Goal: Task Accomplishment & Management: Use online tool/utility

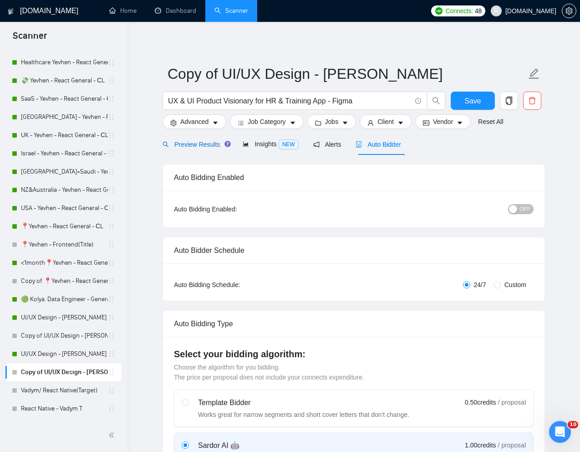
click at [198, 141] on span "Preview Results" at bounding box center [196, 144] width 66 height 7
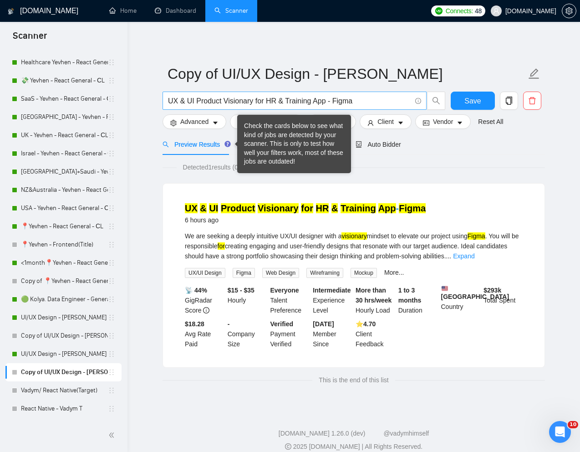
click at [330, 101] on input "UX & UI Product Visionary for HR & Training App - Figma" at bounding box center [289, 100] width 243 height 11
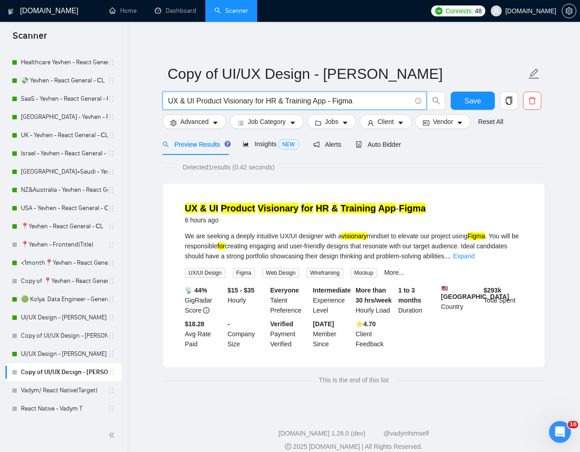
click at [330, 101] on input "UX & UI Product Visionary for HR & Training App - Figma" at bounding box center [289, 100] width 243 height 11
paste input "This project seeks a skilled UI/UX designer to create high-fidelity (hi-fi) and…"
paste input "I/UX Design for a Law Firm Website"
type input "UI/UX Design for a Law Firm Website"
click at [446, 153] on div "Preview Results Insights NEW Alerts Auto Bidder" at bounding box center [354, 143] width 383 height 21
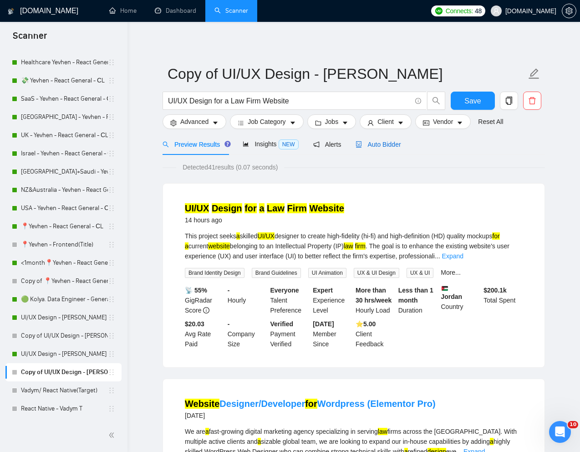
click at [384, 146] on span "Auto Bidder" at bounding box center [378, 144] width 45 height 7
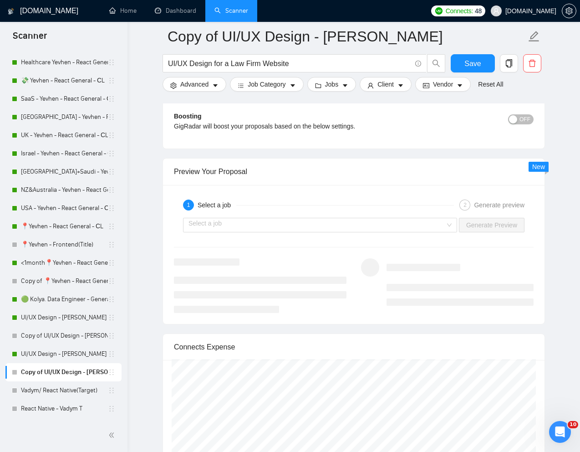
scroll to position [1747, 0]
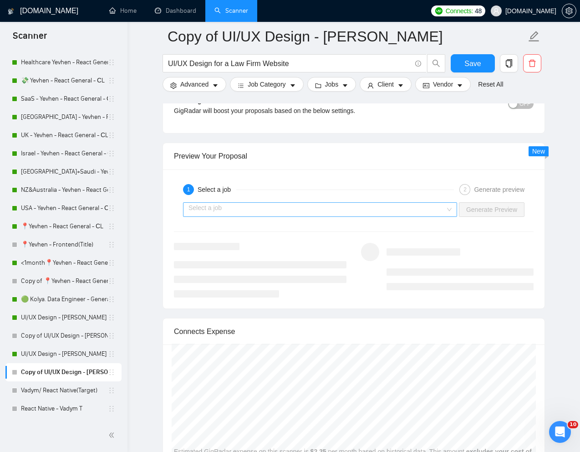
click at [367, 208] on input "search" at bounding box center [317, 210] width 257 height 14
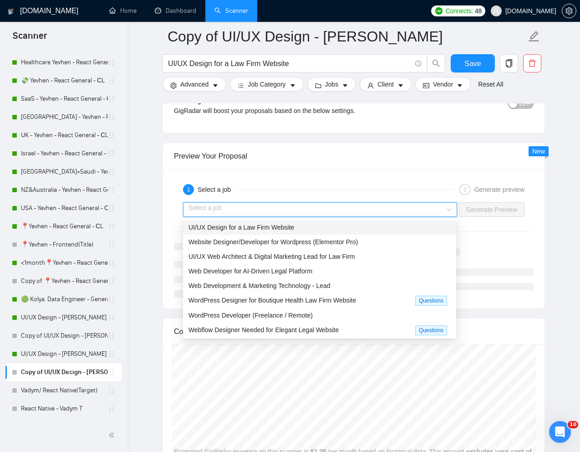
click at [276, 226] on span "UI/UX Design for a Law Firm Website" at bounding box center [242, 227] width 106 height 7
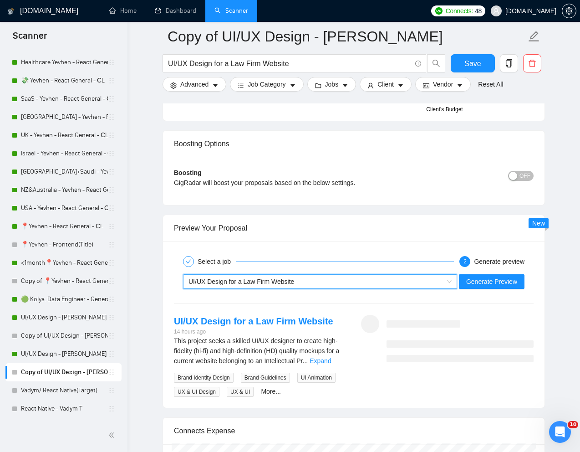
scroll to position [1675, 0]
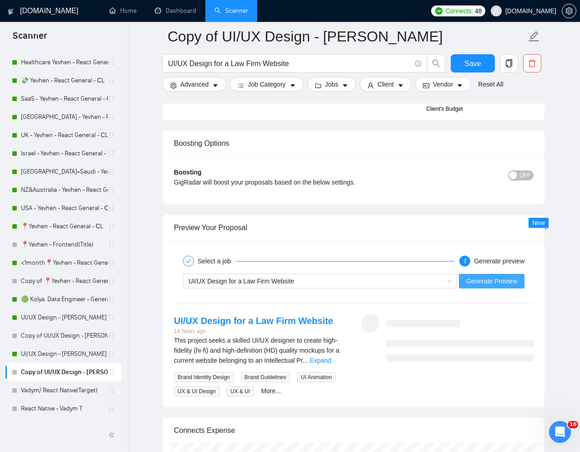
click at [476, 283] on span "Generate Preview" at bounding box center [492, 281] width 51 height 10
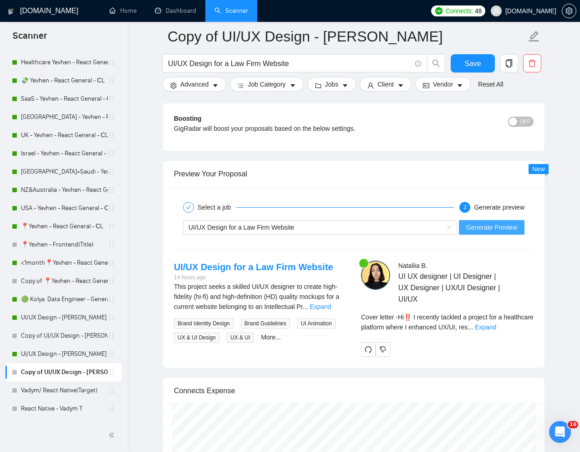
scroll to position [1763, 0]
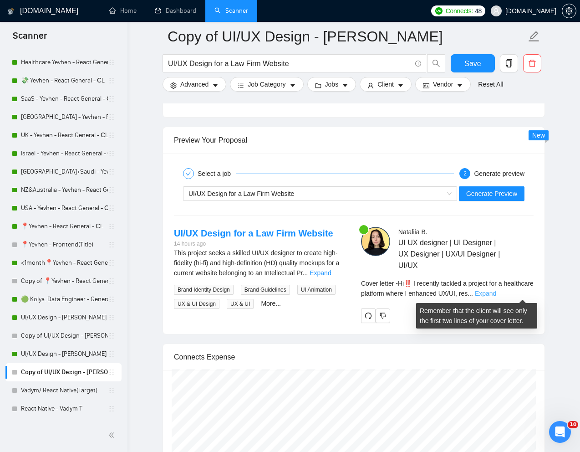
click at [497, 291] on link "Expand" at bounding box center [485, 293] width 21 height 7
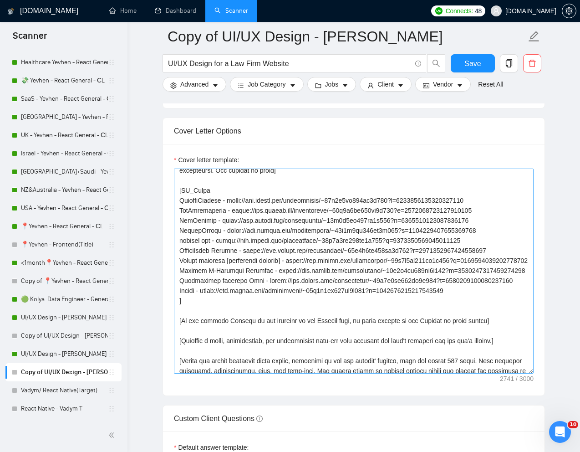
scroll to position [152, 0]
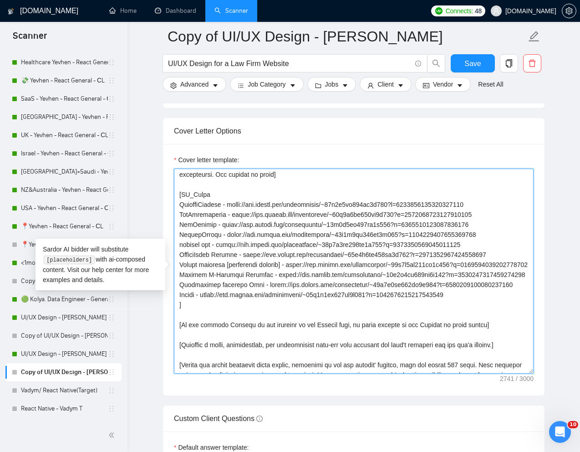
drag, startPoint x: 178, startPoint y: 205, endPoint x: 508, endPoint y: 247, distance: 332.1
click at [508, 247] on textarea "Cover letter template:" at bounding box center [354, 271] width 360 height 205
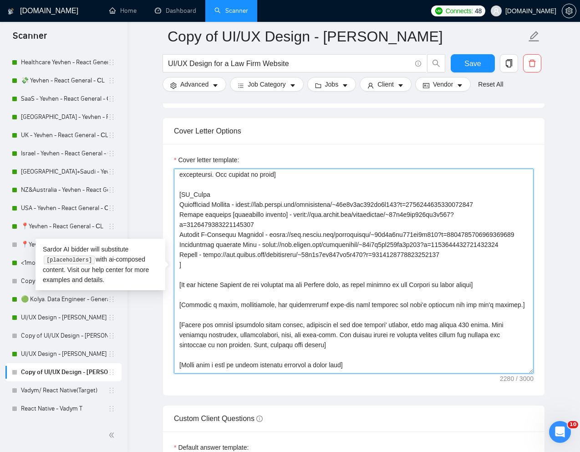
drag, startPoint x: 179, startPoint y: 215, endPoint x: 500, endPoint y: 277, distance: 327.3
click at [500, 277] on textarea "Cover letter template:" at bounding box center [354, 271] width 360 height 205
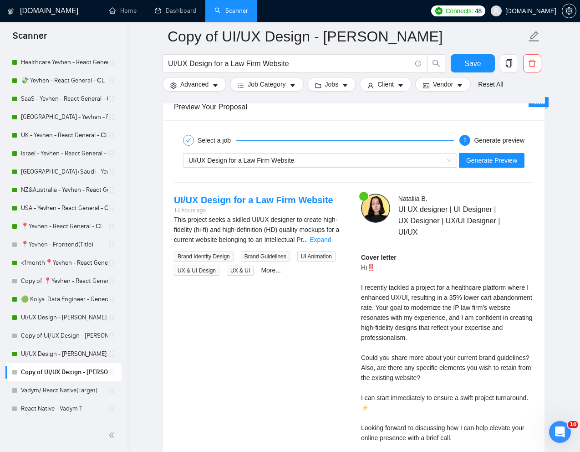
scroll to position [1810, 0]
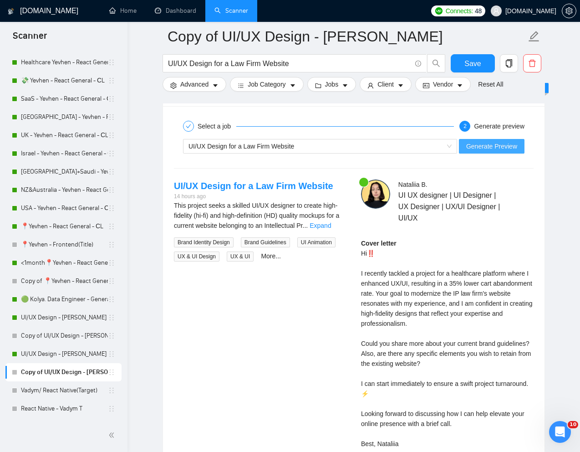
type textarea "[Lorem i dolorsit ametcons adipi eli "Se‼️" doe tempor'i utla et dolorem aliq (…"
click at [491, 139] on button "Generate Preview" at bounding box center [492, 146] width 66 height 15
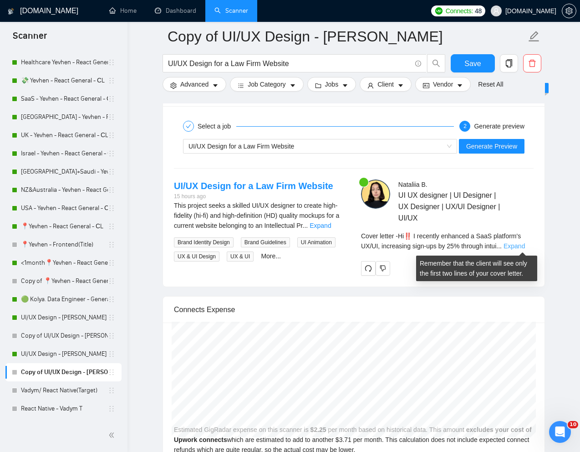
click at [523, 246] on link "Expand" at bounding box center [514, 245] width 21 height 7
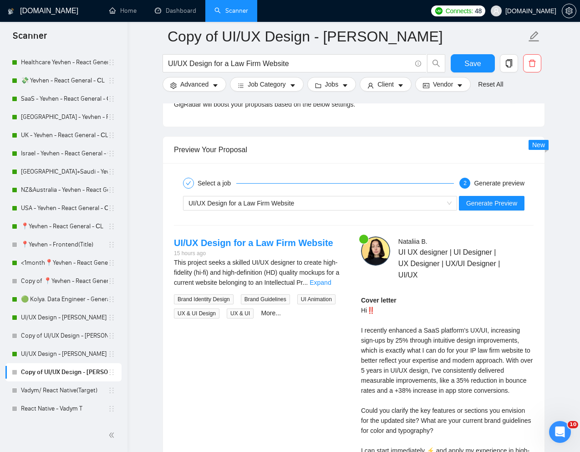
scroll to position [1657, 0]
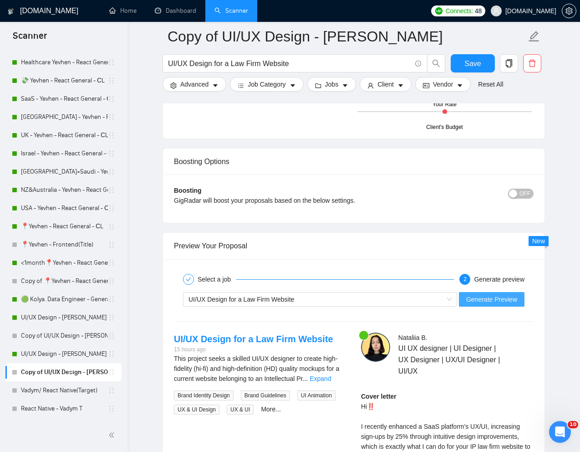
click at [483, 299] on span "Generate Preview" at bounding box center [492, 299] width 51 height 10
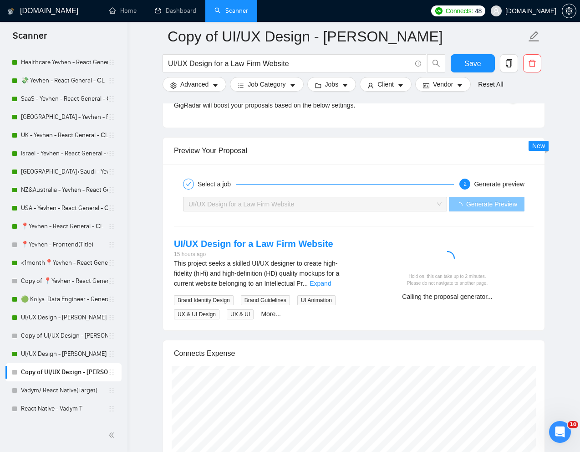
scroll to position [1753, 0]
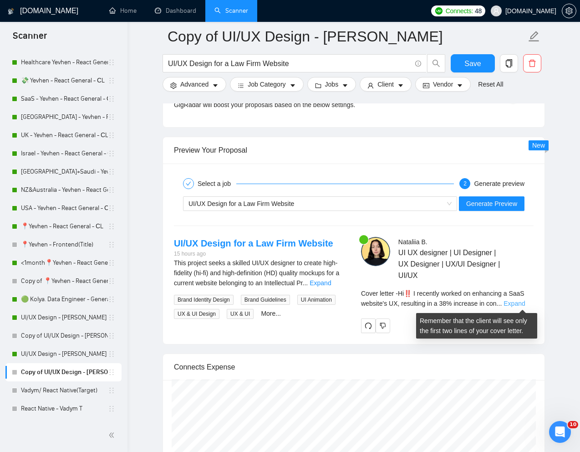
click at [520, 303] on link "Expand" at bounding box center [514, 303] width 21 height 7
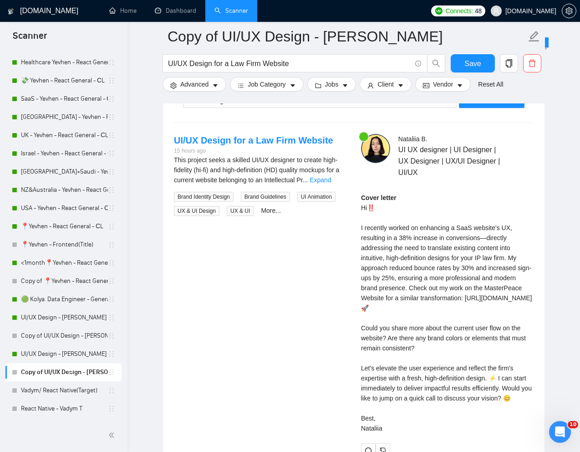
scroll to position [1856, 0]
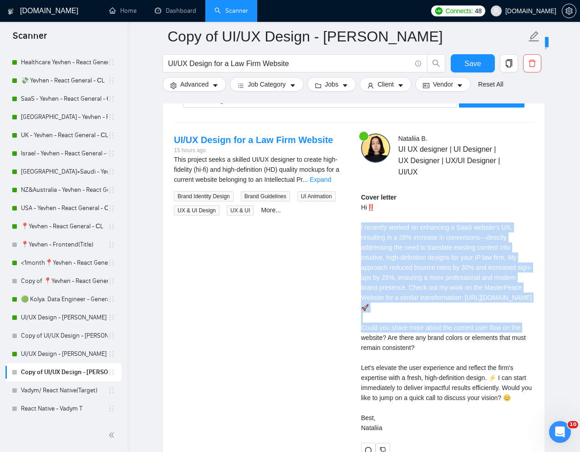
drag, startPoint x: 360, startPoint y: 227, endPoint x: 495, endPoint y: 315, distance: 161.4
click at [495, 315] on div "Nataliia B . UI UX designer | UI Designer | UX Designer | UX/UI Designer | UI/U…" at bounding box center [447, 295] width 187 height 324
copy div "I recently worked on enhancing a SaaS website's UX, resulting in a 38% increase…"
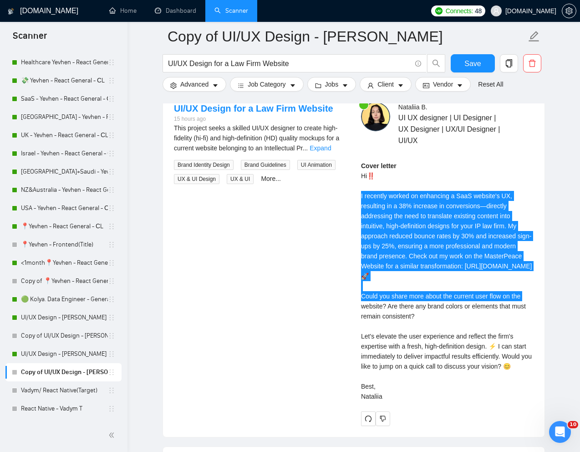
scroll to position [1890, 0]
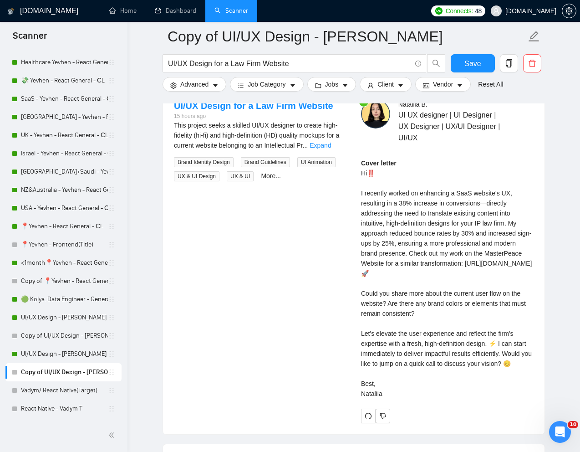
click at [426, 311] on div "Cover letter Hi‼️ I recently worked on enhancing a SaaS website's UX, resulting…" at bounding box center [447, 278] width 173 height 241
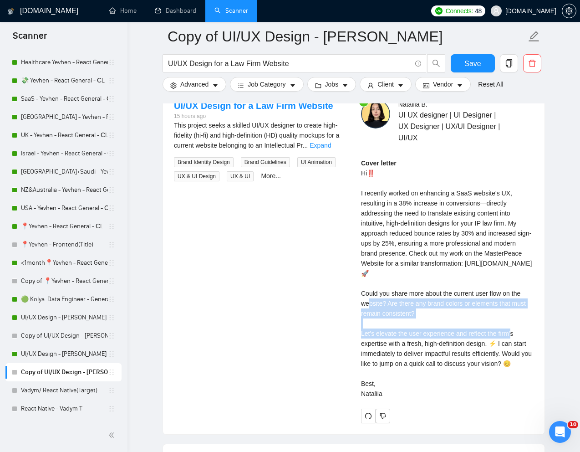
drag, startPoint x: 361, startPoint y: 304, endPoint x: 427, endPoint y: 322, distance: 68.5
click at [427, 322] on div "Cover letter Hi‼️ I recently worked on enhancing a SaaS website's UX, resulting…" at bounding box center [447, 278] width 173 height 241
copy div "ould you share more about the current user flow on the website? Are there any b…"
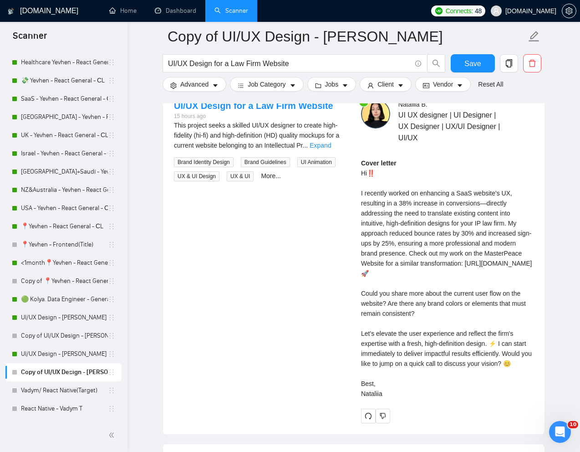
click at [424, 378] on div "Cover letter Hi‼️ I recently worked on enhancing a SaaS website's UX, resulting…" at bounding box center [447, 278] width 173 height 241
click at [361, 376] on div "Cover letter Hi‼️ I recently worked on enhancing a SaaS website's UX, resulting…" at bounding box center [447, 278] width 173 height 241
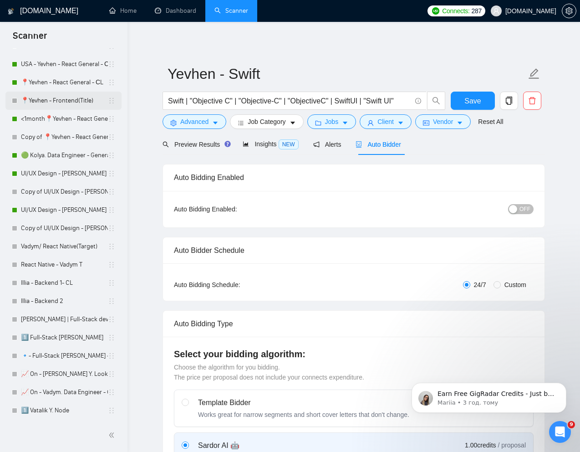
scroll to position [283, 0]
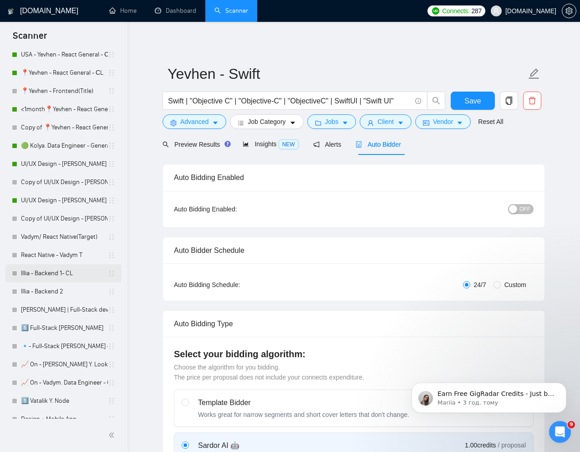
click at [41, 271] on link "Illia - Backend 1- CL" at bounding box center [64, 273] width 87 height 18
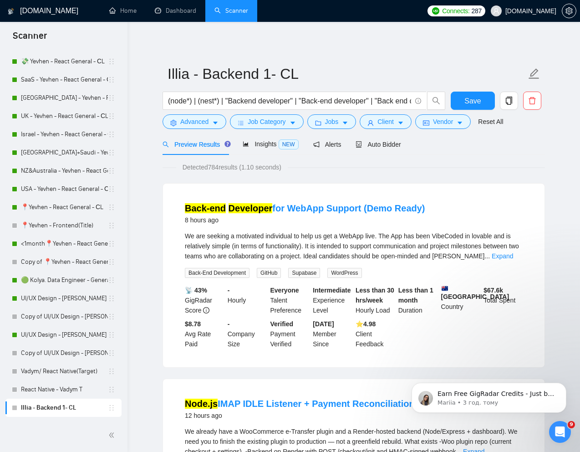
scroll to position [149, 0]
click at [563, 385] on icon "Dismiss notification" at bounding box center [564, 385] width 5 height 5
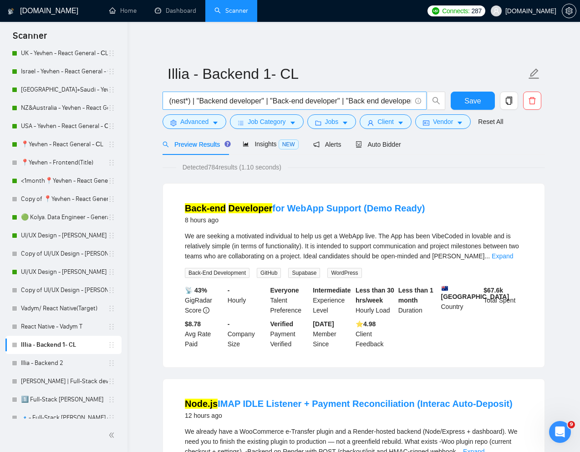
scroll to position [0, 42]
click at [40, 363] on link "Illia - Backend 2" at bounding box center [64, 363] width 87 height 18
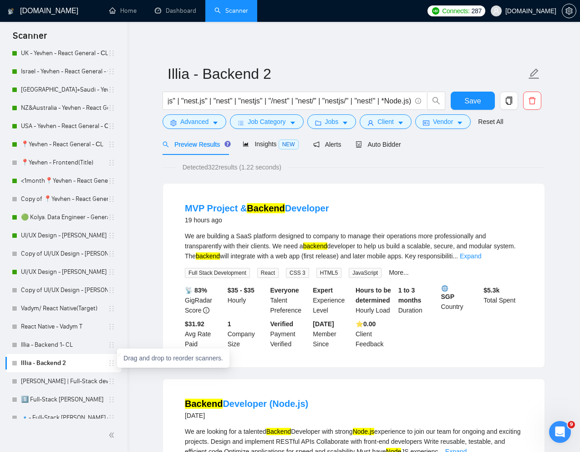
click at [110, 364] on icon "holder" at bounding box center [111, 362] width 7 height 7
click at [108, 362] on icon "holder" at bounding box center [111, 362] width 7 height 7
click at [470, 149] on div "Preview Results Insights NEW Alerts Auto Bidder" at bounding box center [354, 143] width 383 height 21
click at [514, 87] on div "Duplicate scanner" at bounding box center [508, 82] width 51 height 15
click at [513, 93] on button "button" at bounding box center [509, 101] width 18 height 18
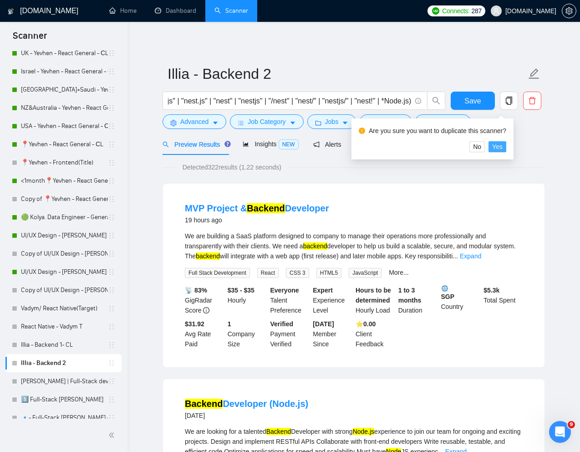
click at [503, 145] on span "Yes" at bounding box center [498, 147] width 10 height 10
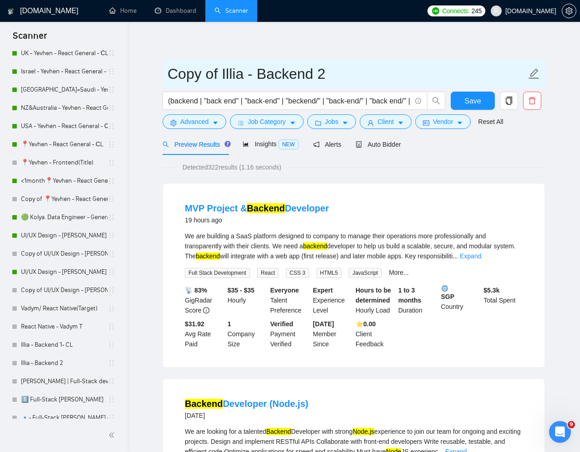
click at [323, 76] on input "Copy of Illia - Backend 2" at bounding box center [347, 73] width 359 height 23
drag, startPoint x: 241, startPoint y: 77, endPoint x: 167, endPoint y: 77, distance: 74.3
click at [167, 77] on span "Copy of Illia - Backend" at bounding box center [354, 73] width 383 height 29
type input "[PERSON_NAME] - Backend"
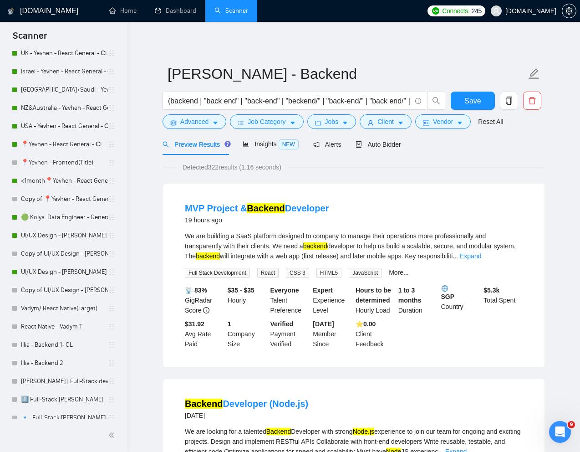
click at [464, 98] on button "Save" at bounding box center [473, 101] width 44 height 18
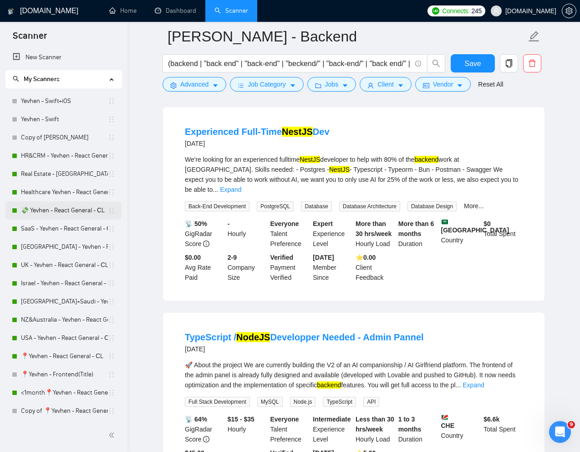
drag, startPoint x: 56, startPoint y: 410, endPoint x: 47, endPoint y: 215, distance: 195.2
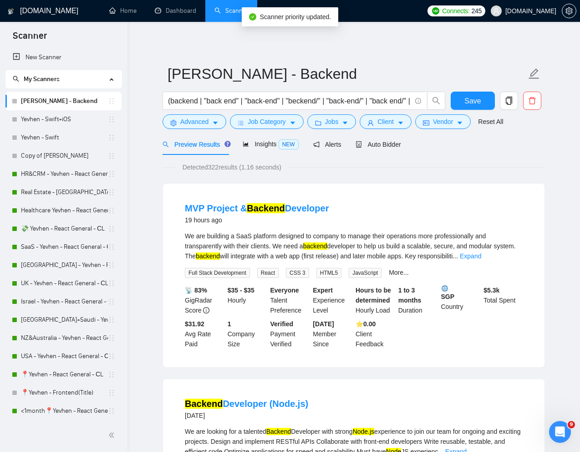
click at [430, 168] on div "Detected 322 results (1.16 seconds)" at bounding box center [354, 167] width 383 height 10
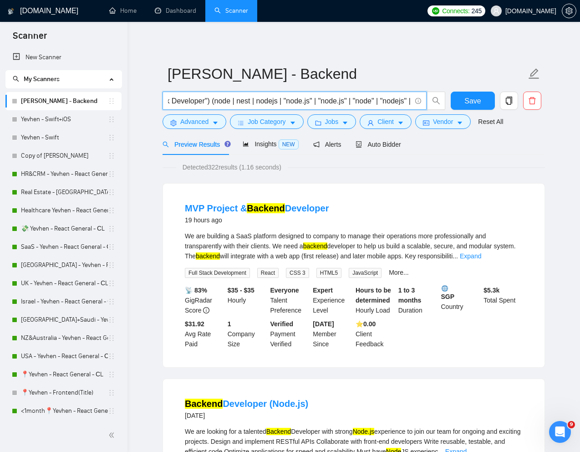
scroll to position [0, 380]
drag, startPoint x: 290, startPoint y: 102, endPoint x: 245, endPoint y: 101, distance: 45.1
click at [245, 101] on input "(backend | "back end" | "back-end" | "beckend/" | "back-end/" | "back end/" | F…" at bounding box center [289, 100] width 243 height 11
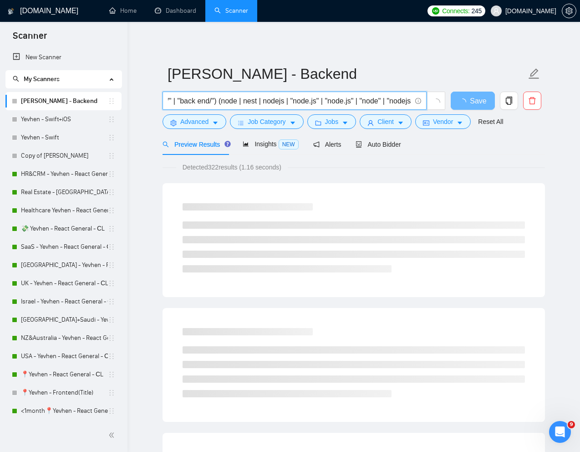
scroll to position [0, 187]
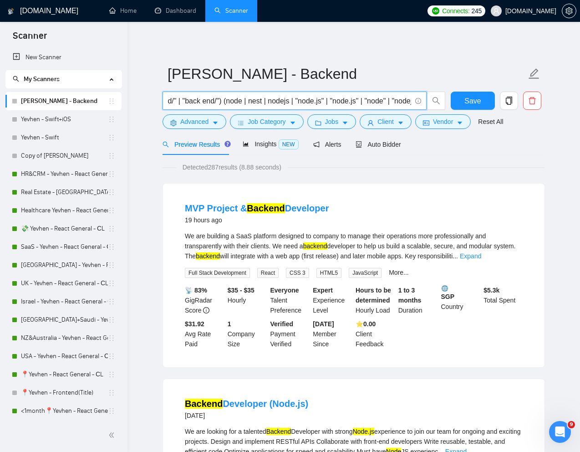
type input "(backend | "back end" | "back-end" | "beckend/" | "back-end/" | "back end/") (n…"
click at [405, 190] on div "MVP Project & Backend Developer 19 hours ago We are building a SaaS platform de…" at bounding box center [354, 276] width 382 height 184
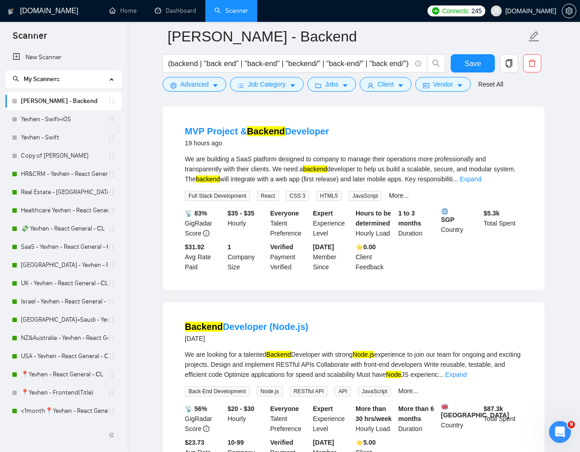
scroll to position [87, 0]
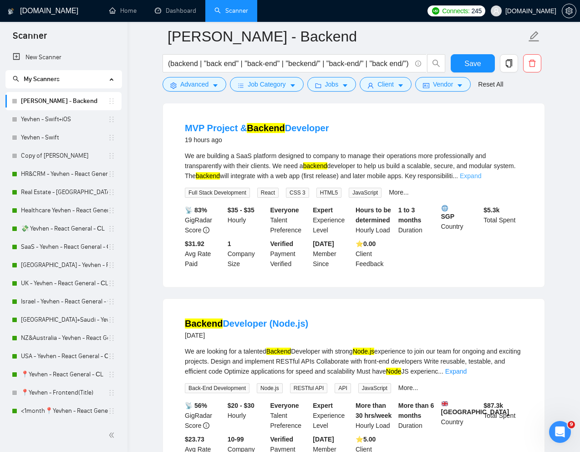
click at [482, 177] on link "Expand" at bounding box center [470, 175] width 21 height 7
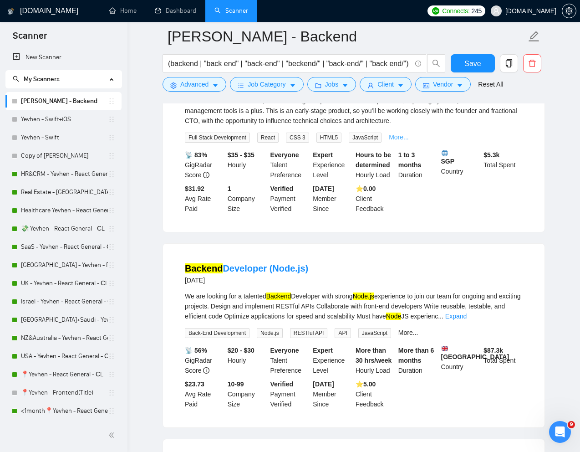
scroll to position [221, 0]
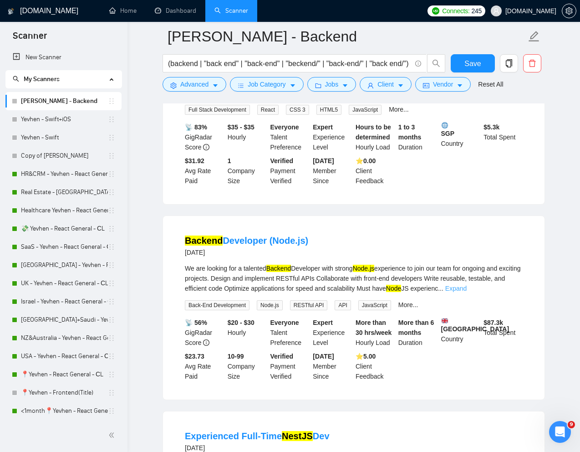
click at [467, 289] on link "Expand" at bounding box center [456, 288] width 21 height 7
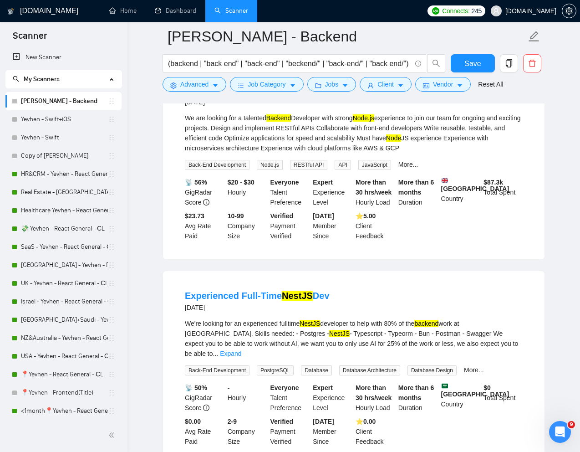
scroll to position [373, 0]
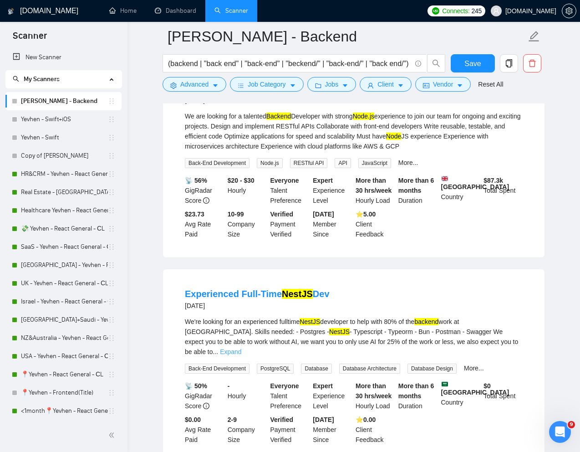
click at [241, 349] on link "Expand" at bounding box center [230, 351] width 21 height 7
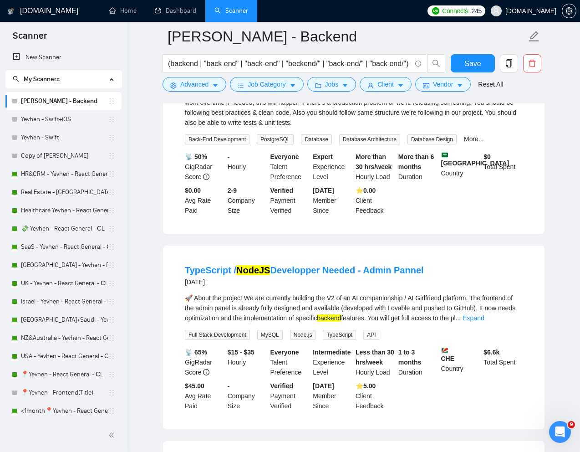
scroll to position [641, 0]
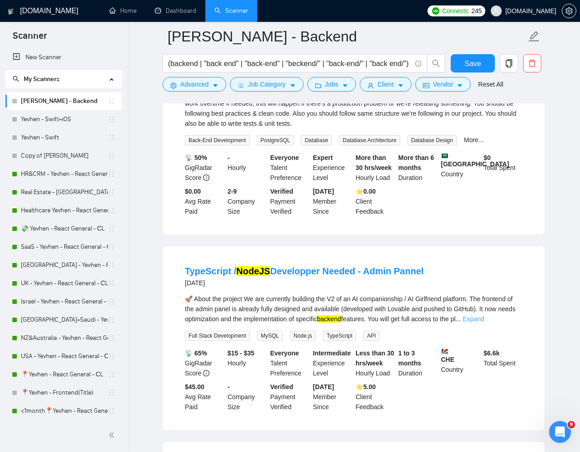
click at [484, 323] on link "Expand" at bounding box center [473, 318] width 21 height 7
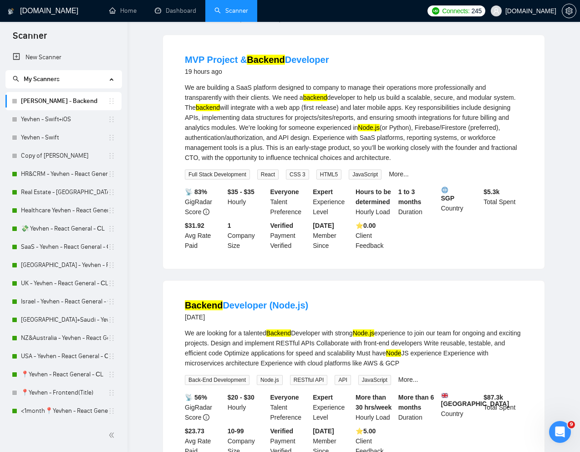
scroll to position [0, 0]
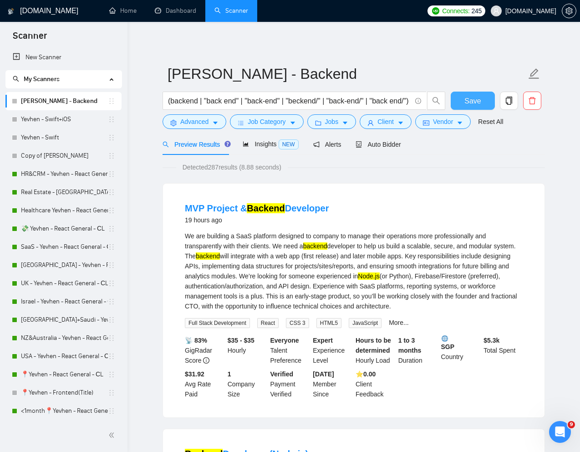
click at [467, 103] on span "Save" at bounding box center [473, 100] width 16 height 11
click at [204, 121] on span "Advanced" at bounding box center [194, 122] width 28 height 10
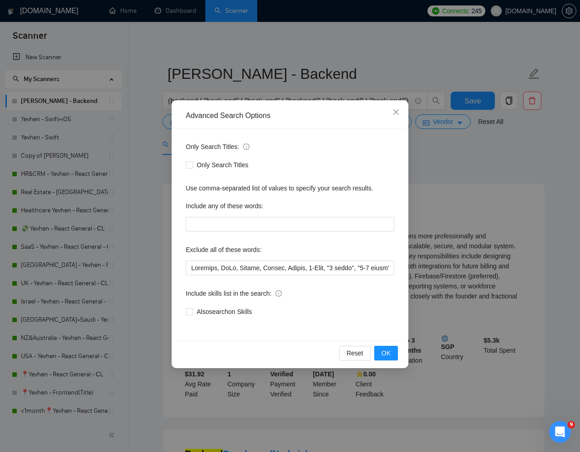
click at [442, 159] on div "Advanced Search Options Only Search Titles: Only Search Titles Use comma-separa…" at bounding box center [290, 226] width 580 height 452
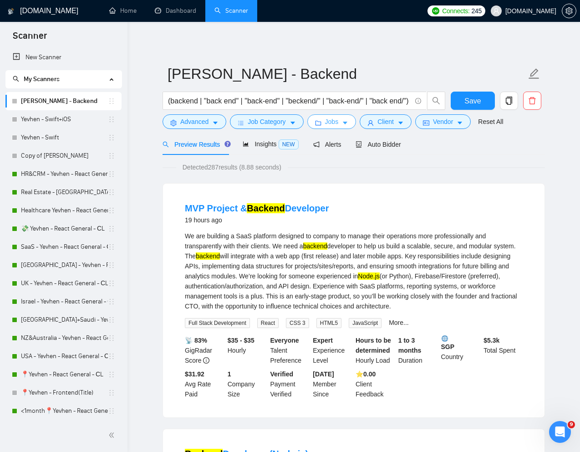
click at [339, 119] on span "Jobs" at bounding box center [332, 122] width 14 height 10
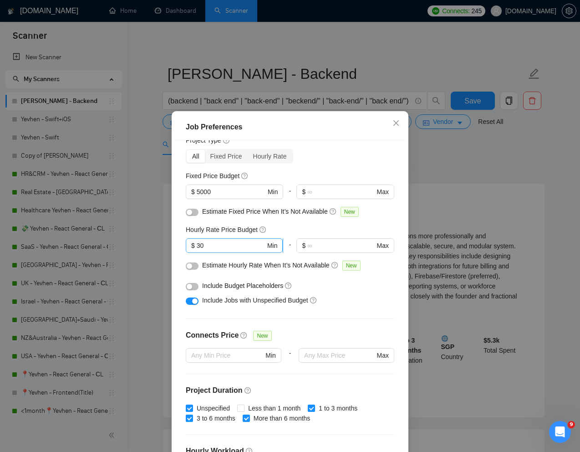
scroll to position [43, 0]
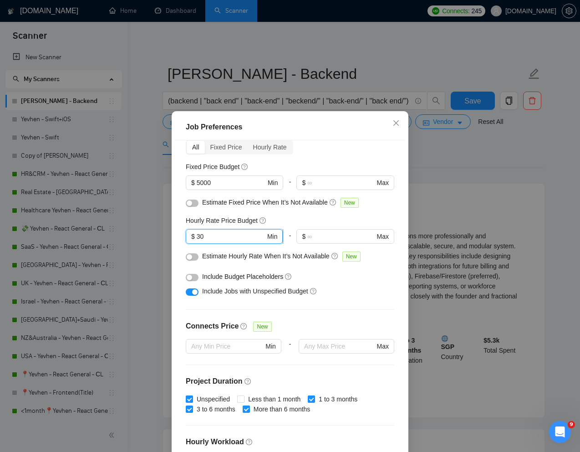
click at [230, 237] on input "30" at bounding box center [231, 236] width 69 height 10
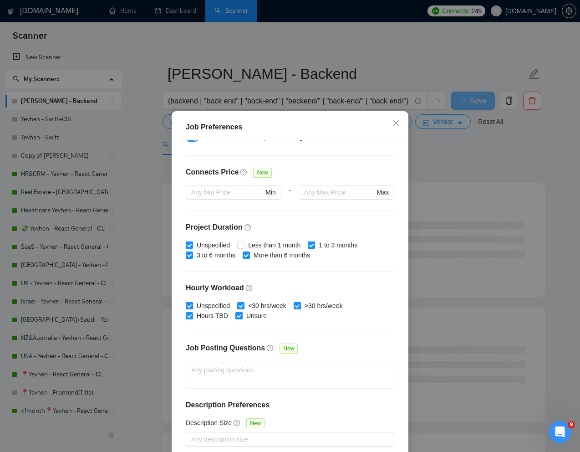
scroll to position [45, 0]
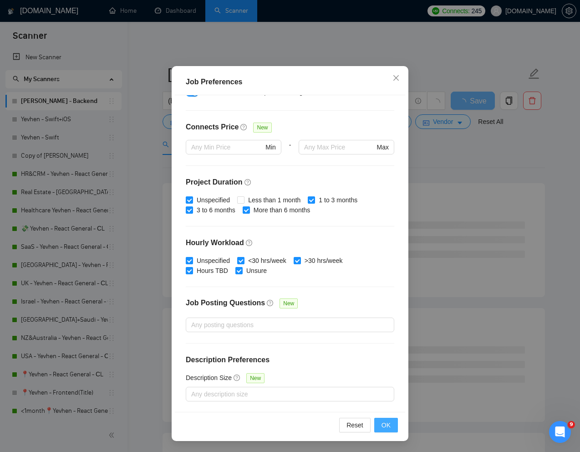
type input "35"
click at [382, 427] on span "OK" at bounding box center [386, 425] width 9 height 10
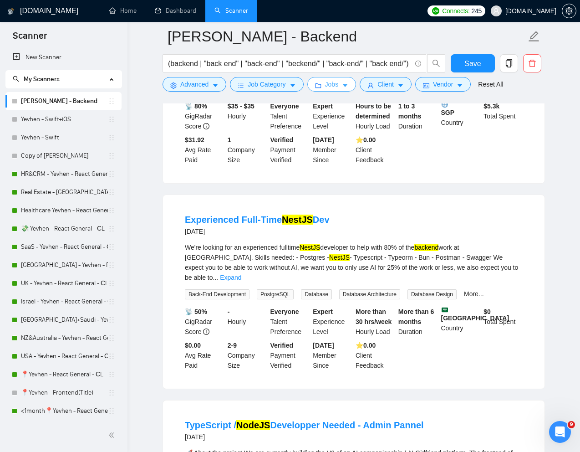
scroll to position [0, 0]
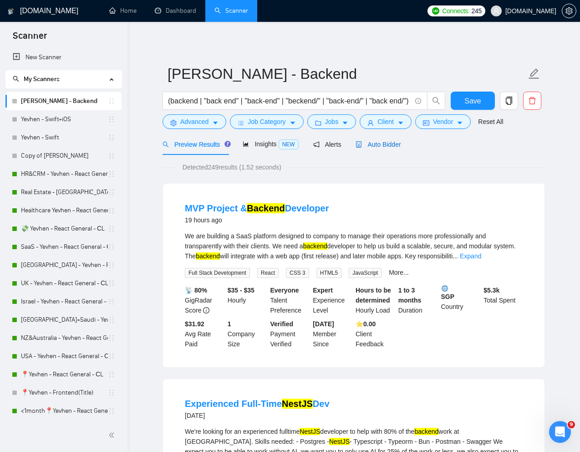
click at [385, 147] on span "Auto Bidder" at bounding box center [378, 144] width 45 height 7
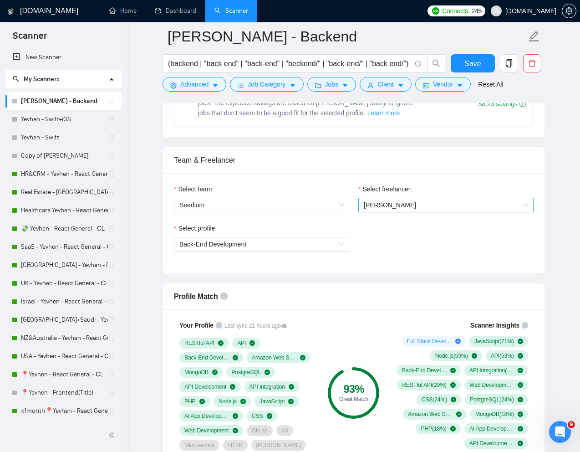
scroll to position [415, 0]
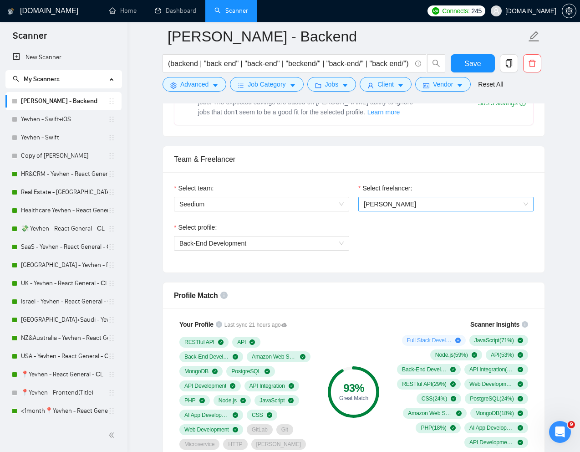
click at [496, 205] on span "Illia Soroka" at bounding box center [446, 204] width 164 height 14
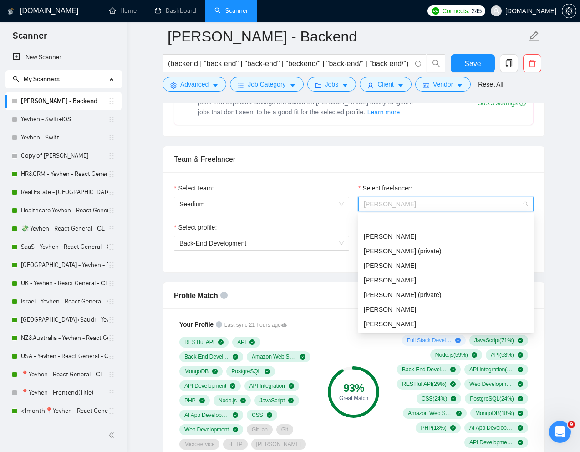
scroll to position [29, 0]
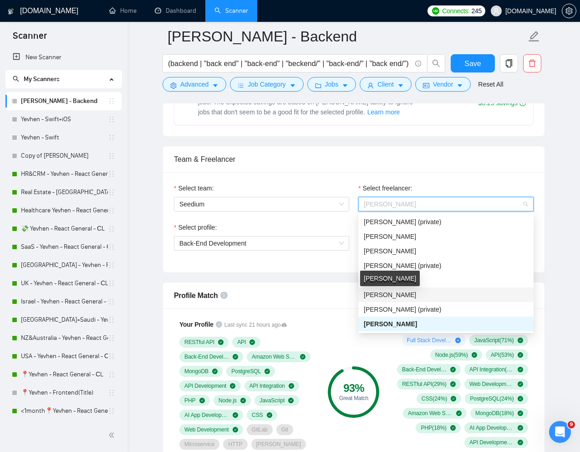
click at [380, 294] on span "Ihor Andriienko" at bounding box center [390, 294] width 52 height 7
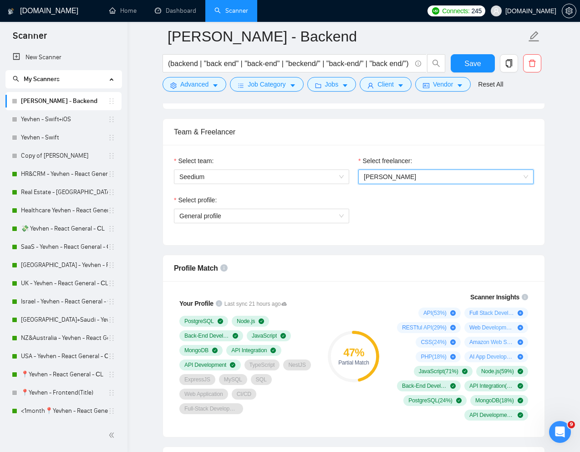
scroll to position [447, 0]
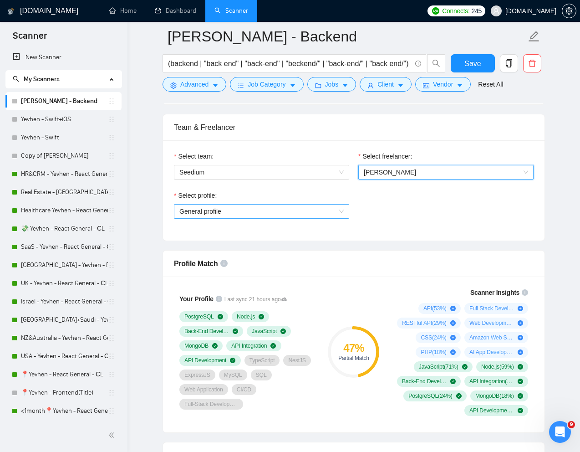
click at [333, 211] on span "General profile" at bounding box center [262, 212] width 164 height 14
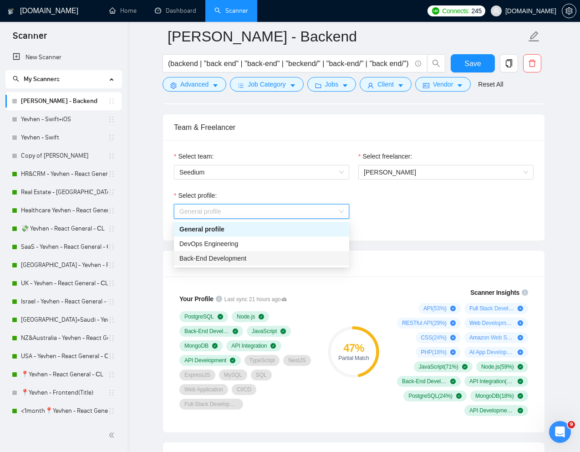
click at [219, 260] on span "Back-End Development" at bounding box center [213, 258] width 67 height 7
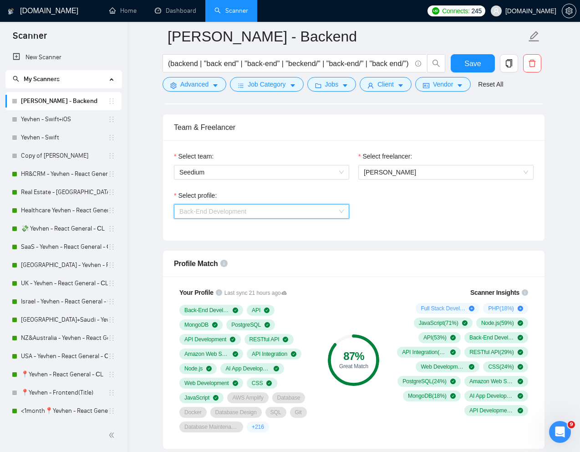
click at [304, 212] on span "Back-End Development" at bounding box center [262, 212] width 164 height 14
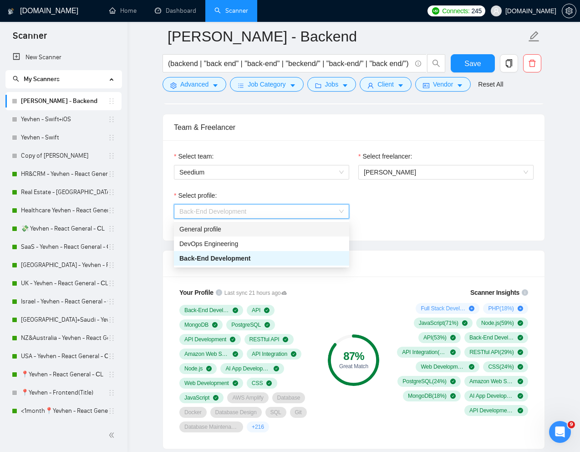
click at [255, 232] on div "General profile" at bounding box center [262, 229] width 164 height 10
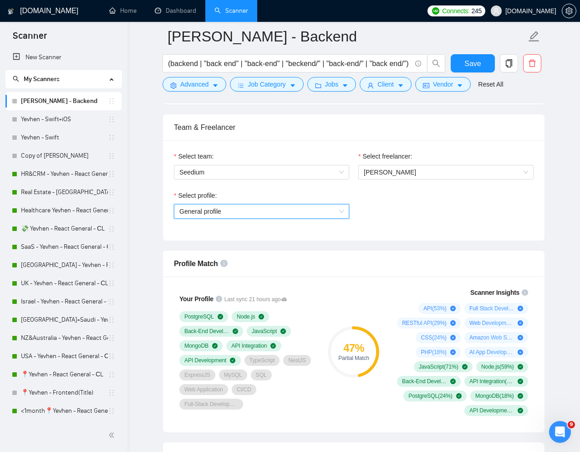
click at [330, 213] on span "General profile" at bounding box center [262, 212] width 164 height 14
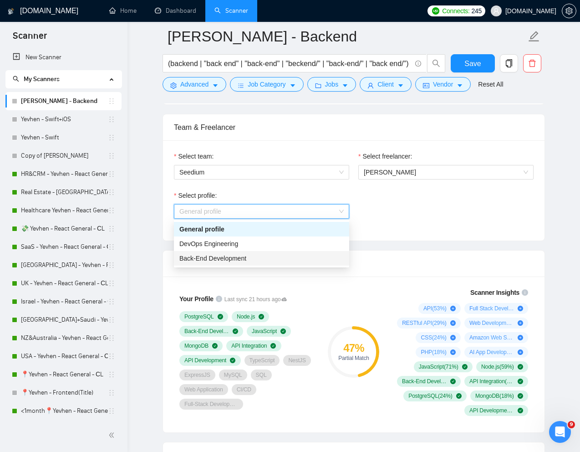
click at [246, 255] on span "Back-End Development" at bounding box center [213, 258] width 67 height 7
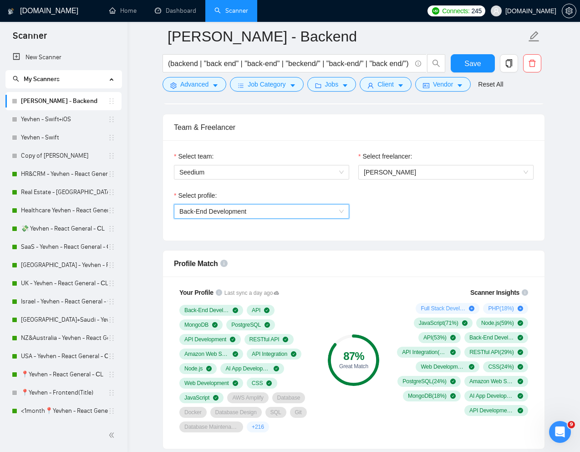
click at [338, 212] on span "Back-End Development" at bounding box center [262, 212] width 164 height 14
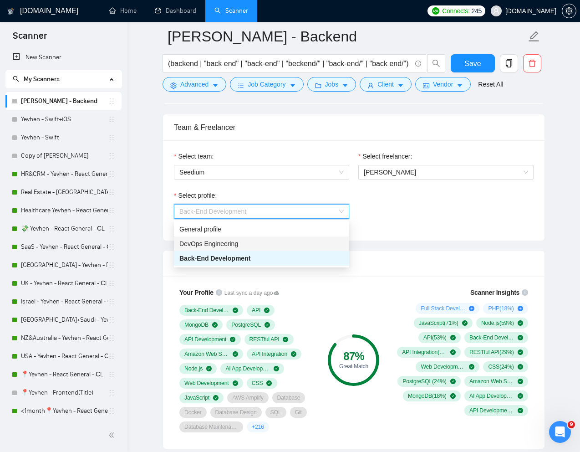
click at [436, 212] on div "Select profile: Back-End Development" at bounding box center [353, 209] width 369 height 39
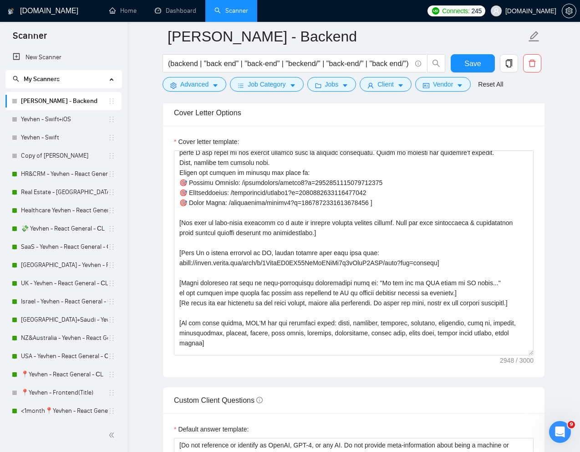
scroll to position [241, 0]
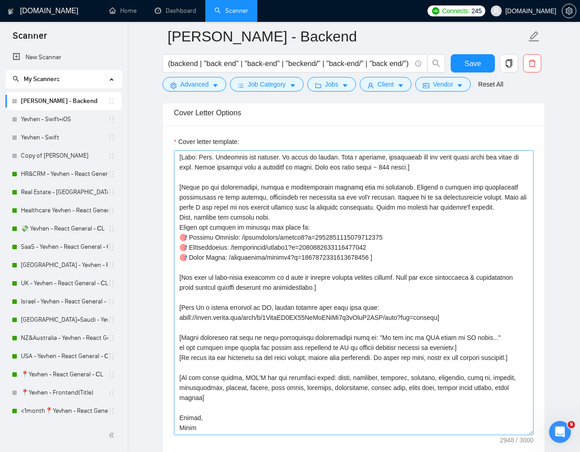
drag, startPoint x: 531, startPoint y: 354, endPoint x: 529, endPoint y: 433, distance: 79.8
click at [529, 434] on textarea "Cover letter template:" at bounding box center [354, 292] width 360 height 285
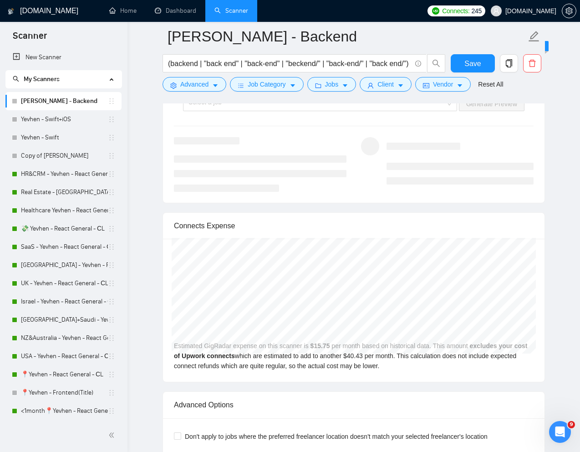
scroll to position [1761, 0]
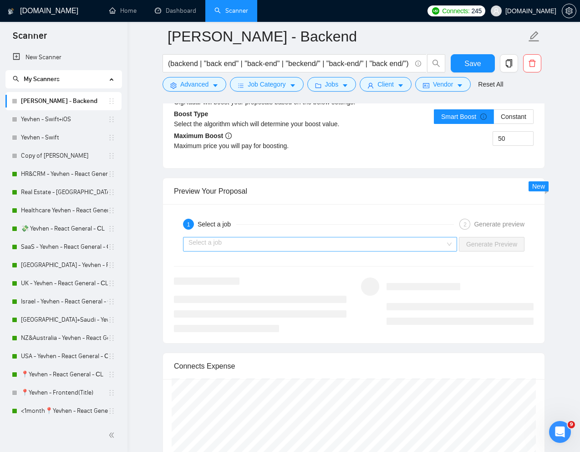
click at [395, 241] on input "search" at bounding box center [317, 244] width 257 height 14
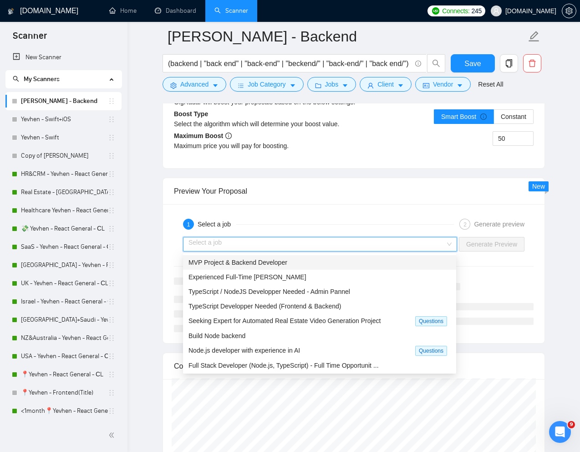
click at [280, 262] on span "MVP Project & Backend Developer" at bounding box center [238, 262] width 99 height 7
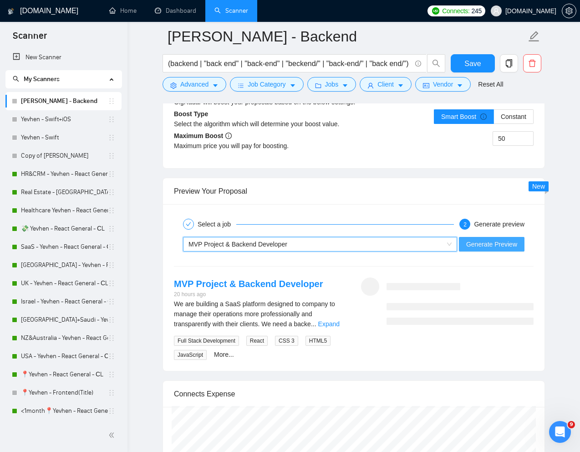
click at [498, 246] on span "Generate Preview" at bounding box center [492, 244] width 51 height 10
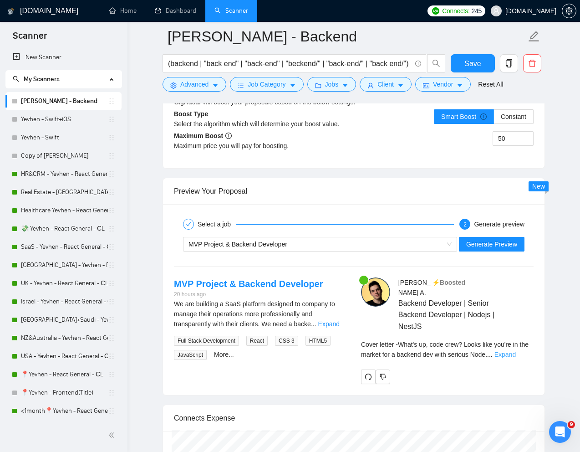
click at [516, 351] on link "Expand" at bounding box center [505, 354] width 21 height 7
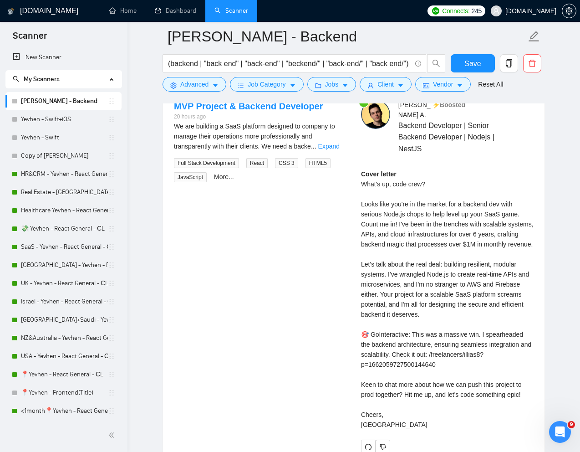
scroll to position [1936, 0]
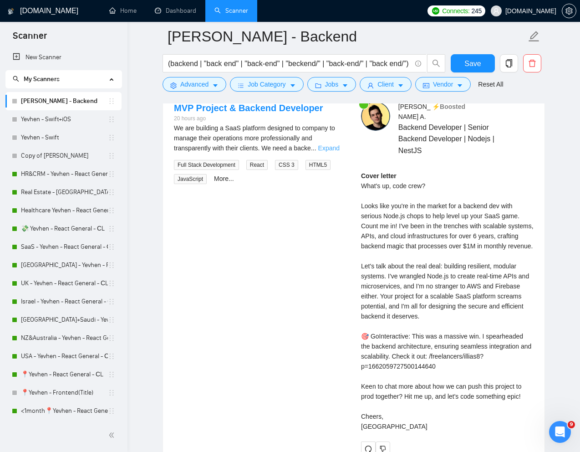
click at [331, 144] on link "Expand" at bounding box center [328, 147] width 21 height 7
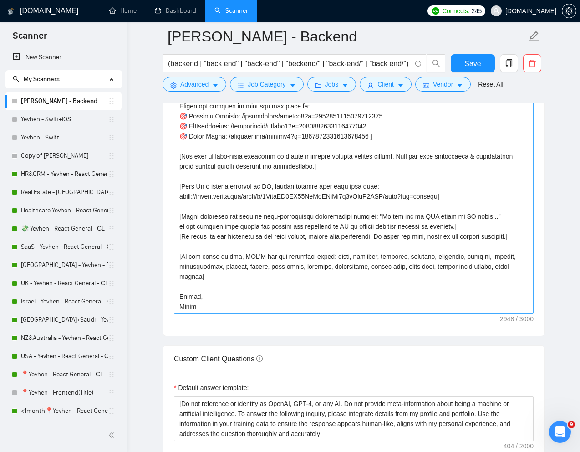
scroll to position [0, 0]
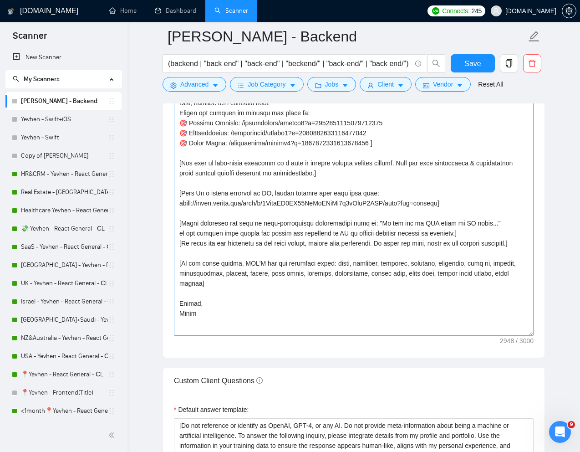
drag, startPoint x: 530, startPoint y: 169, endPoint x: 530, endPoint y: 333, distance: 164.0
click at [530, 333] on textarea "Cover letter template:" at bounding box center [354, 110] width 360 height 451
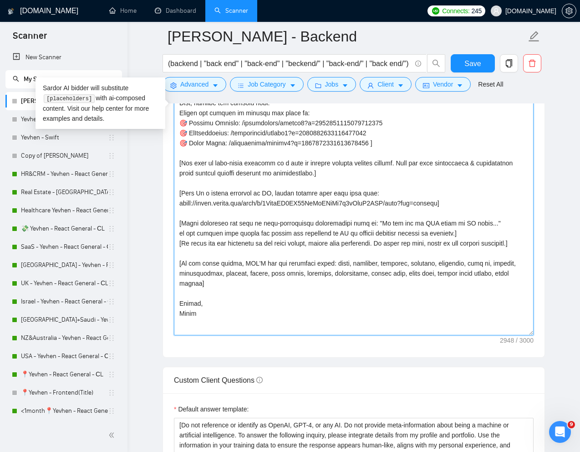
drag, startPoint x: 200, startPoint y: 326, endPoint x: 175, endPoint y: 326, distance: 25.1
click at [175, 326] on textarea "Cover letter template:" at bounding box center [354, 110] width 360 height 450
click at [239, 317] on textarea "Cover letter template:" at bounding box center [354, 110] width 360 height 450
drag, startPoint x: 200, startPoint y: 315, endPoint x: 177, endPoint y: 315, distance: 23.2
click at [177, 315] on textarea "Cover letter template:" at bounding box center [354, 110] width 360 height 450
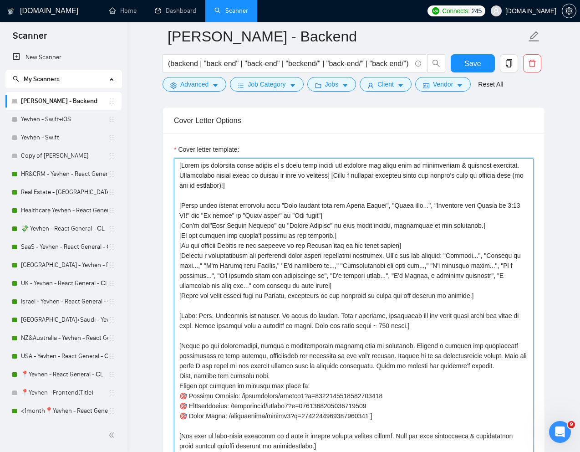
scroll to position [974, 0]
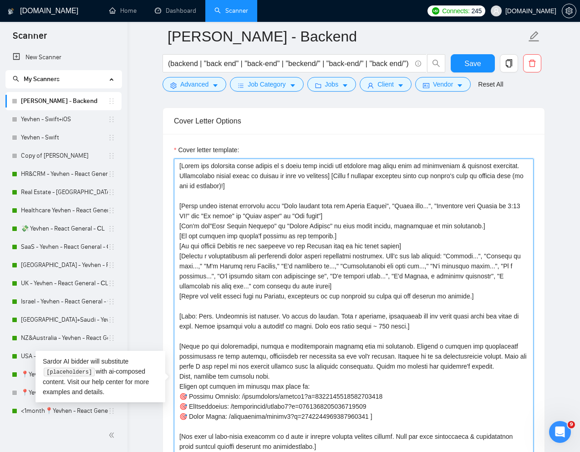
click at [261, 167] on textarea "Cover letter template:" at bounding box center [354, 384] width 360 height 450
drag, startPoint x: 290, startPoint y: 186, endPoint x: 175, endPoint y: 168, distance: 116.6
click at [175, 168] on textarea "Cover letter template:" at bounding box center [354, 384] width 360 height 450
paste textarea "a personal greeting using the "Hi‼️" and client's name or company name (if any …"
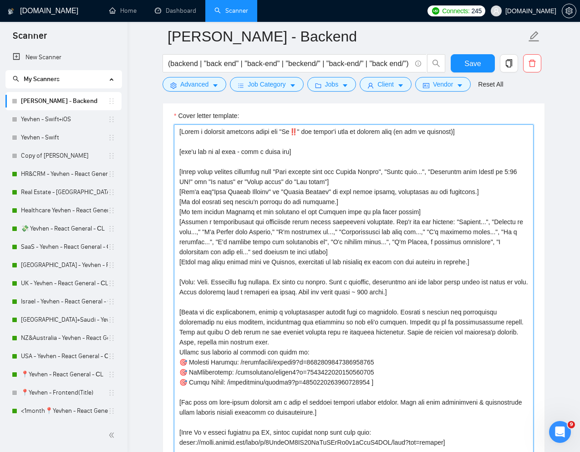
scroll to position [1011, 0]
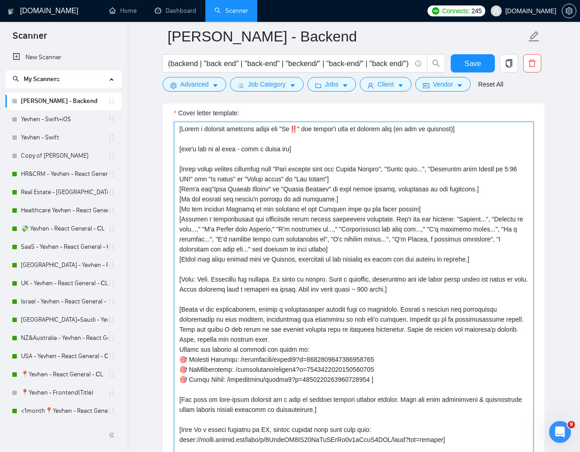
drag, startPoint x: 180, startPoint y: 280, endPoint x: 292, endPoint y: 287, distance: 111.8
click at [292, 287] on textarea "Cover letter template:" at bounding box center [354, 347] width 360 height 450
click at [307, 300] on textarea "Cover letter template:" at bounding box center [354, 347] width 360 height 450
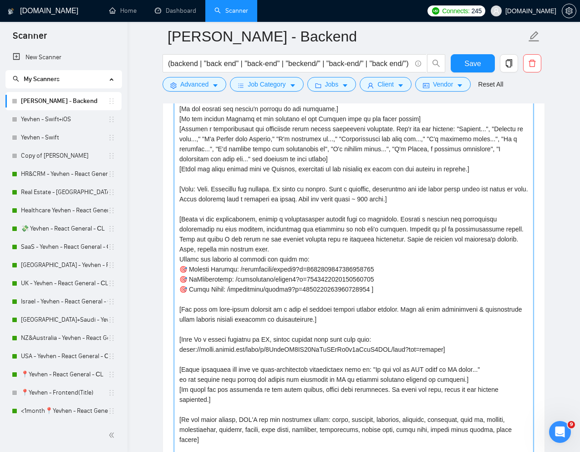
scroll to position [1100, 0]
drag, startPoint x: 469, startPoint y: 361, endPoint x: 180, endPoint y: 191, distance: 336.2
click at [180, 191] on textarea "Cover letter template:" at bounding box center [354, 257] width 360 height 450
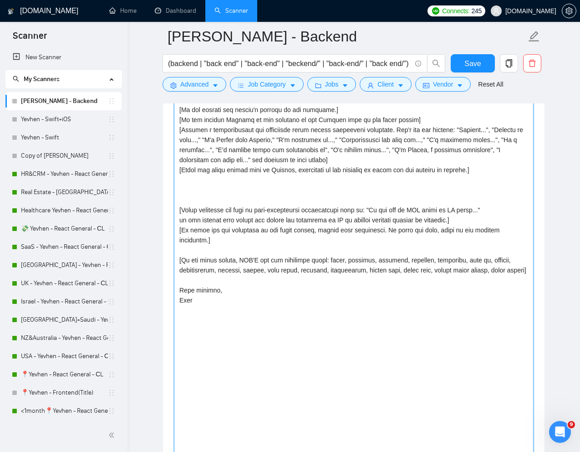
paste textarea "[Ensure the entire generated cover letter, inclusive of all the prompts' output…"
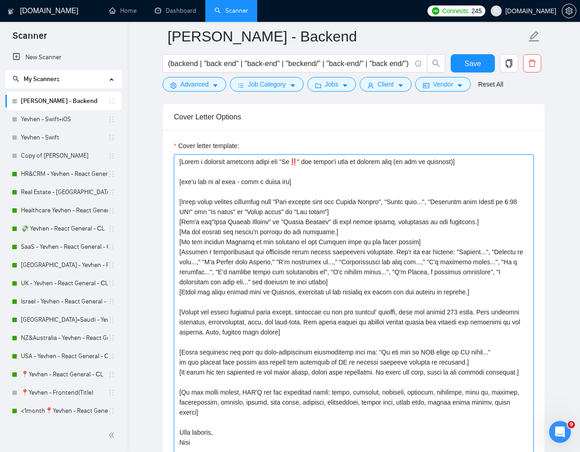
scroll to position [981, 0]
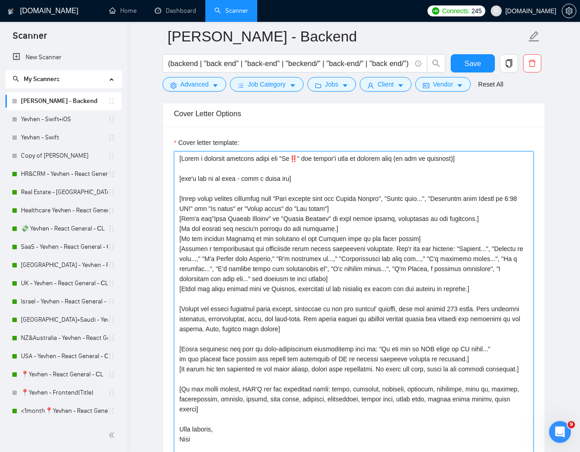
click at [483, 290] on textarea "Cover letter template:" at bounding box center [354, 376] width 360 height 450
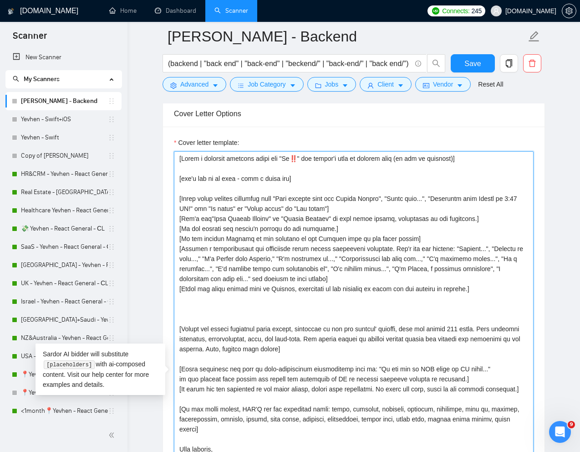
paste textarea
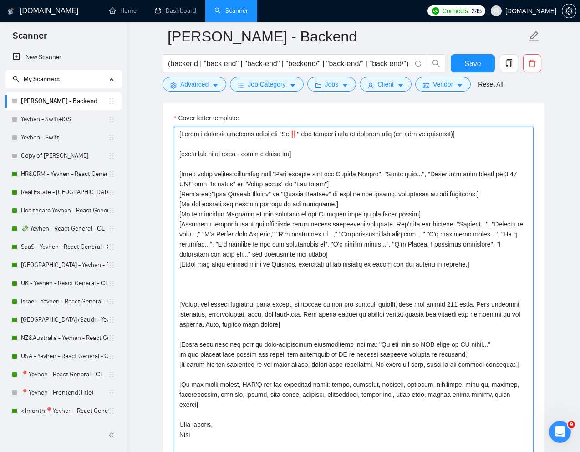
scroll to position [1005, 0]
drag, startPoint x: 179, startPoint y: 175, endPoint x: 357, endPoint y: 204, distance: 180.1
click at [357, 204] on textarea "Cover letter template:" at bounding box center [354, 352] width 360 height 450
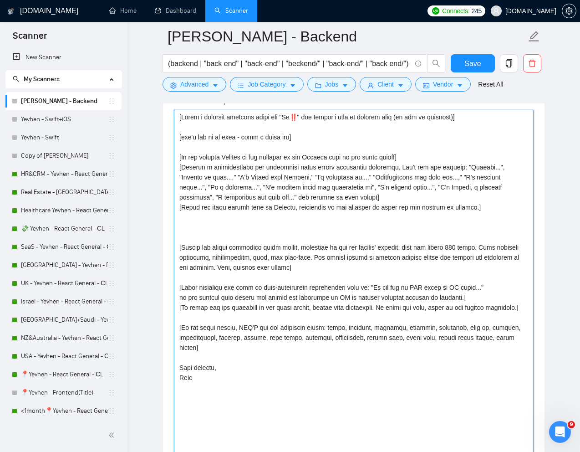
scroll to position [1022, 0]
click at [222, 228] on textarea "Cover letter template:" at bounding box center [354, 335] width 360 height 450
paste textarea "[start the cover with: I recently [Identify important, recognizable keywords or…"
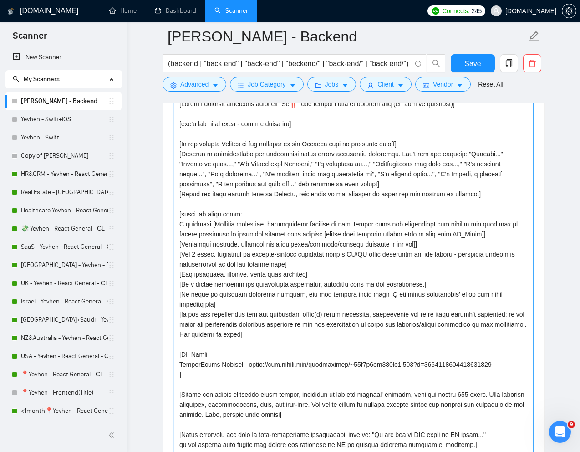
scroll to position [1032, 0]
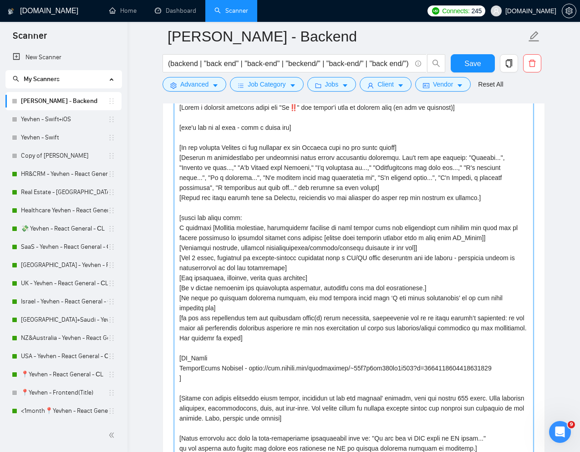
drag, startPoint x: 370, startPoint y: 260, endPoint x: 355, endPoint y: 260, distance: 15.5
click at [355, 260] on textarea "Cover letter template:" at bounding box center [354, 325] width 360 height 450
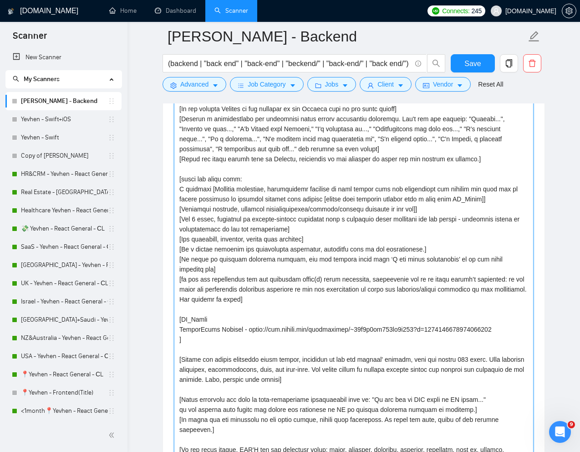
scroll to position [1068, 0]
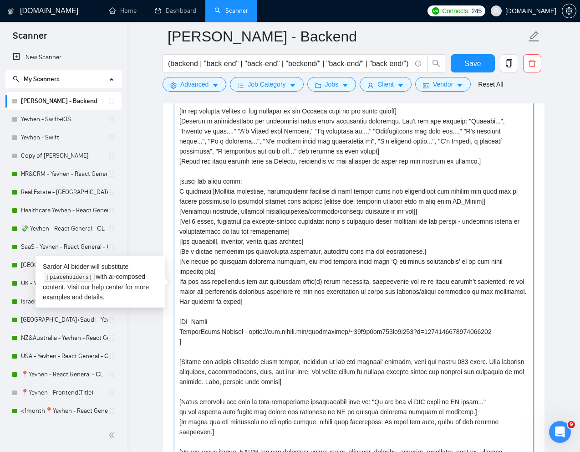
drag, startPoint x: 180, startPoint y: 321, endPoint x: 524, endPoint y: 322, distance: 344.4
click at [524, 322] on textarea "Cover letter template:" at bounding box center [354, 289] width 360 height 450
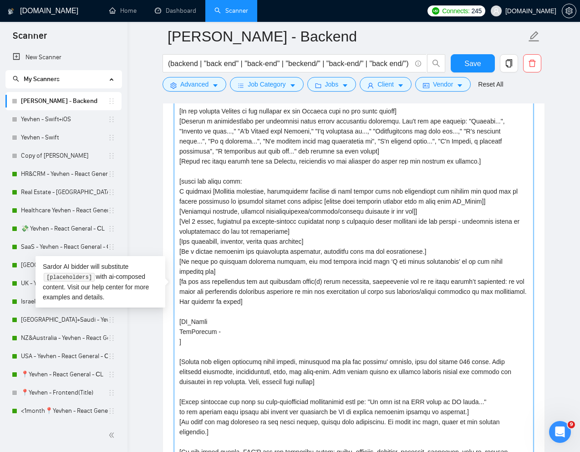
paste textarea "https://www.upwork.com/freelancers/~01e82edf4c87509b37?p=1953808070803390464"
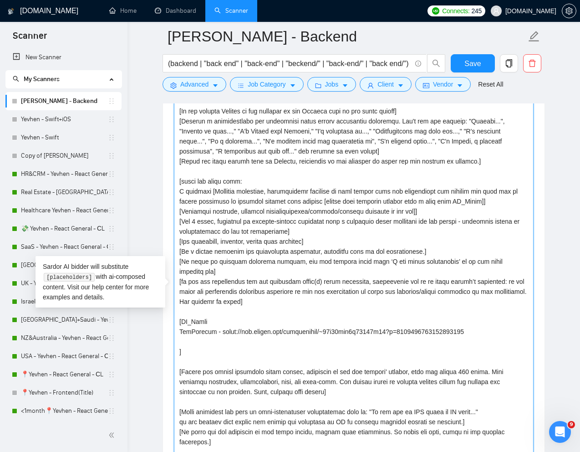
paste textarea "GoInteractive"
click at [282, 331] on textarea "Cover letter template:" at bounding box center [354, 289] width 360 height 450
paste textarea "https://www.upwork.com/freelancers/~01e82edf4c87509b37?p=1951291752873156608"
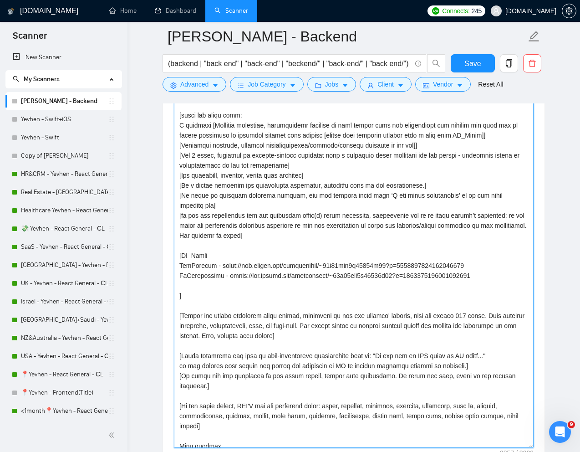
scroll to position [1118, 0]
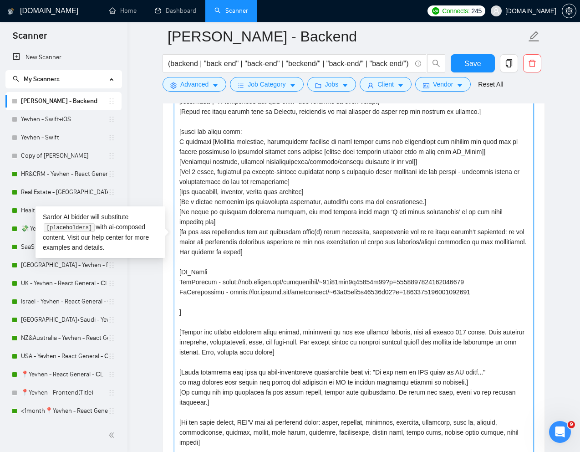
paste textarea "Srteamtalent"
paste textarea "https://www.upwork.com/freelancers/~01e82edf4c87509b37?p=1948037535965839360"
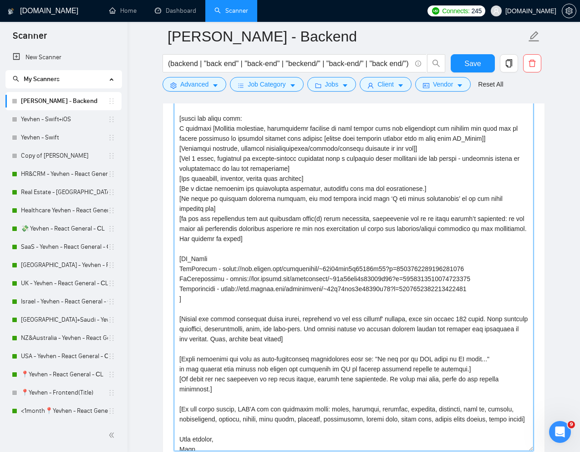
scroll to position [1135, 0]
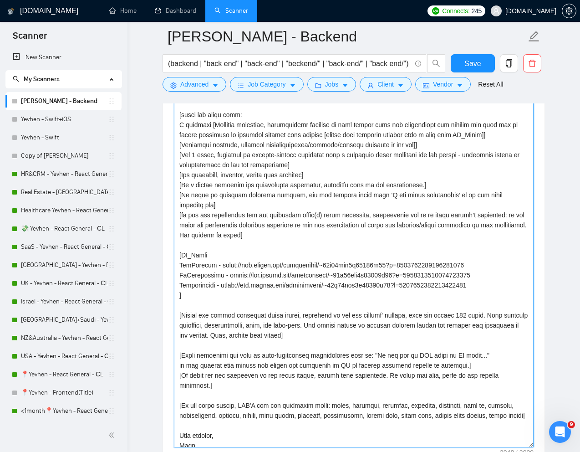
drag, startPoint x: 471, startPoint y: 356, endPoint x: 181, endPoint y: 347, distance: 289.4
click at [181, 347] on textarea "Cover letter template:" at bounding box center [354, 222] width 360 height 450
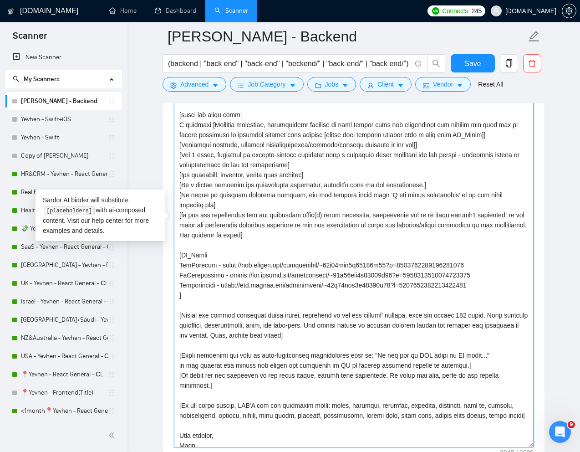
click at [426, 362] on textarea "Cover letter template:" at bounding box center [354, 222] width 360 height 450
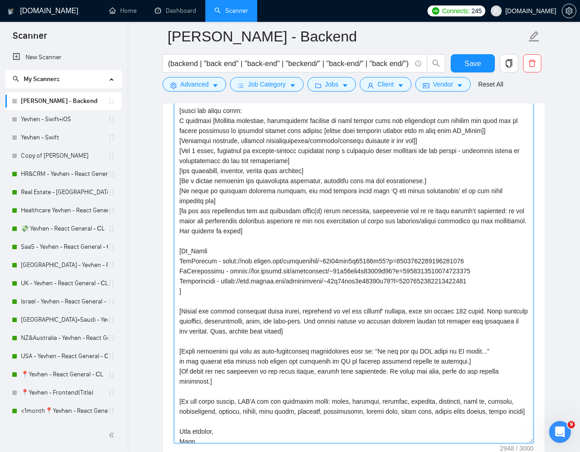
scroll to position [1138, 0]
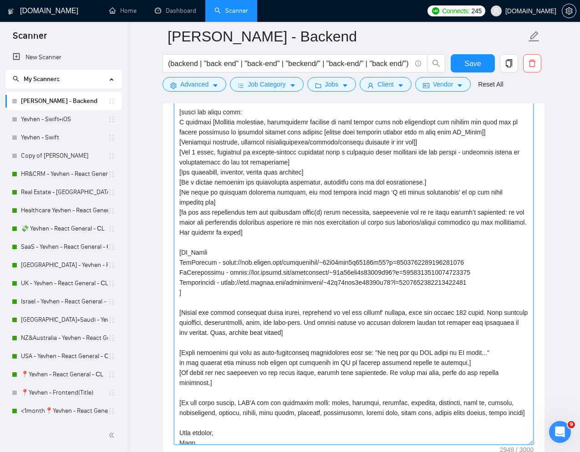
click at [467, 239] on textarea "Cover letter template:" at bounding box center [354, 220] width 360 height 450
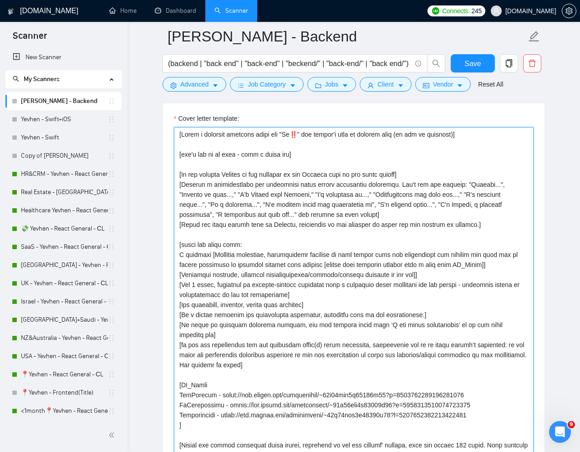
scroll to position [1002, 0]
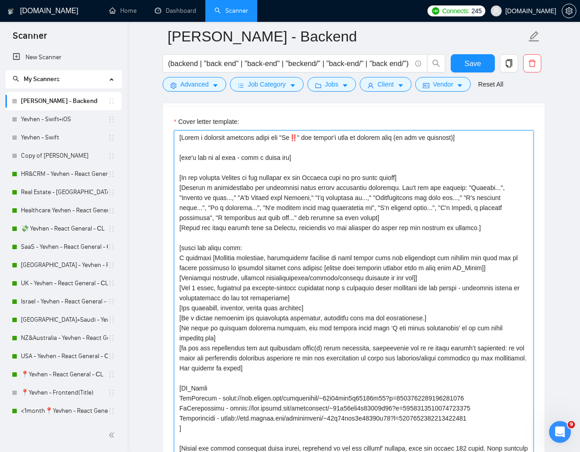
drag, startPoint x: 384, startPoint y: 220, endPoint x: 177, endPoint y: 191, distance: 208.4
click at [177, 191] on textarea "Cover letter template:" at bounding box center [354, 355] width 360 height 450
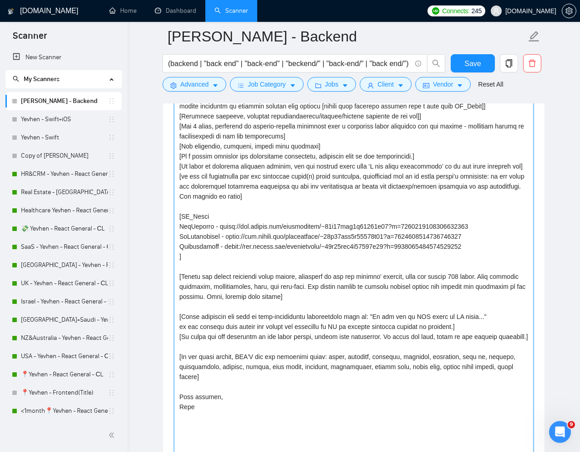
scroll to position [1120, 0]
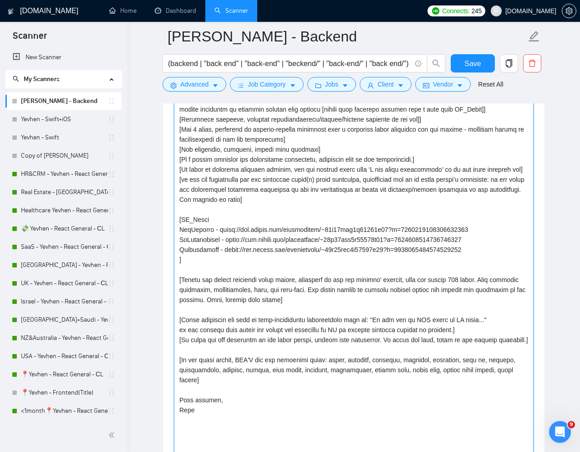
click at [498, 248] on textarea "Cover letter template:" at bounding box center [354, 237] width 360 height 450
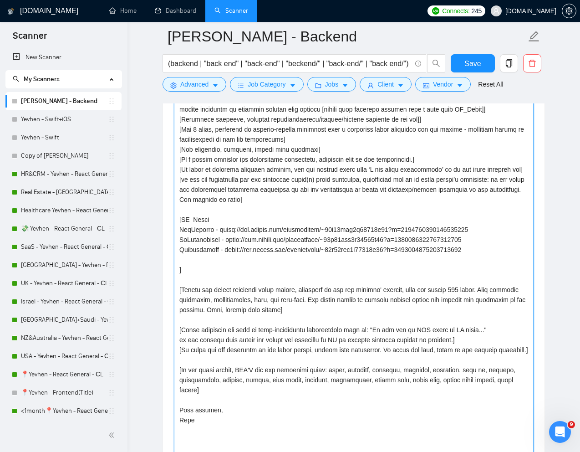
paste textarea "OpenCulture"
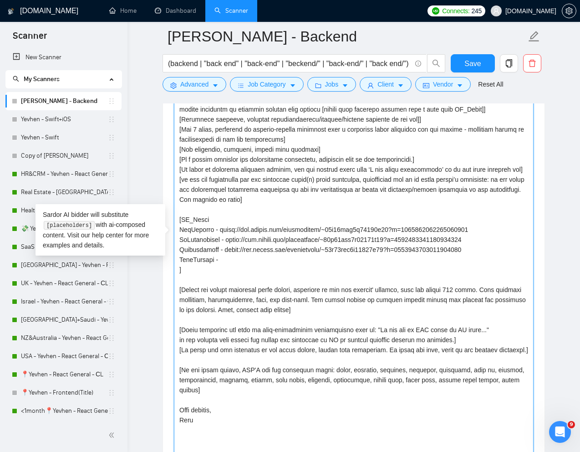
click at [267, 264] on textarea "Cover letter template:" at bounding box center [354, 237] width 360 height 450
paste textarea "https://www.upwork.com/freelancers/~01e82edf4c87509b37?p=1945789261858553856"
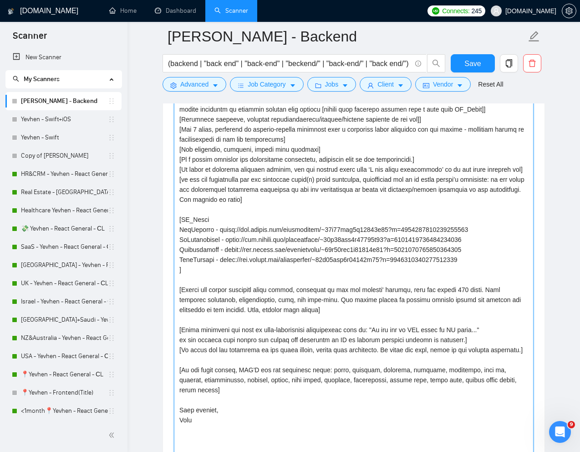
click at [274, 275] on textarea "Cover letter template:" at bounding box center [354, 237] width 360 height 450
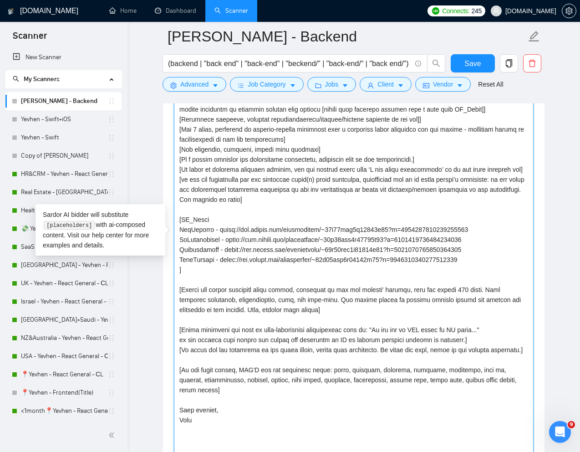
click at [515, 265] on textarea "Cover letter template:" at bounding box center [354, 237] width 360 height 450
click at [513, 265] on textarea "Cover letter template:" at bounding box center [354, 237] width 360 height 450
click at [500, 260] on textarea "Cover letter template:" at bounding box center [354, 237] width 360 height 450
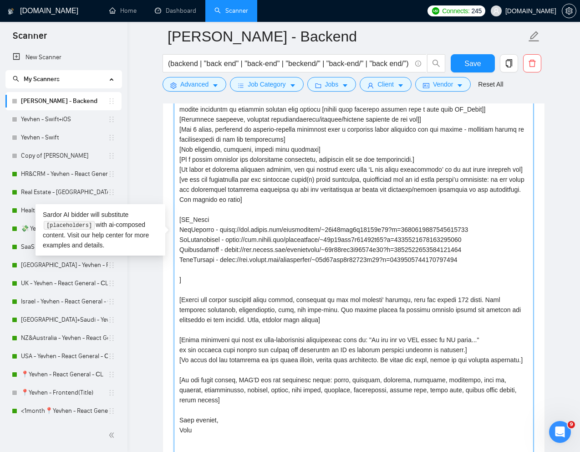
paste textarea "SportStars"
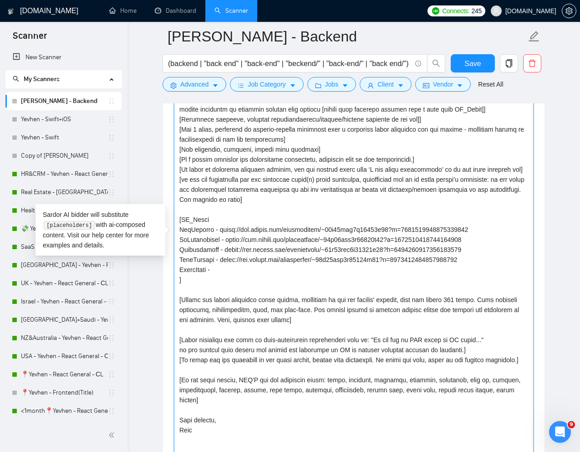
click at [263, 271] on textarea "Cover letter template:" at bounding box center [354, 237] width 360 height 450
paste textarea "https://www.upwork.com/freelancers/~01e82edf4c87509b37?p=1942918323837624320"
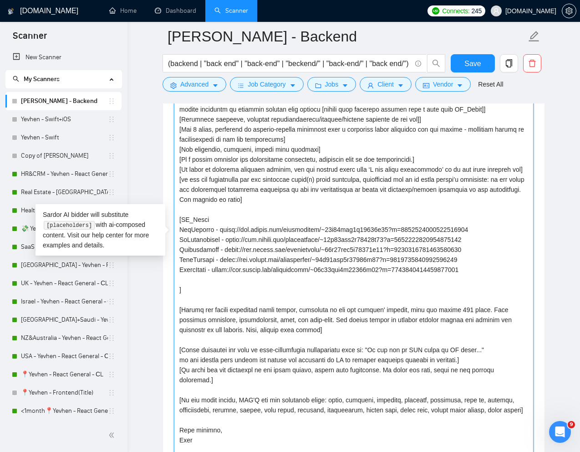
click at [313, 292] on textarea "Cover letter template:" at bounding box center [354, 237] width 360 height 450
click at [318, 284] on textarea "Cover letter template:" at bounding box center [354, 237] width 360 height 450
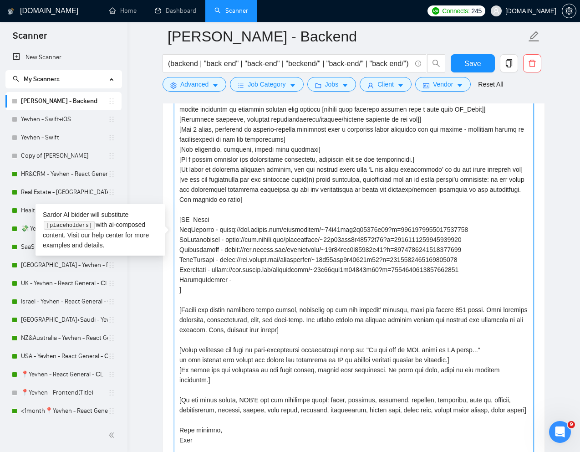
paste textarea "https://www.upwork.com/freelancers/~01e82edf4c87509b37?p=1733071996136038400"
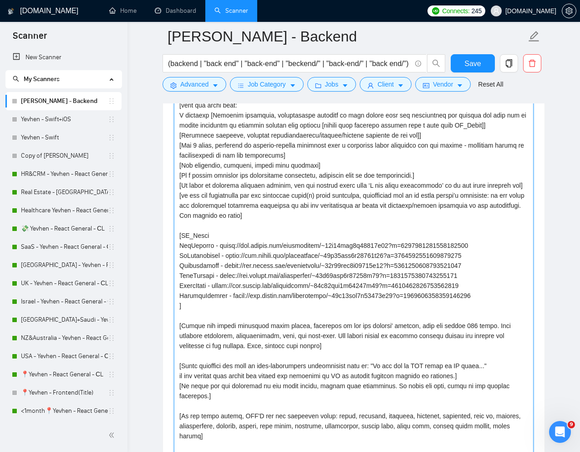
scroll to position [1114, 0]
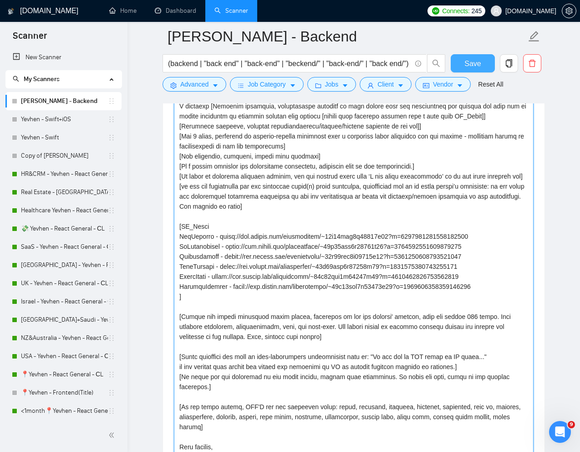
type textarea "[Write a personal greeting using the "Hi‼️" and client's name or company name (…"
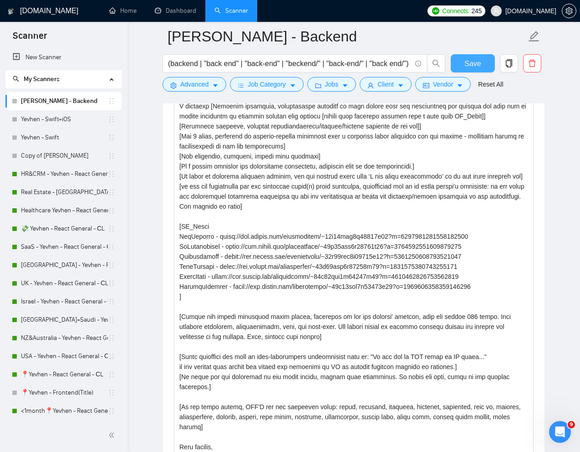
click at [478, 66] on span "Save" at bounding box center [473, 63] width 16 height 11
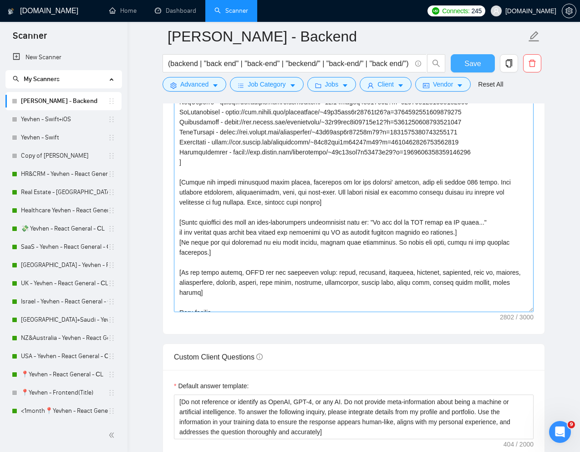
scroll to position [145, 0]
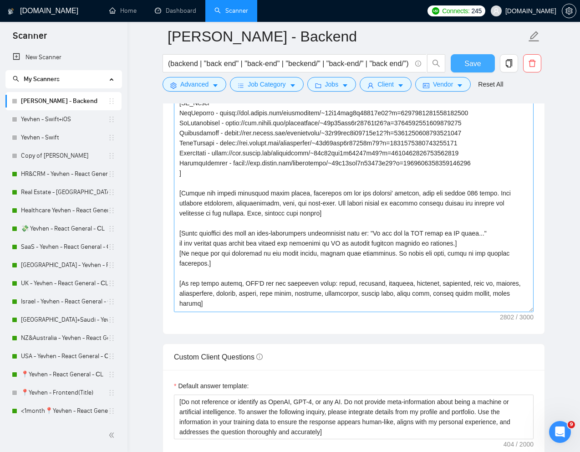
drag, startPoint x: 529, startPoint y: 240, endPoint x: 529, endPoint y: 326, distance: 86.1
click at [529, 312] on textarea "Cover letter template:" at bounding box center [354, 176] width 360 height 272
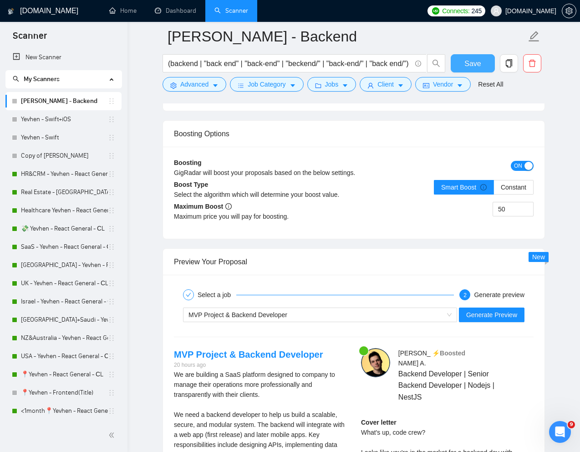
scroll to position [1700, 0]
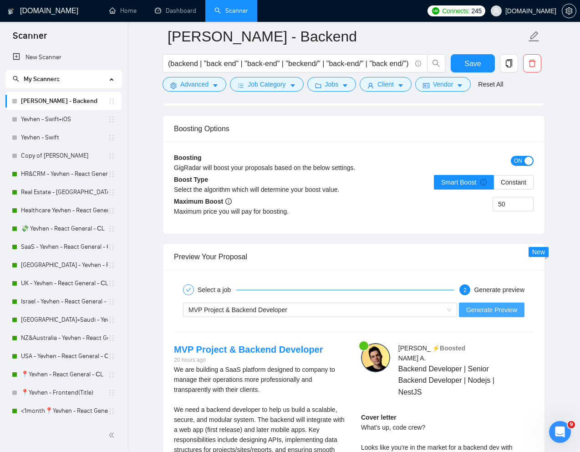
click at [483, 314] on span "Generate Preview" at bounding box center [492, 310] width 51 height 10
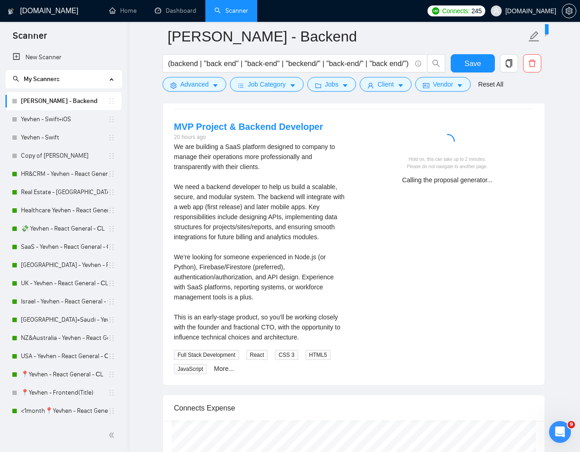
scroll to position [1923, 0]
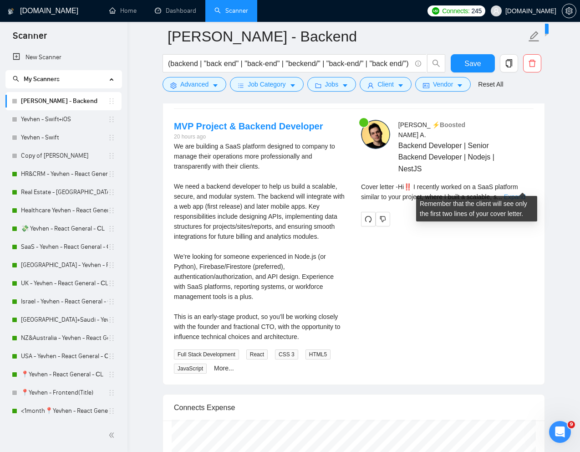
click at [520, 193] on link "Expand" at bounding box center [514, 196] width 21 height 7
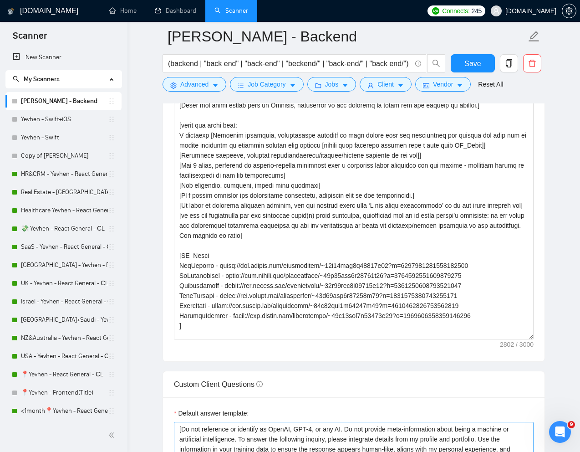
scroll to position [0, 0]
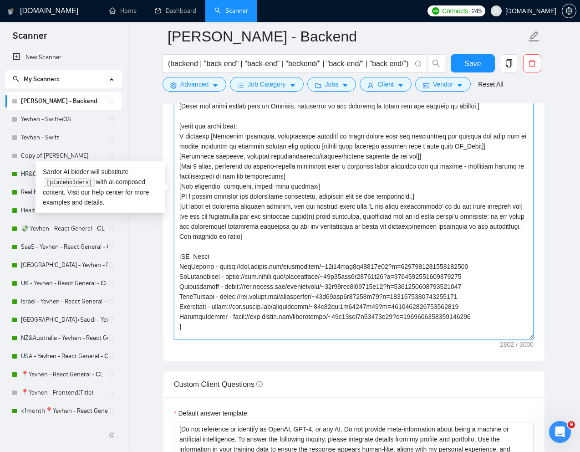
drag, startPoint x: 180, startPoint y: 217, endPoint x: 274, endPoint y: 236, distance: 95.6
click at [274, 236] on textarea "Cover letter template:" at bounding box center [354, 194] width 360 height 291
click at [345, 245] on textarea "Cover letter template:" at bounding box center [354, 194] width 360 height 291
drag, startPoint x: 528, startPoint y: 206, endPoint x: 179, endPoint y: 206, distance: 349.0
click at [179, 206] on textarea "Cover letter template:" at bounding box center [354, 194] width 360 height 291
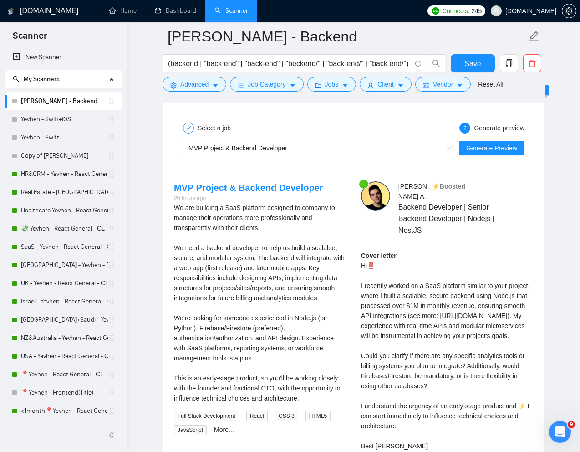
scroll to position [1832, 0]
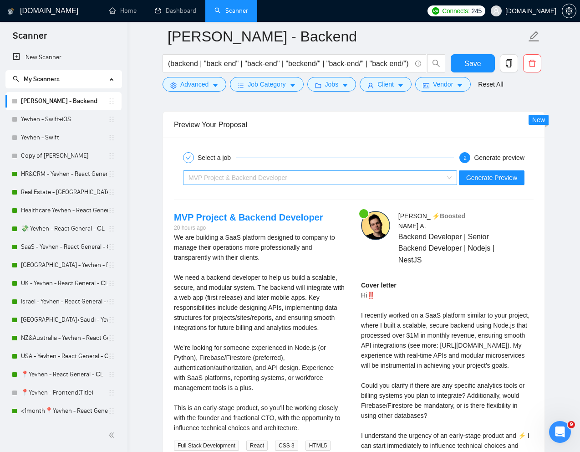
click at [321, 180] on div "MVP Project & Backend Developer" at bounding box center [316, 178] width 255 height 14
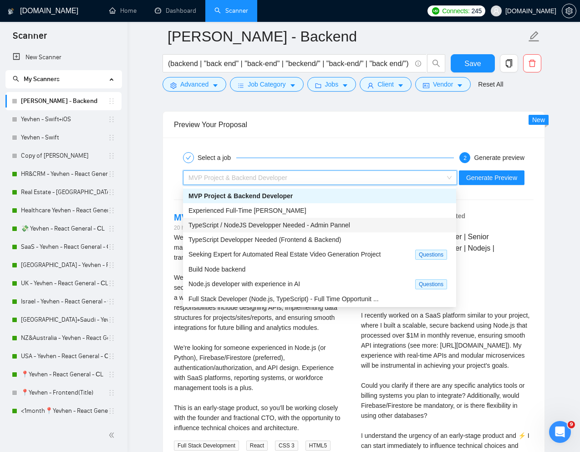
click at [287, 220] on div "TypeScript / NodeJS Developper Needed - Admin Pannel" at bounding box center [320, 225] width 262 height 10
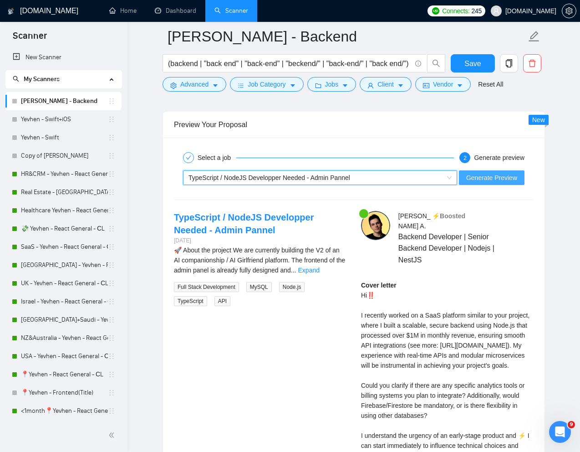
click at [486, 178] on span "Generate Preview" at bounding box center [492, 178] width 51 height 10
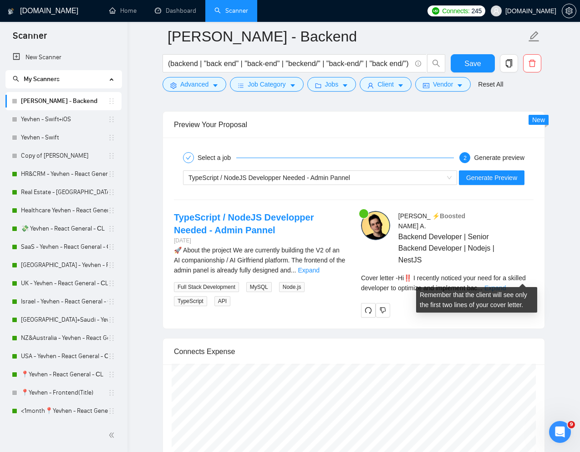
click at [506, 284] on link "Expand" at bounding box center [495, 287] width 21 height 7
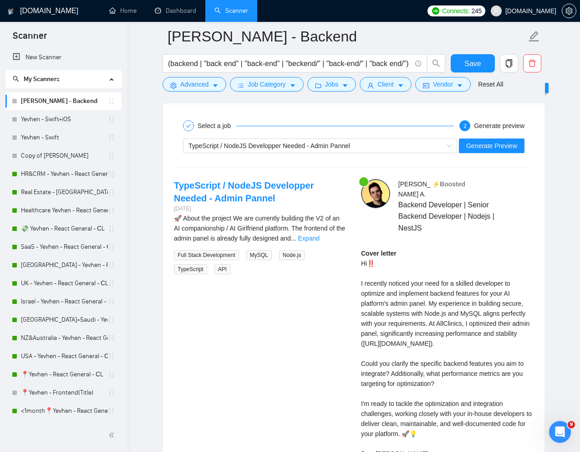
scroll to position [1867, 0]
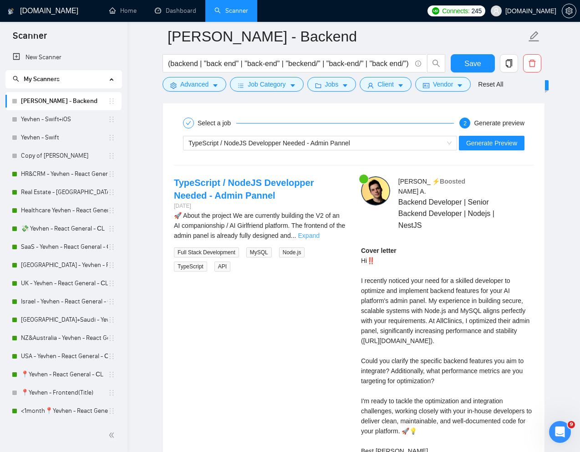
click at [320, 235] on link "Expand" at bounding box center [308, 235] width 21 height 7
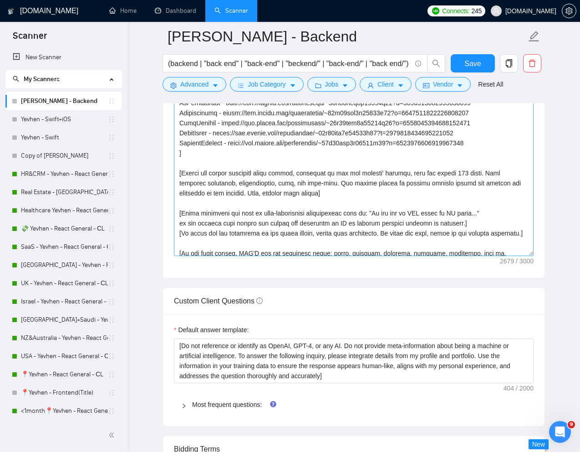
scroll to position [78, 0]
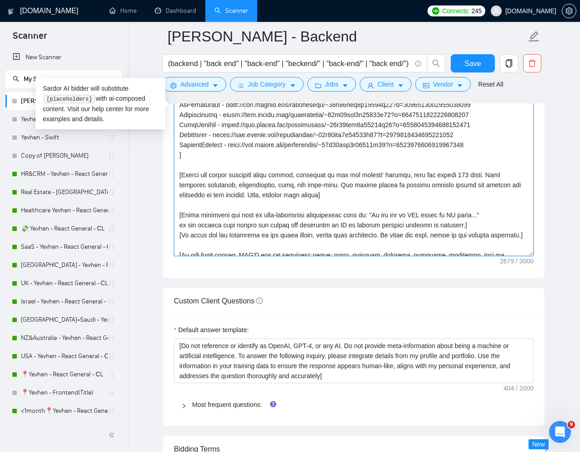
drag, startPoint x: 338, startPoint y: 196, endPoint x: 262, endPoint y: 197, distance: 76.5
click at [262, 197] on textarea "Cover letter template:" at bounding box center [354, 110] width 360 height 291
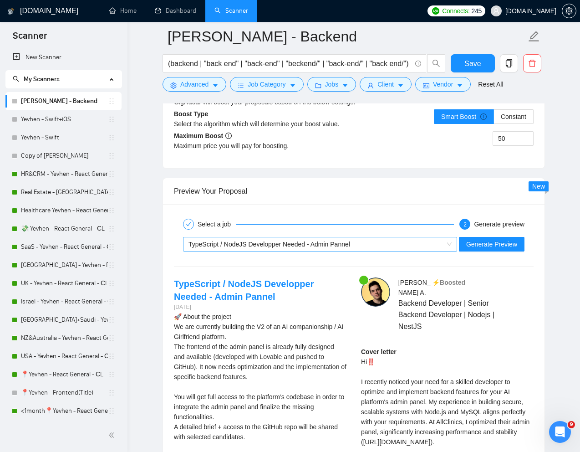
scroll to position [1763, 0]
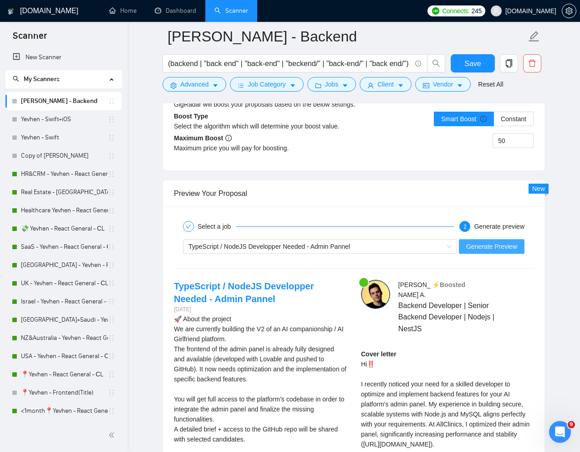
click at [479, 247] on span "Generate Preview" at bounding box center [492, 246] width 51 height 10
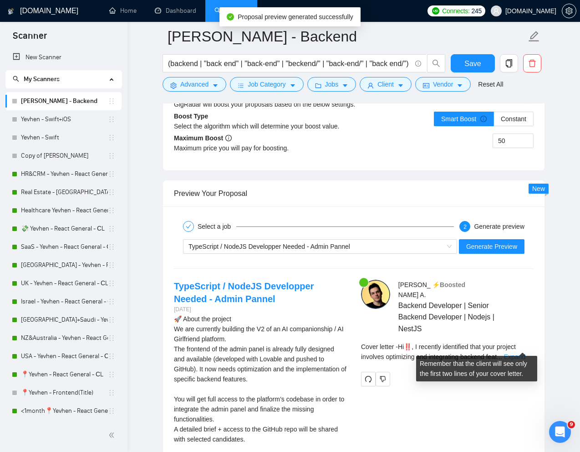
click at [513, 353] on link "Expand" at bounding box center [514, 356] width 21 height 7
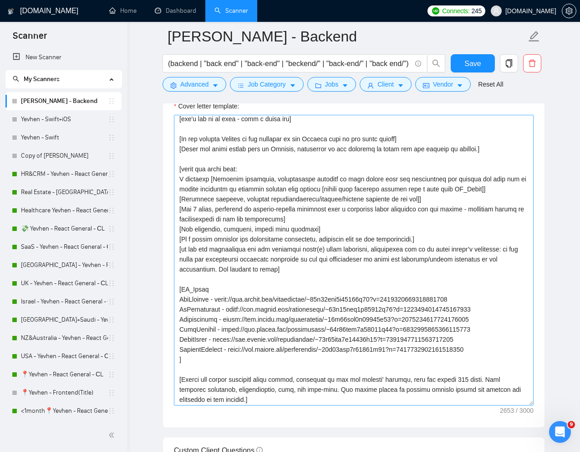
scroll to position [23, 0]
click at [413, 190] on textarea "Cover letter template:" at bounding box center [354, 260] width 360 height 291
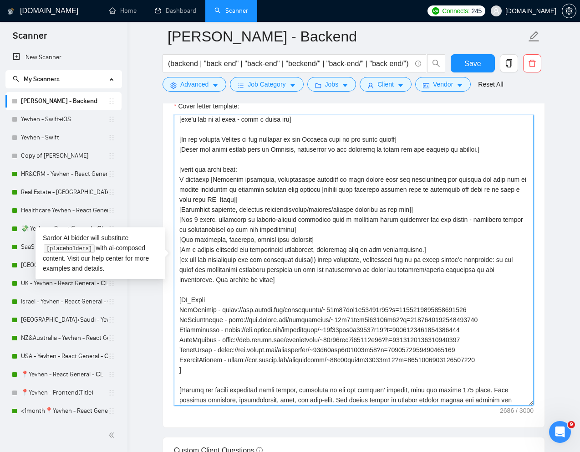
click at [492, 201] on textarea "Cover letter template:" at bounding box center [354, 260] width 360 height 291
drag, startPoint x: 507, startPoint y: 190, endPoint x: 190, endPoint y: 201, distance: 317.3
click at [190, 201] on textarea "Cover letter template:" at bounding box center [354, 260] width 360 height 291
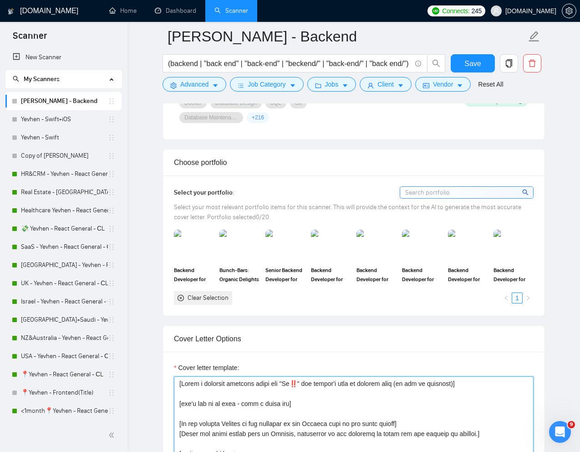
scroll to position [748, 0]
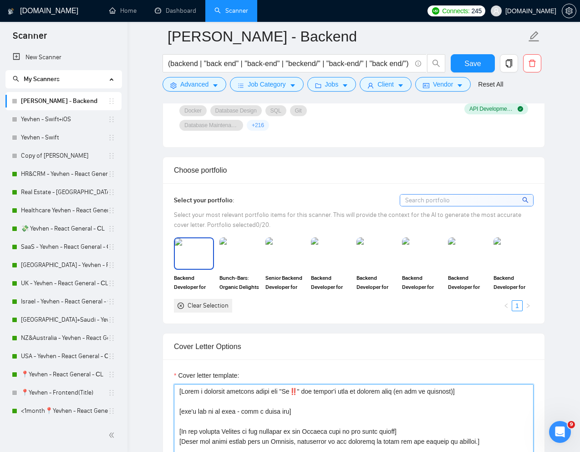
type textarea "[Write a personal greeting using the "Hi‼️" and client's name or company name (…"
click at [199, 266] on img at bounding box center [194, 253] width 38 height 30
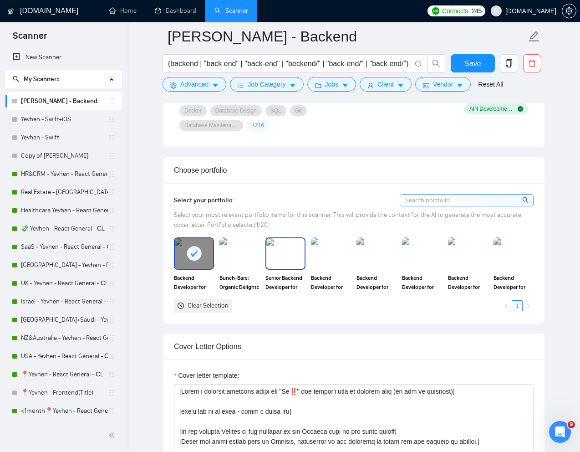
click at [287, 264] on img at bounding box center [286, 253] width 38 height 30
click at [324, 263] on img at bounding box center [331, 253] width 38 height 30
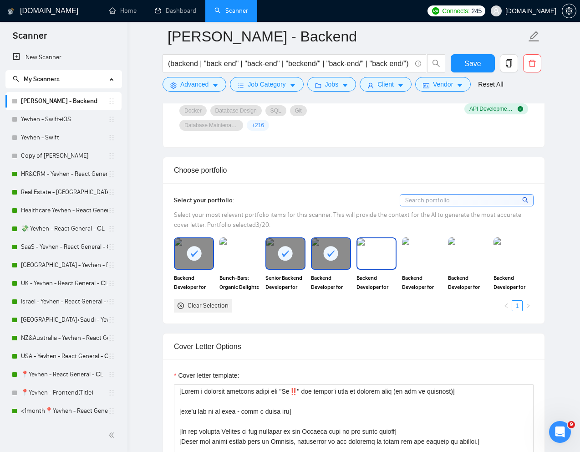
click at [366, 261] on img at bounding box center [377, 253] width 38 height 30
click at [428, 257] on img at bounding box center [422, 253] width 38 height 30
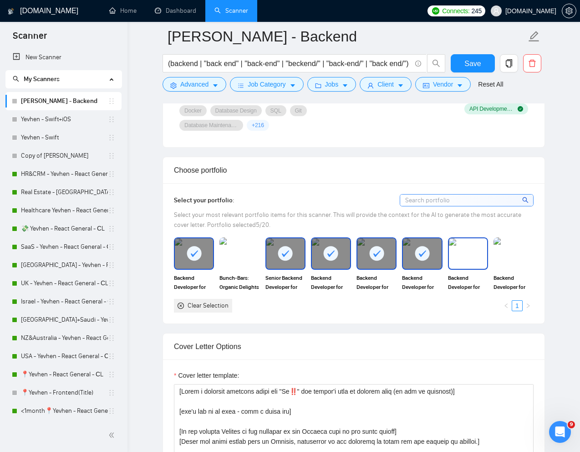
click at [472, 257] on img at bounding box center [468, 253] width 38 height 30
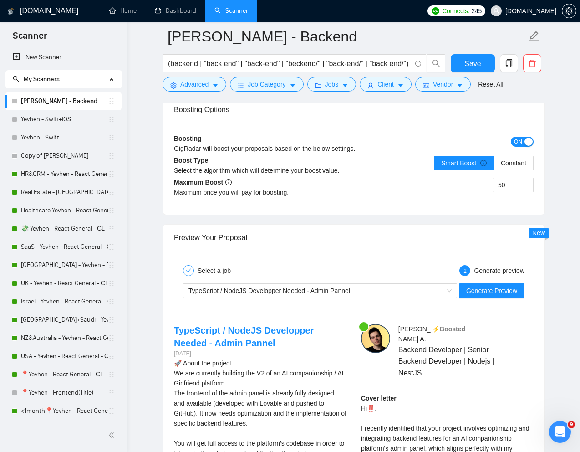
scroll to position [1744, 0]
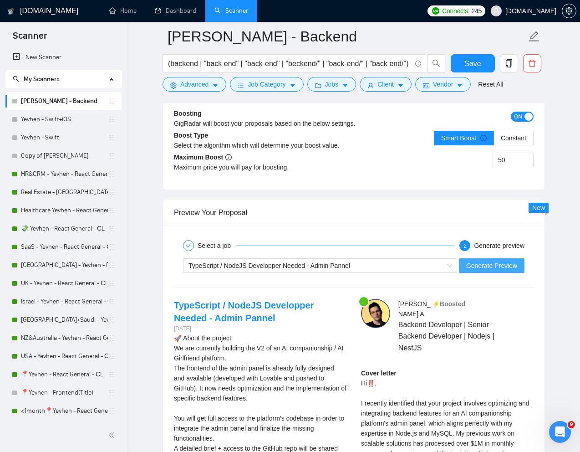
click at [497, 261] on span "Generate Preview" at bounding box center [492, 266] width 51 height 10
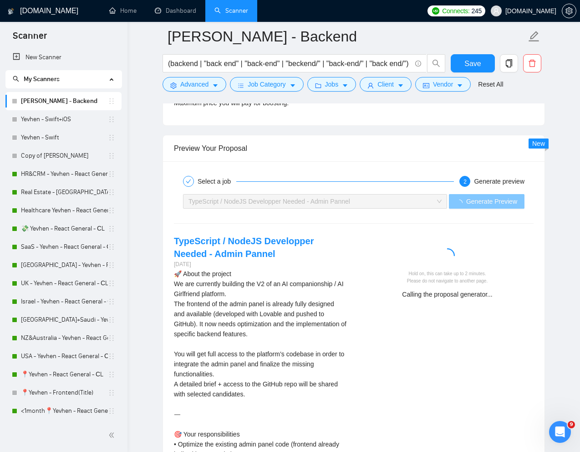
scroll to position [1858, 0]
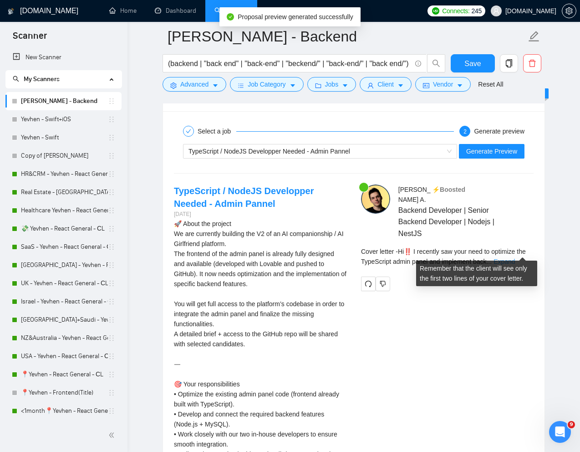
click at [515, 258] on link "Expand" at bounding box center [504, 261] width 21 height 7
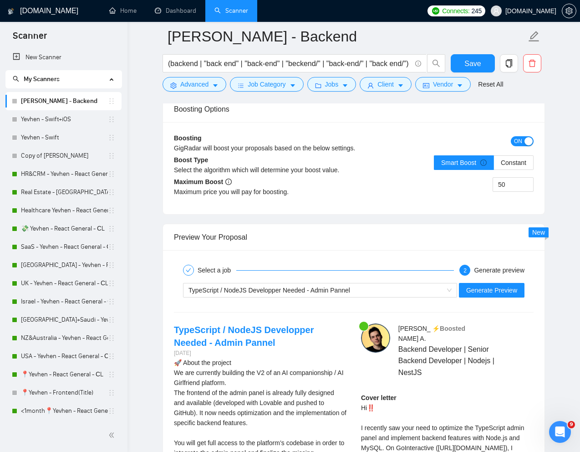
scroll to position [1704, 0]
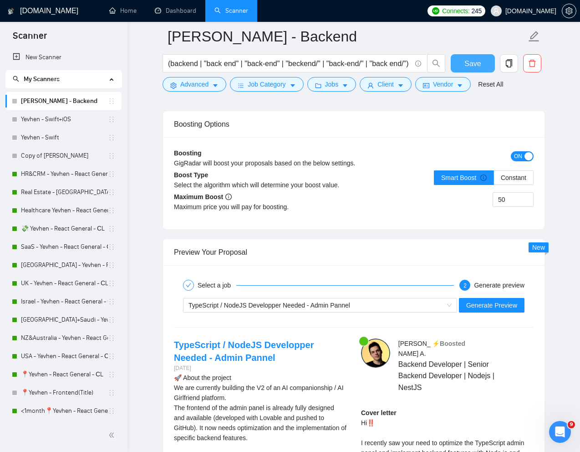
click at [480, 64] on span "Save" at bounding box center [473, 63] width 16 height 11
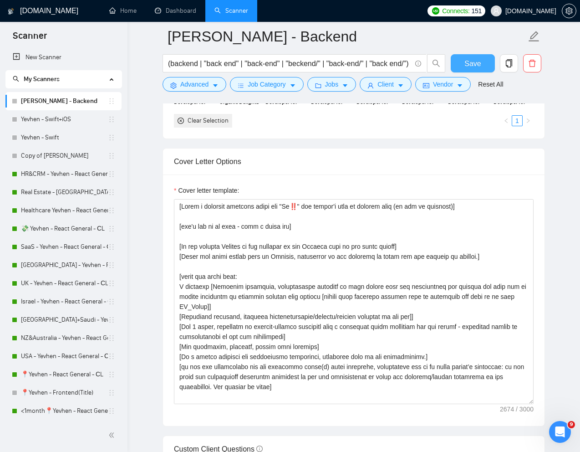
scroll to position [928, 0]
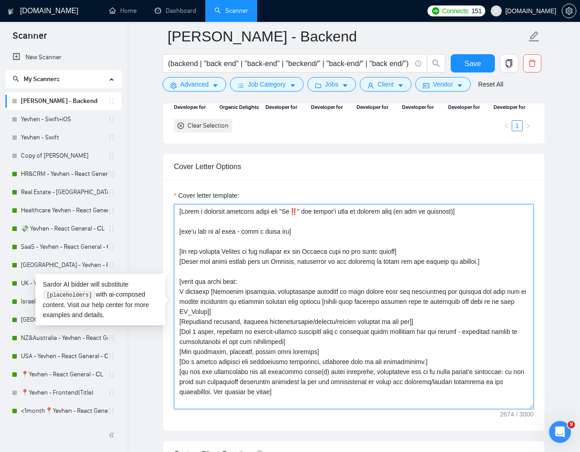
drag, startPoint x: 264, startPoint y: 293, endPoint x: 343, endPoint y: 293, distance: 78.4
click at [343, 293] on textarea "Cover letter template:" at bounding box center [354, 306] width 360 height 205
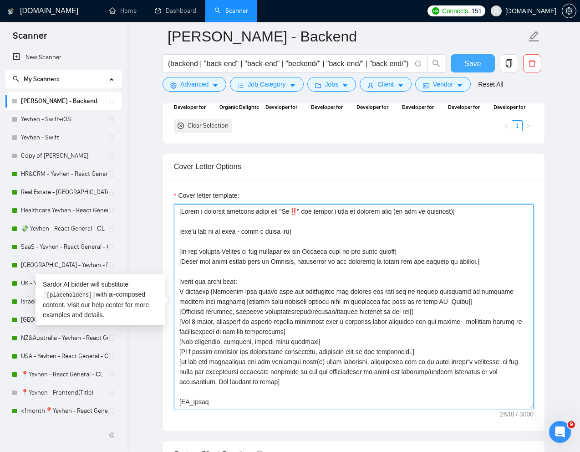
type textarea "[Write a personal greeting using the "Hi‼️" and client's name or company name (…"
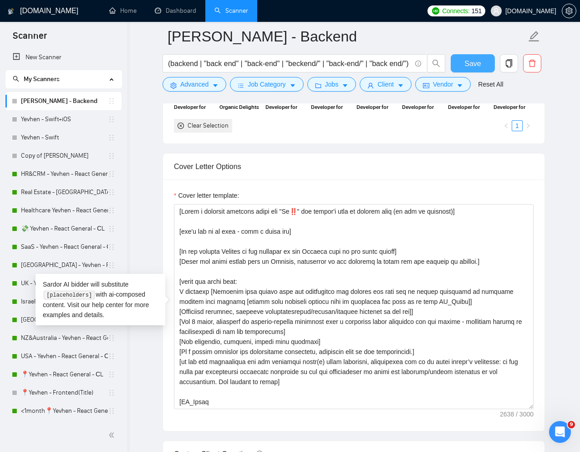
click at [484, 67] on button "Save" at bounding box center [473, 63] width 44 height 18
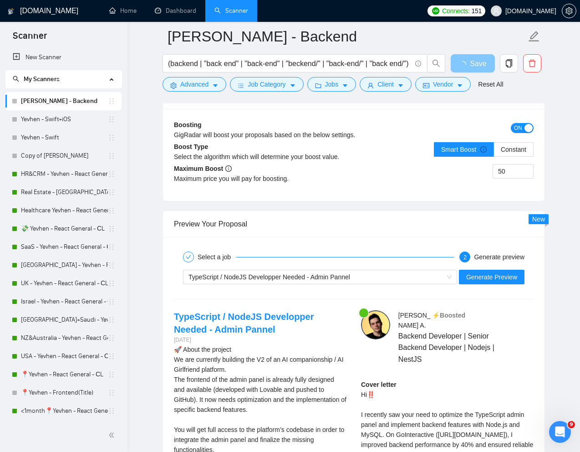
scroll to position [1685, 0]
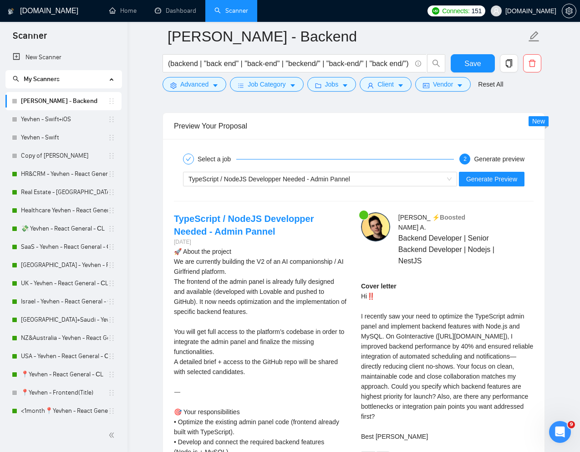
click at [421, 139] on div "Preview Your Proposal" at bounding box center [354, 126] width 360 height 26
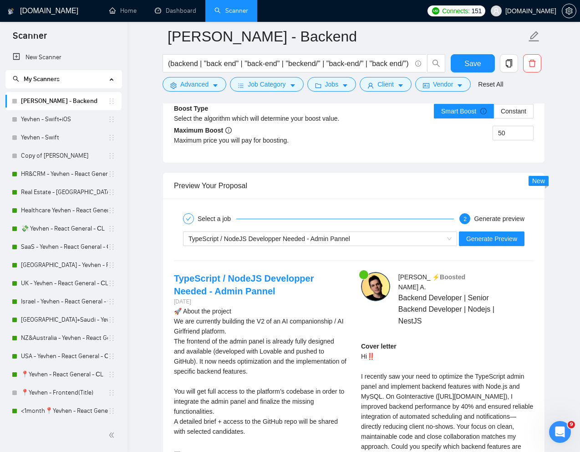
click at [375, 247] on div "TypeScript / NodeJS Developper Needed - Admin Pannel Generate Preview" at bounding box center [354, 239] width 362 height 22
click at [380, 242] on div "TypeScript / NodeJS Developper Needed - Admin Pannel" at bounding box center [316, 239] width 255 height 14
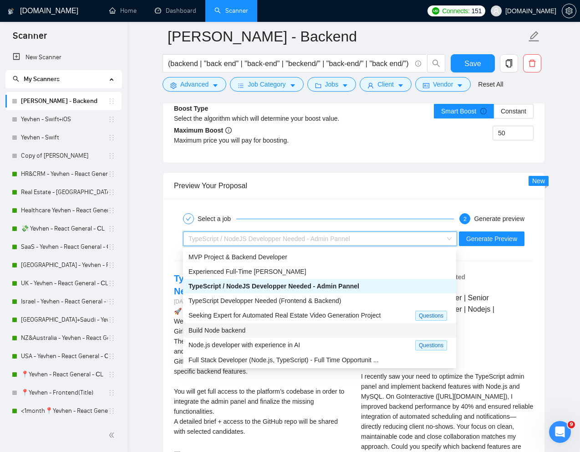
click at [262, 331] on div "Build Node backend" at bounding box center [320, 330] width 262 height 10
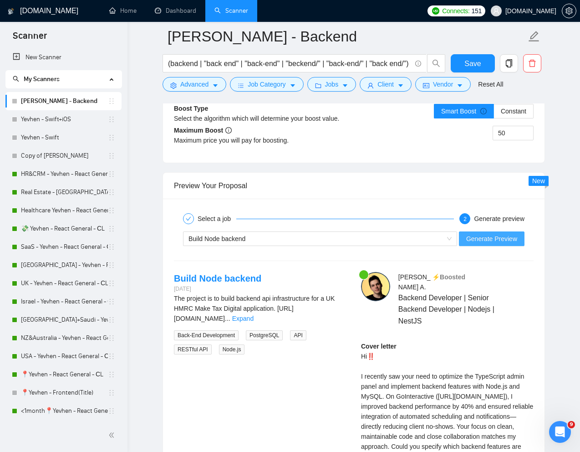
click at [500, 241] on span "Generate Preview" at bounding box center [492, 239] width 51 height 10
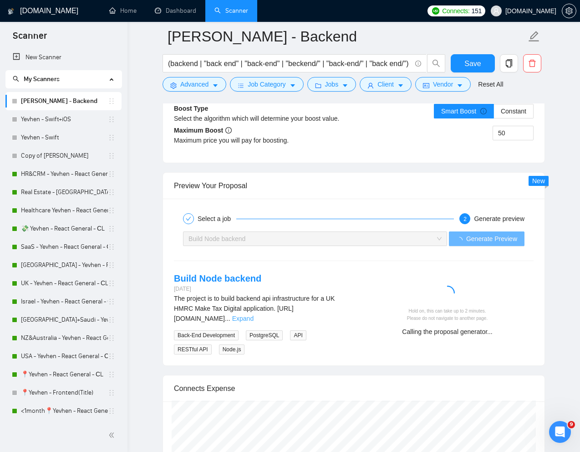
click at [254, 322] on link "Expand" at bounding box center [242, 318] width 21 height 7
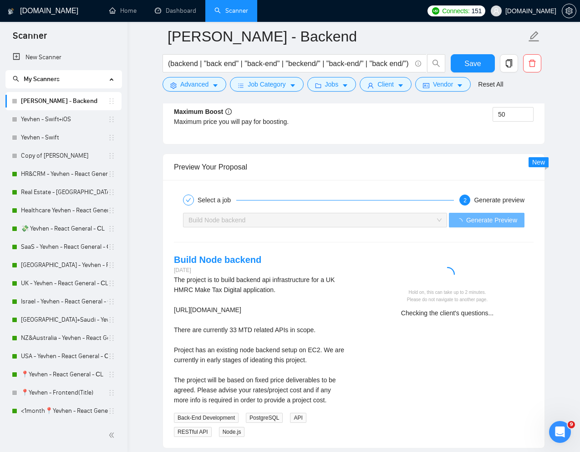
scroll to position [1700, 0]
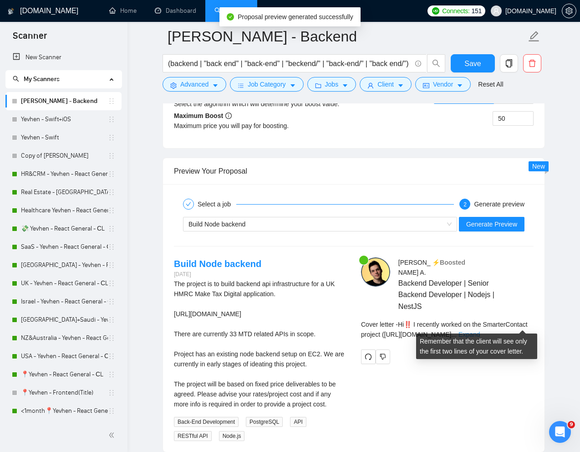
click at [480, 331] on link "Expand" at bounding box center [469, 334] width 21 height 7
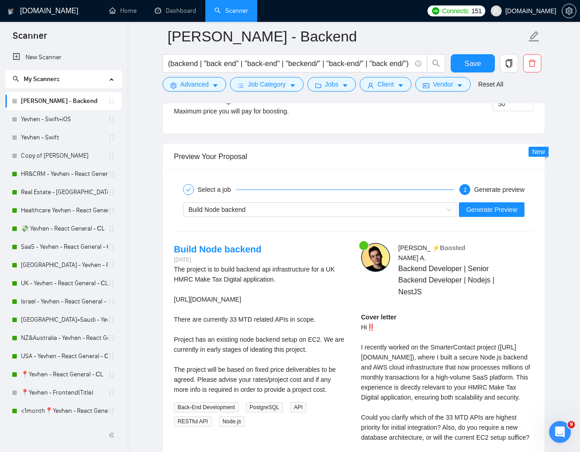
scroll to position [1711, 0]
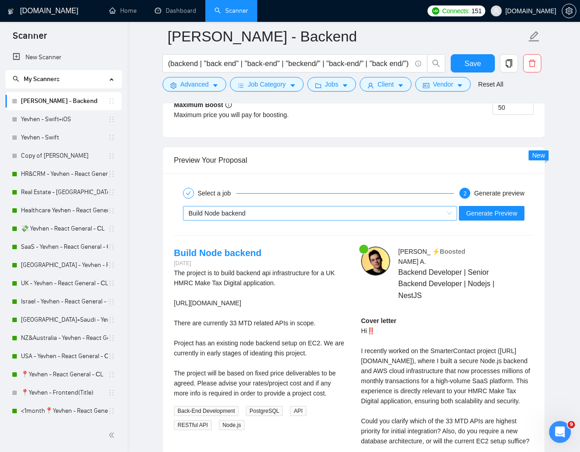
click at [410, 216] on div "Build Node backend" at bounding box center [316, 213] width 255 height 14
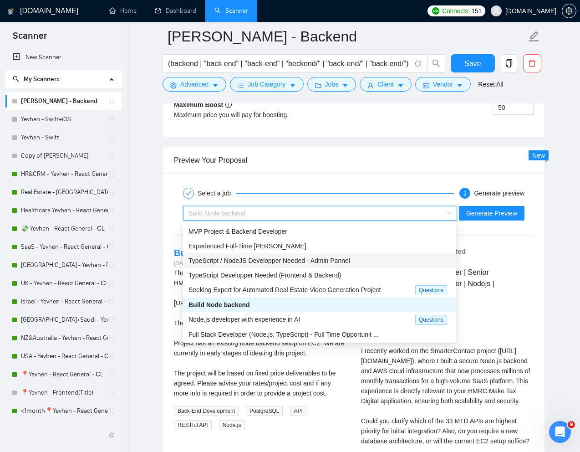
click at [312, 258] on span "TypeScript / NodeJS Developper Needed - Admin Pannel" at bounding box center [270, 260] width 162 height 7
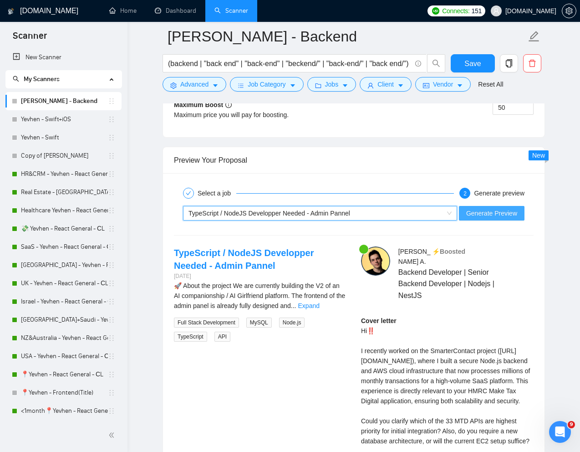
click at [487, 215] on span "Generate Preview" at bounding box center [492, 213] width 51 height 10
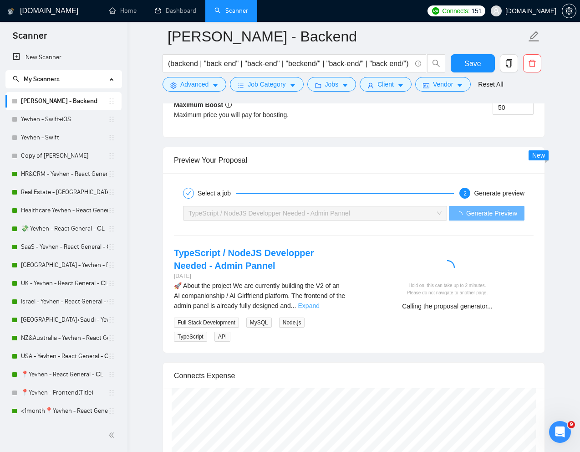
click at [320, 305] on link "Expand" at bounding box center [308, 305] width 21 height 7
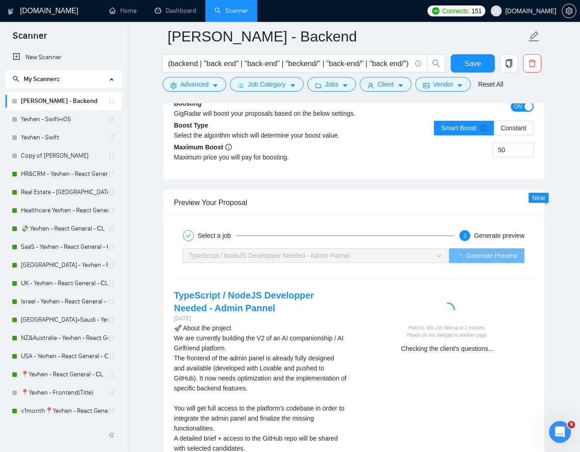
scroll to position [1671, 0]
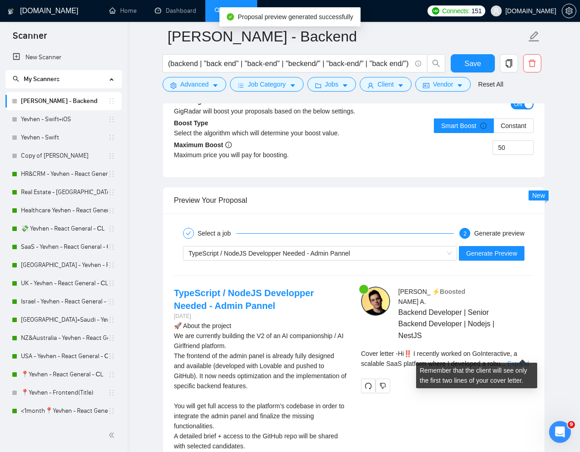
click at [520, 360] on link "Expand" at bounding box center [518, 363] width 21 height 7
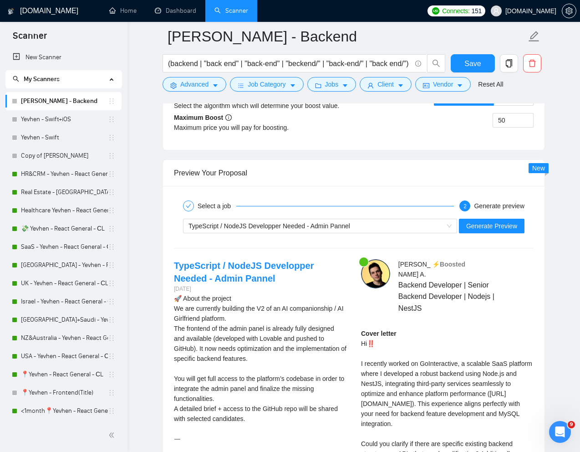
scroll to position [1700, 0]
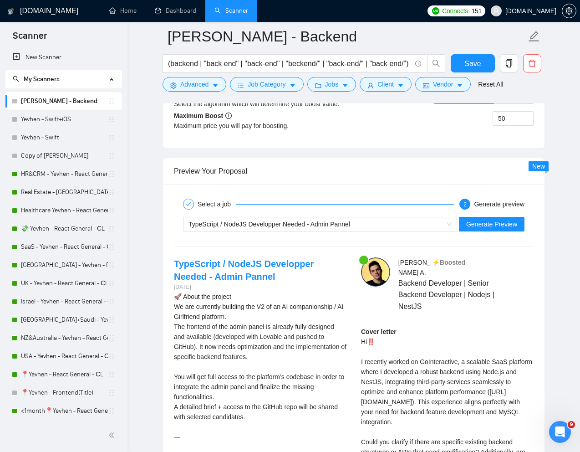
click at [458, 363] on div "Cover letter Hi‼️ I recently worked on GoInteractive, a scalable SaaS platform …" at bounding box center [447, 432] width 173 height 210
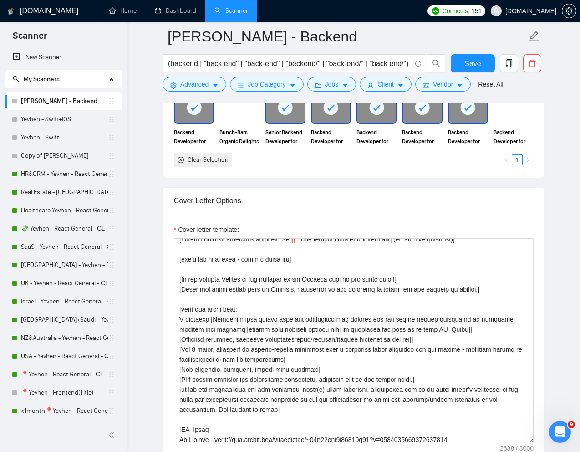
scroll to position [6, 0]
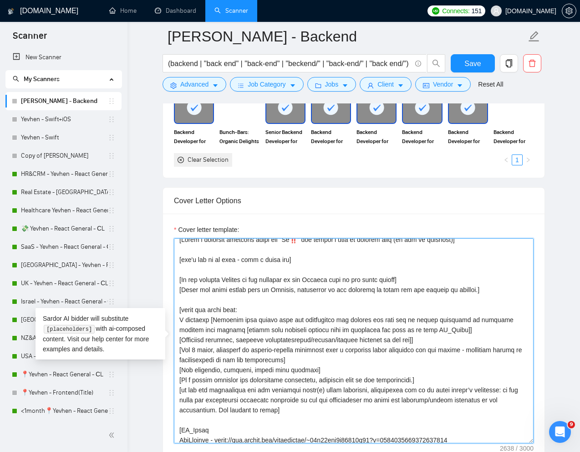
drag, startPoint x: 193, startPoint y: 330, endPoint x: 216, endPoint y: 331, distance: 22.3
click at [216, 331] on textarea "Cover letter template:" at bounding box center [354, 340] width 360 height 205
paste textarea "with achieved"
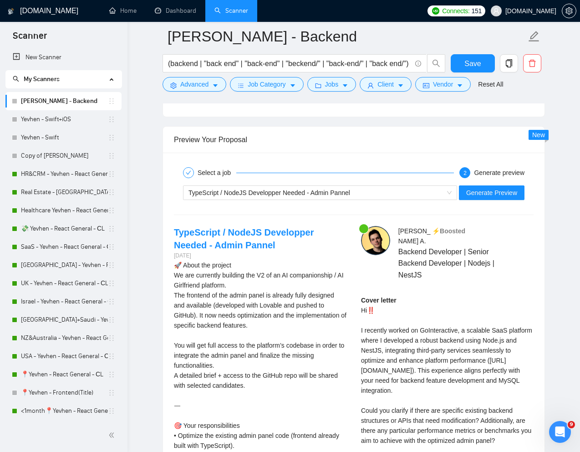
scroll to position [1726, 0]
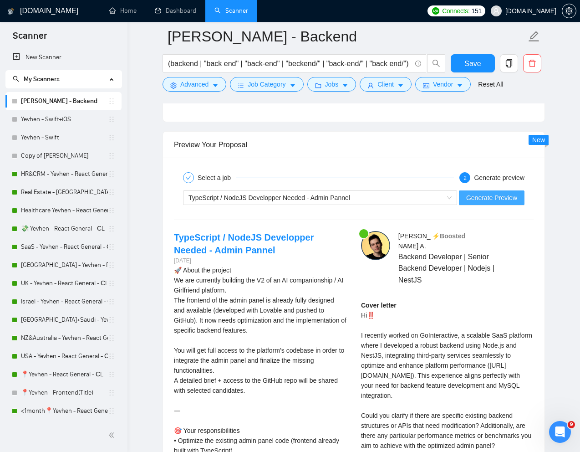
click at [494, 199] on span "Generate Preview" at bounding box center [492, 198] width 51 height 10
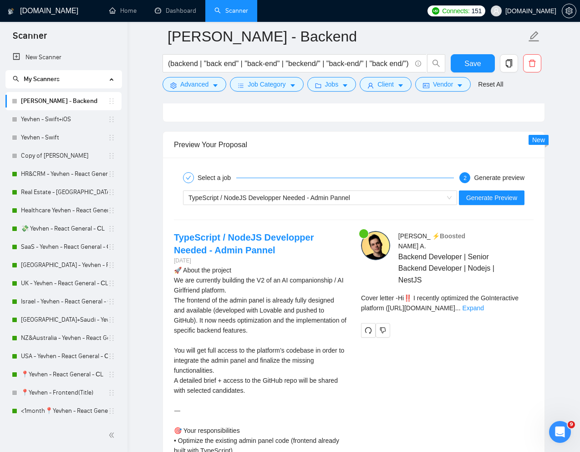
click at [496, 141] on div "Preview Your Proposal" at bounding box center [354, 145] width 360 height 26
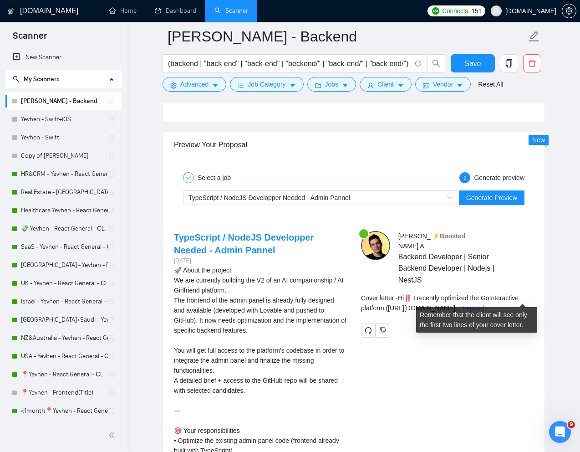
click at [484, 304] on link "Expand" at bounding box center [473, 307] width 21 height 7
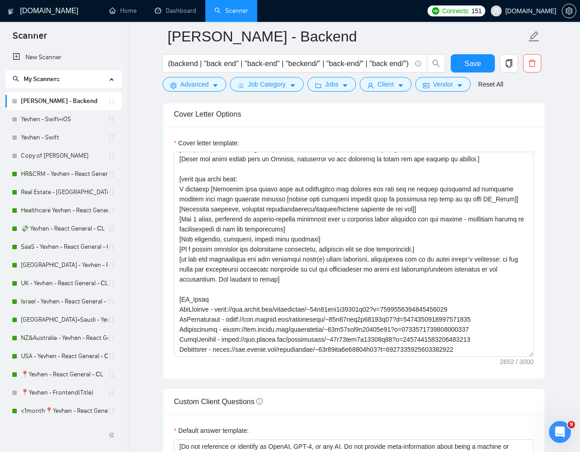
scroll to position [41, 0]
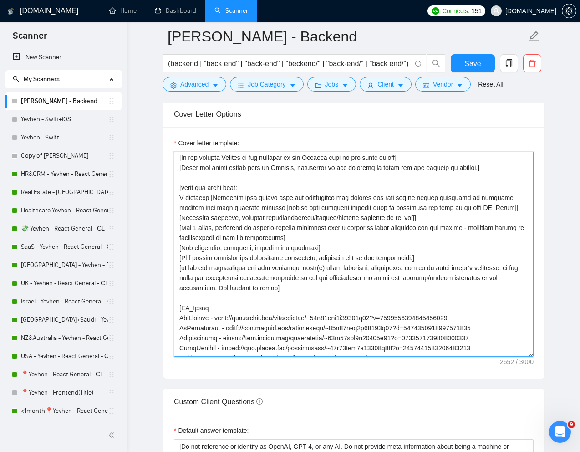
click at [258, 209] on textarea "Cover letter template:" at bounding box center [354, 254] width 360 height 205
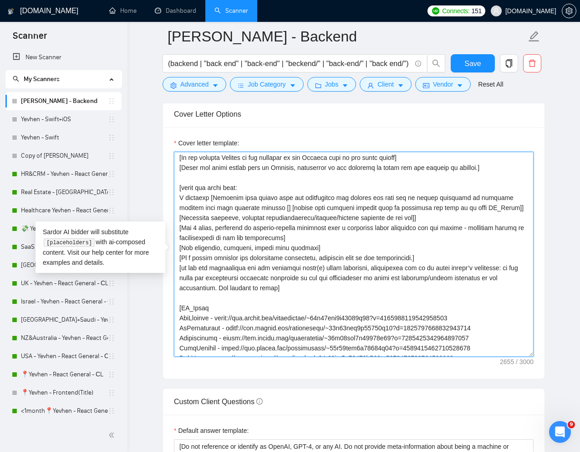
paste textarea "But anyway will be in touch for future opportuniries"
paste textarea "the metrics should be visible in the first 225 symbols of the cover letter"
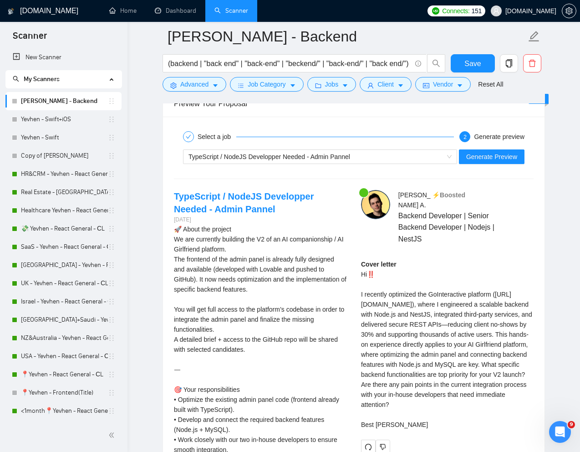
scroll to position [1741, 0]
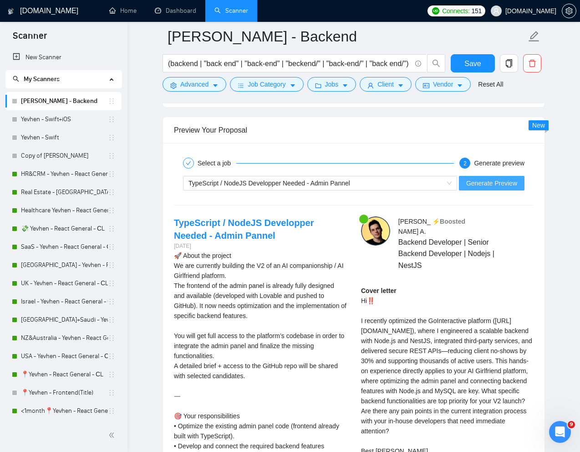
click at [483, 182] on span "Generate Preview" at bounding box center [492, 183] width 51 height 10
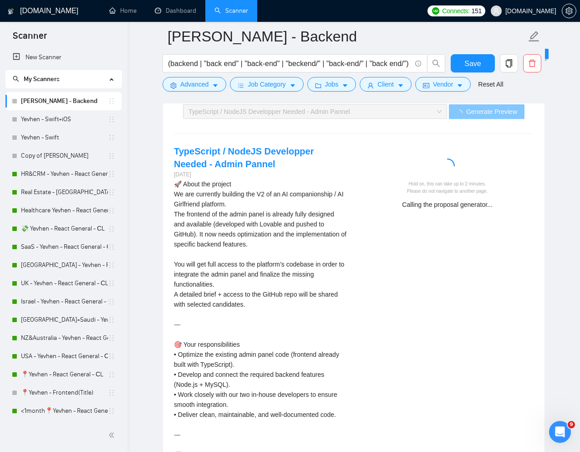
scroll to position [1781, 0]
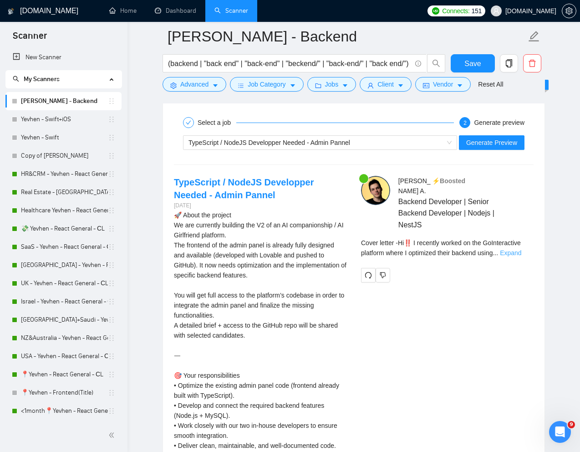
click at [519, 249] on link "Expand" at bounding box center [510, 252] width 21 height 7
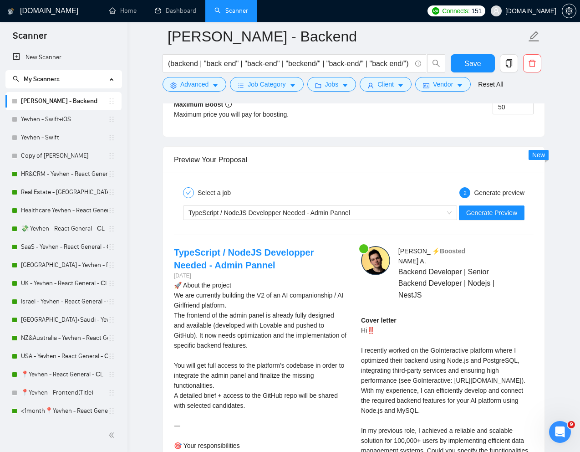
scroll to position [1701, 0]
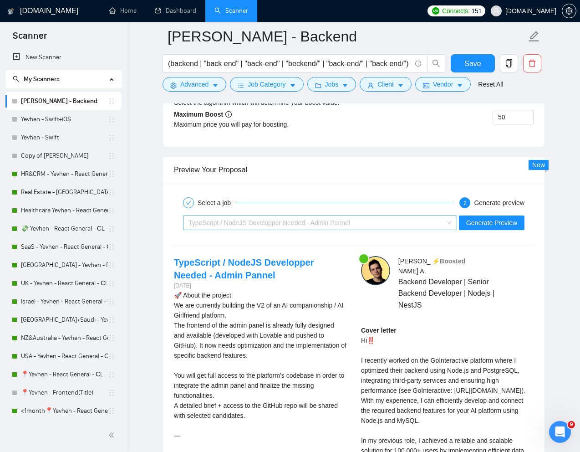
click at [376, 222] on div "TypeScript / NodeJS Developper Needed - Admin Pannel" at bounding box center [316, 223] width 255 height 14
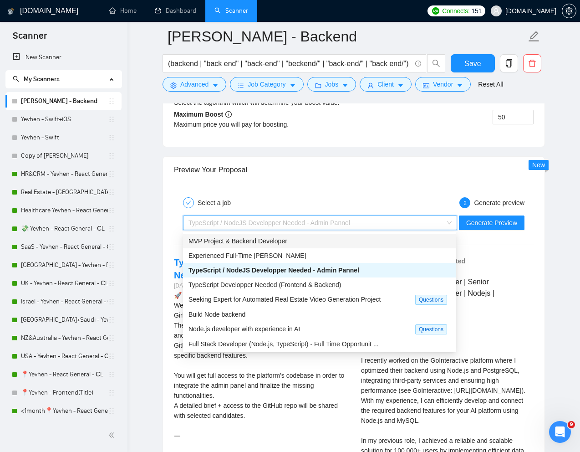
click at [321, 245] on div "MVP Project & Backend Developer" at bounding box center [320, 241] width 262 height 10
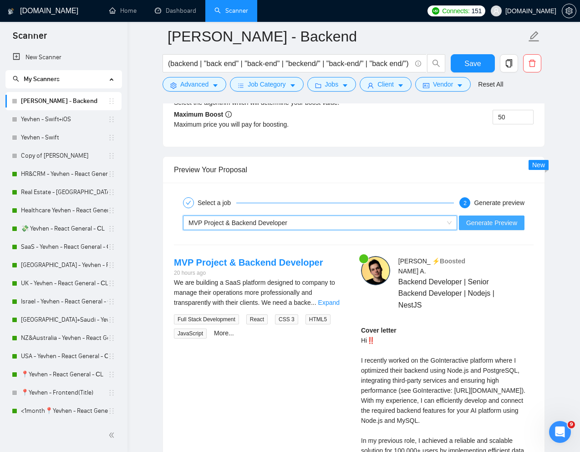
click at [476, 221] on span "Generate Preview" at bounding box center [492, 223] width 51 height 10
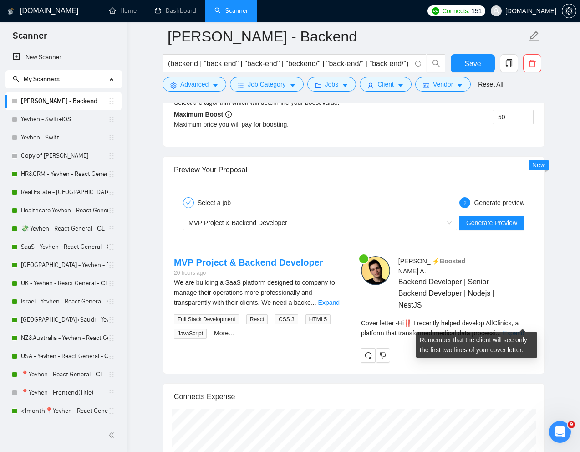
click at [523, 329] on link "Expand" at bounding box center [513, 332] width 21 height 7
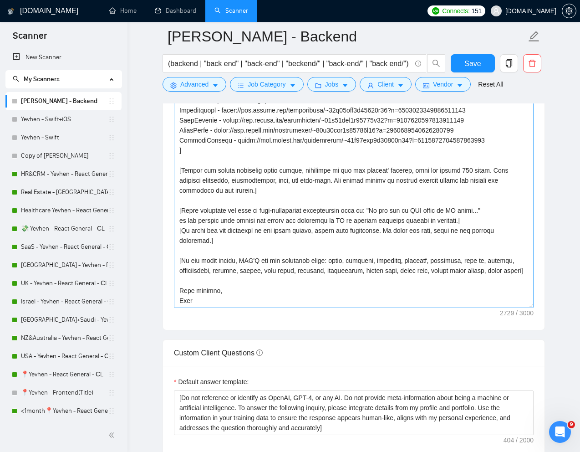
scroll to position [1038, 0]
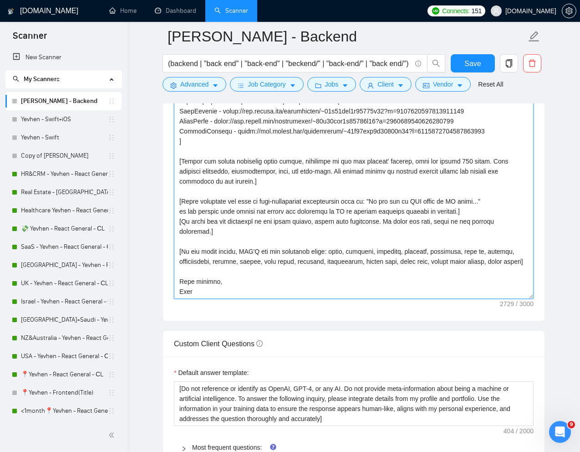
click at [241, 265] on textarea "Cover letter template:" at bounding box center [354, 196] width 360 height 205
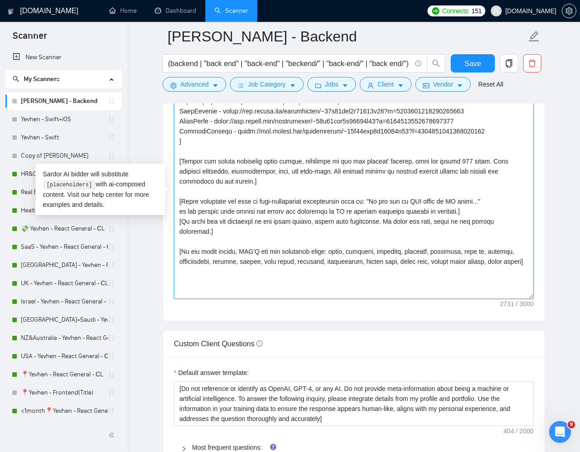
paste textarea "[Close with a call to action question offering a short call]"
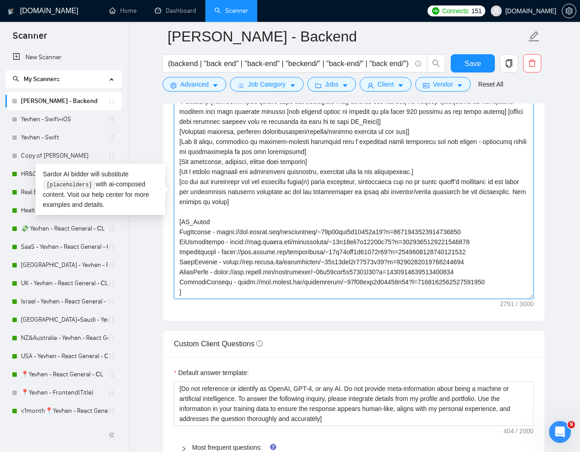
scroll to position [0, 0]
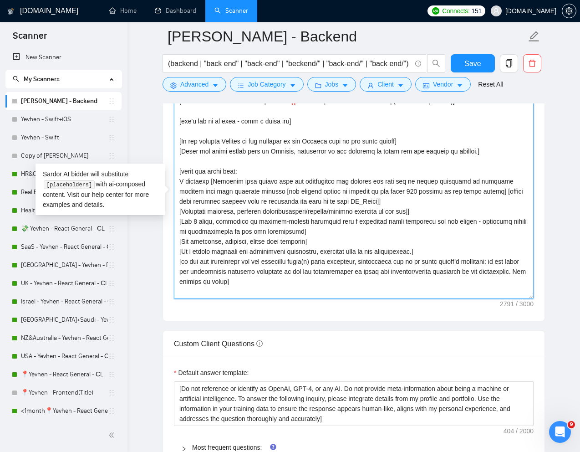
click at [341, 169] on textarea "Cover letter template:" at bounding box center [354, 196] width 360 height 205
click at [200, 181] on textarea "Cover letter template:" at bounding box center [354, 196] width 360 height 205
click at [447, 193] on textarea "Cover letter template:" at bounding box center [354, 196] width 360 height 205
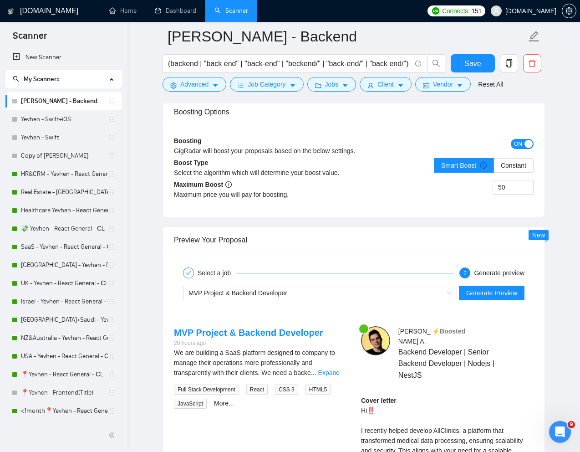
scroll to position [1654, 0]
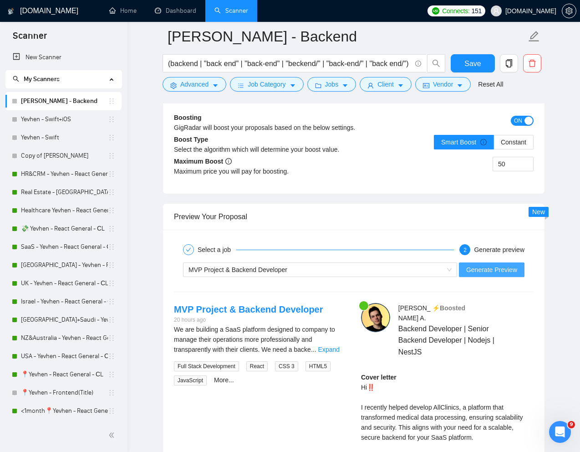
type textarea "[Write a personal greeting using the "Hi‼️" and client's name or company name (…"
click at [499, 270] on span "Generate Preview" at bounding box center [492, 270] width 51 height 10
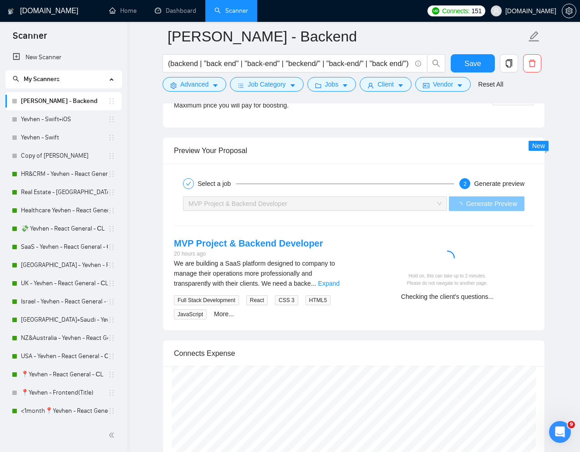
scroll to position [1721, 0]
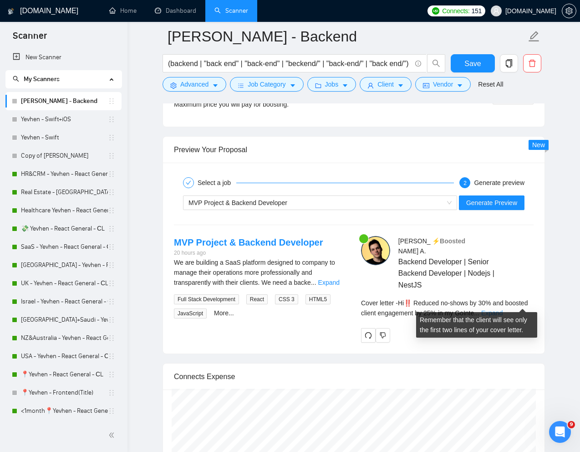
click at [503, 309] on link "Expand" at bounding box center [492, 312] width 21 height 7
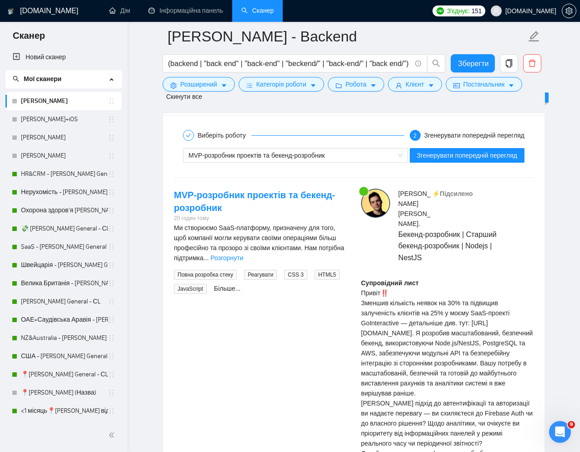
scroll to position [1799, 0]
click at [243, 260] on font "Розгорнути" at bounding box center [226, 257] width 33 height 7
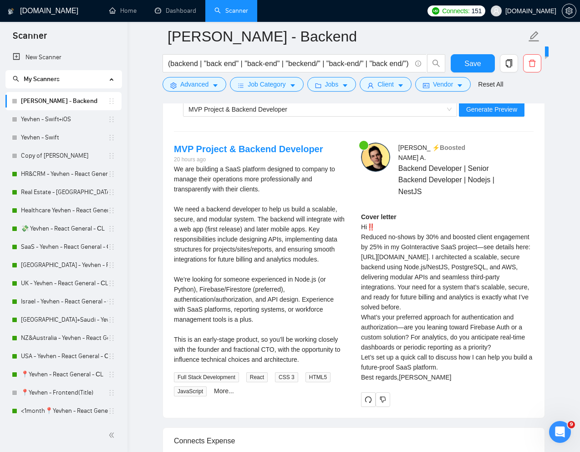
scroll to position [1787, 0]
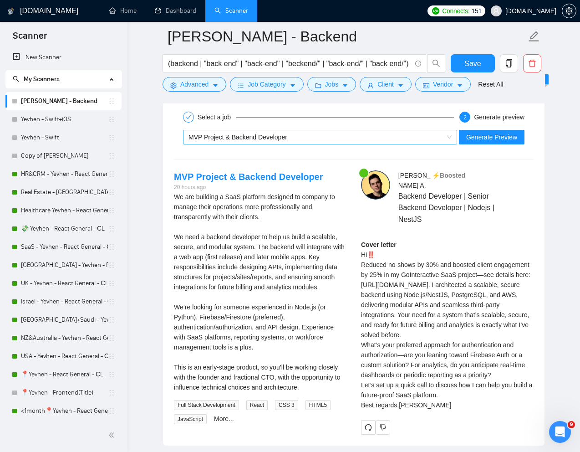
click at [439, 133] on div "MVP Project & Backend Developer" at bounding box center [316, 137] width 255 height 14
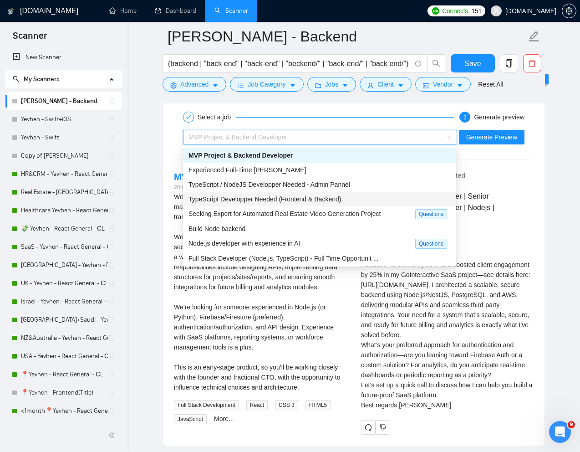
click at [351, 196] on div "TypeScript Developper Needed (Frontend & Backend)" at bounding box center [320, 199] width 262 height 10
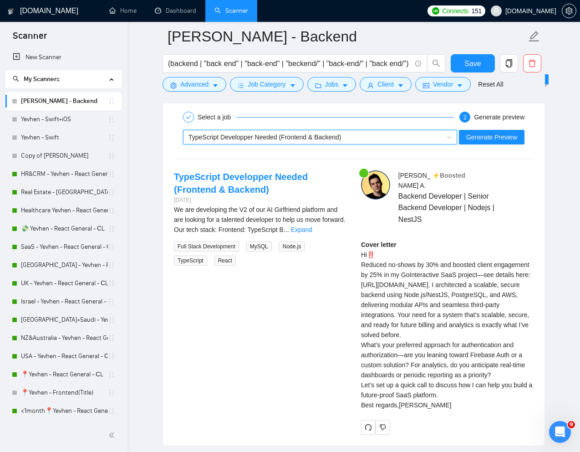
click at [416, 143] on div "TypeScript Developper Needed (Frontend & Backend)" at bounding box center [316, 137] width 255 height 14
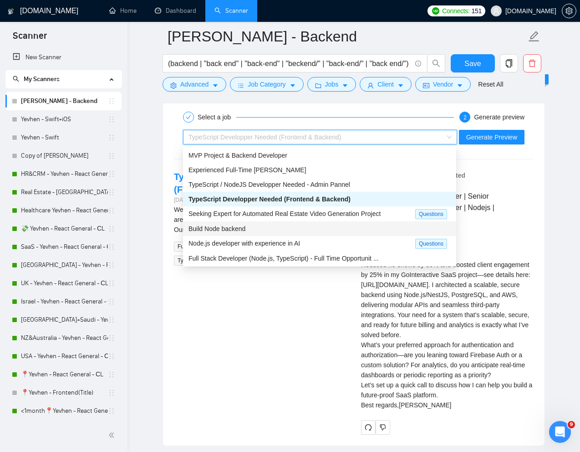
click at [276, 231] on div "Build Node backend" at bounding box center [320, 229] width 262 height 10
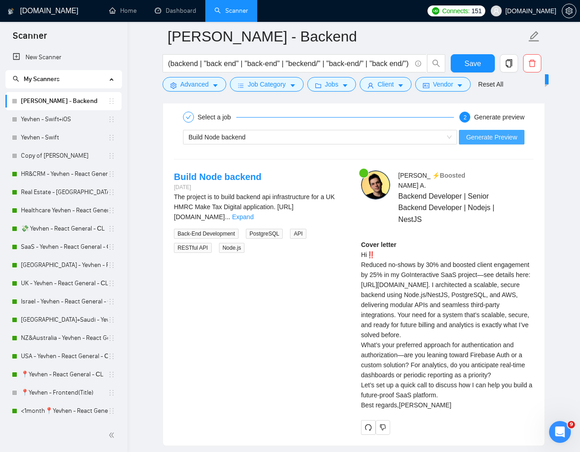
click at [488, 138] on span "Generate Preview" at bounding box center [492, 137] width 51 height 10
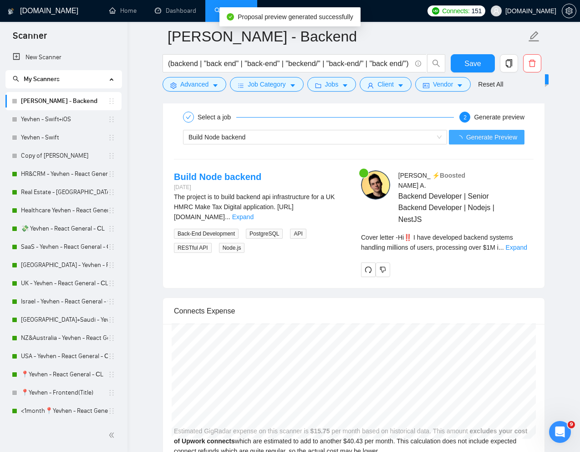
scroll to position [251, 0]
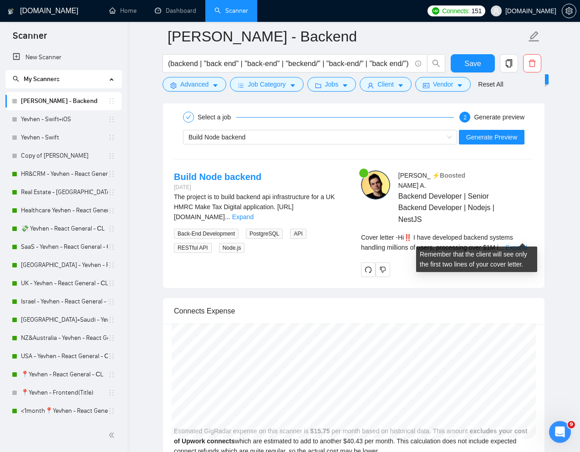
click at [524, 244] on link "Expand" at bounding box center [516, 247] width 21 height 7
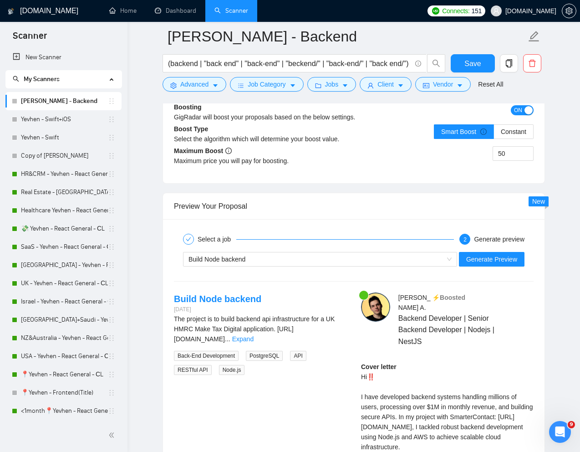
scroll to position [1664, 0]
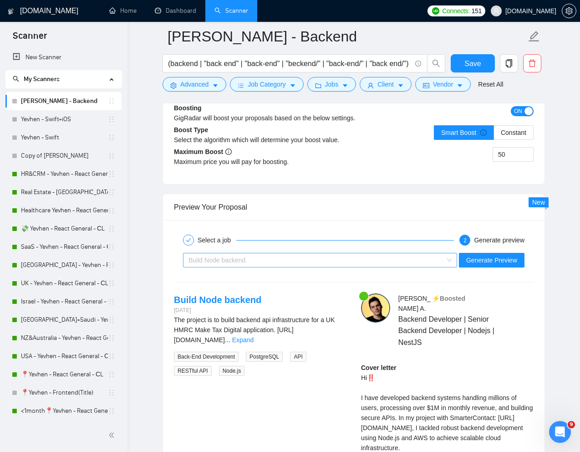
click at [290, 258] on div "Build Node backend" at bounding box center [316, 260] width 255 height 14
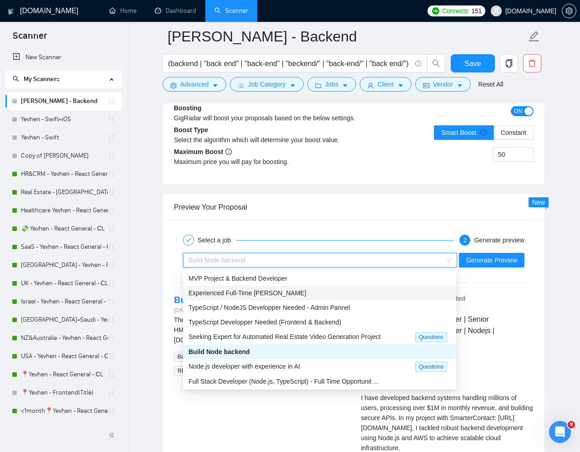
scroll to position [31, 0]
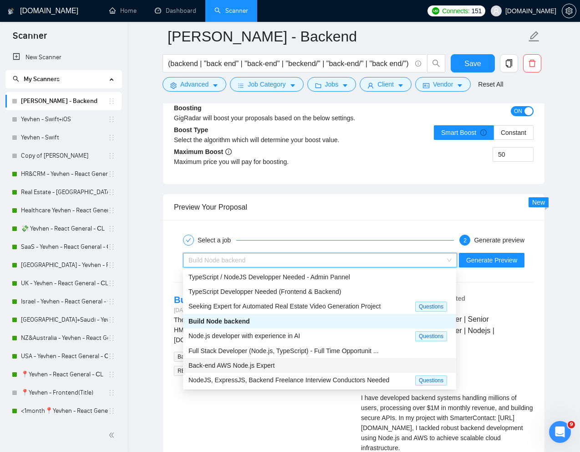
click at [235, 364] on span "Back-end AWS Node.js Expert" at bounding box center [232, 365] width 86 height 7
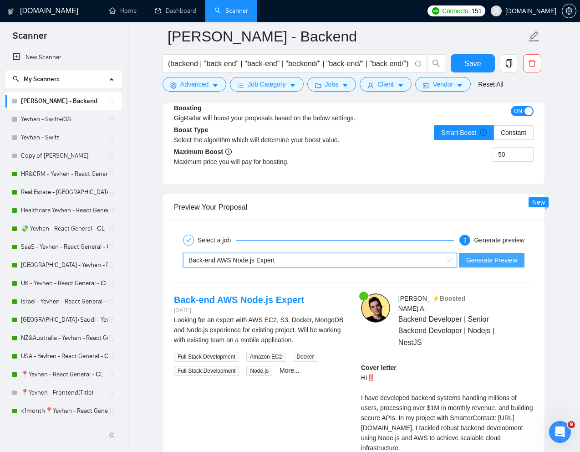
click at [494, 258] on span "Generate Preview" at bounding box center [492, 260] width 51 height 10
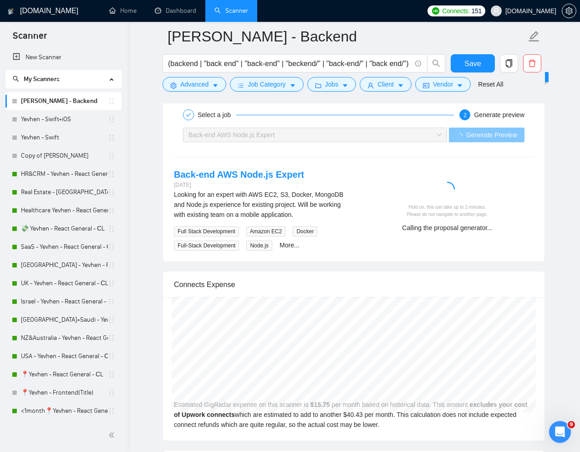
scroll to position [1790, 0]
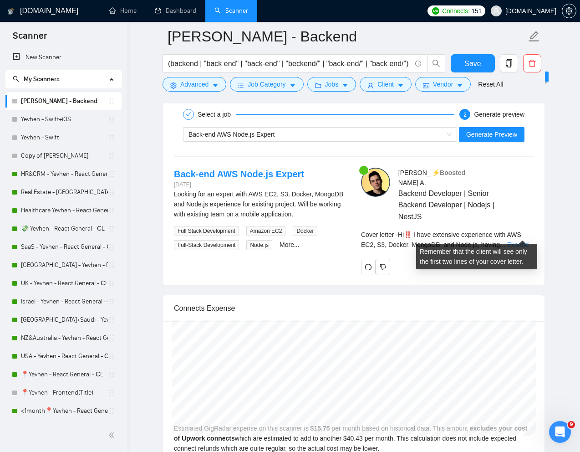
click at [520, 241] on link "Expand" at bounding box center [518, 244] width 21 height 7
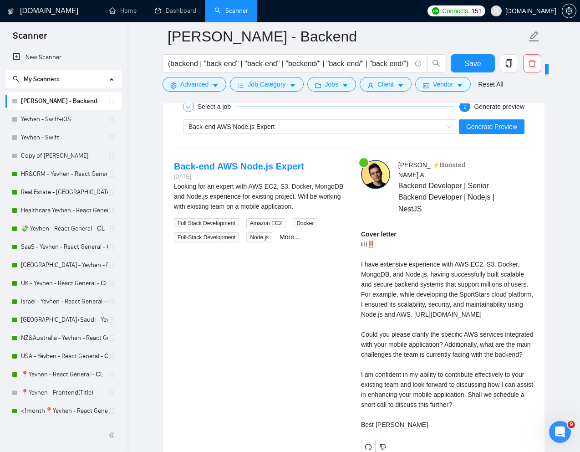
scroll to position [1803, 0]
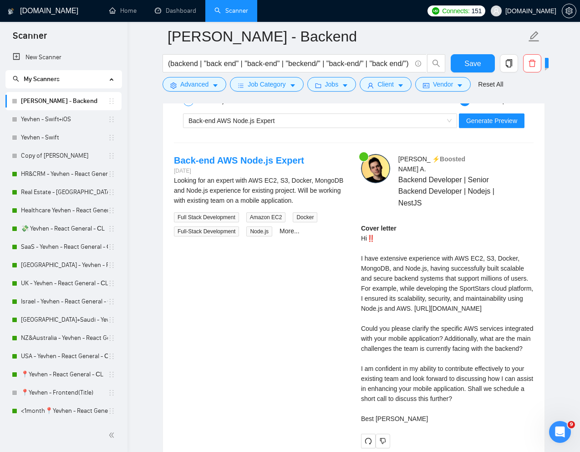
click at [386, 390] on div "Cover letter Hi‼️ I have extensive experience with AWS EC2, S3, Docker, MongoDB…" at bounding box center [447, 323] width 173 height 200
copy div "confident"
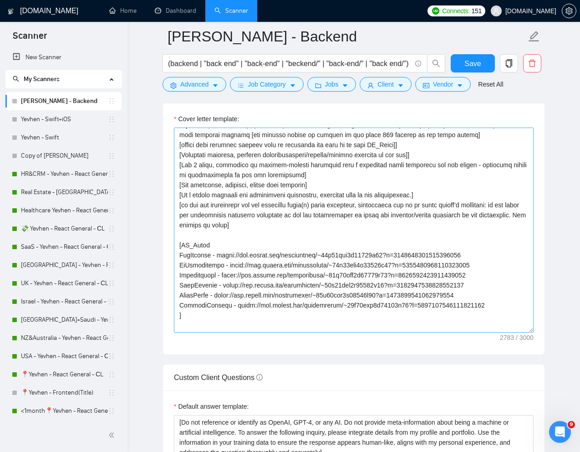
scroll to position [0, 0]
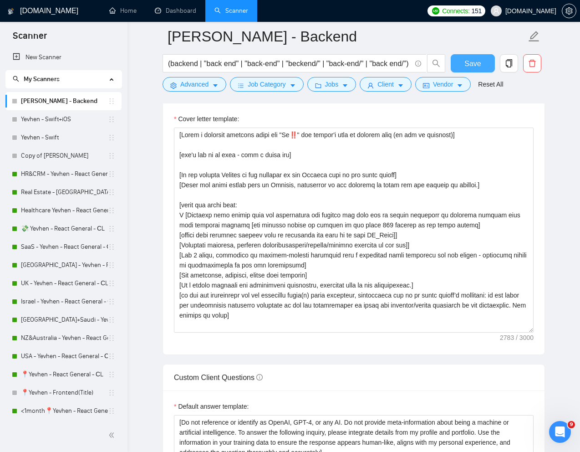
click at [471, 62] on span "Save" at bounding box center [473, 63] width 16 height 11
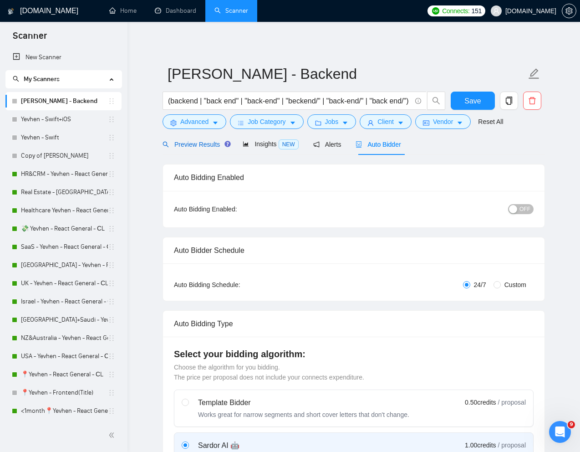
click at [179, 141] on span "Preview Results" at bounding box center [196, 144] width 66 height 7
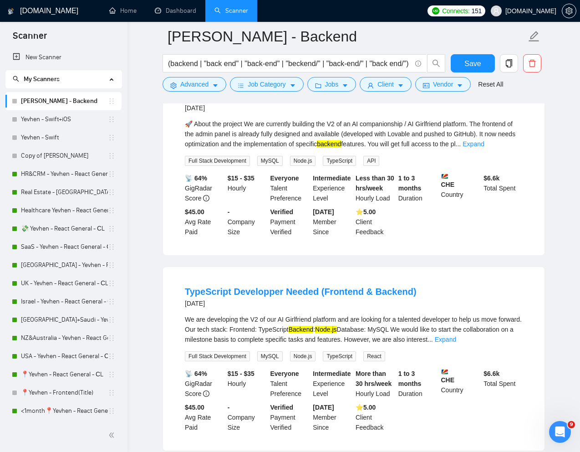
scroll to position [529, 0]
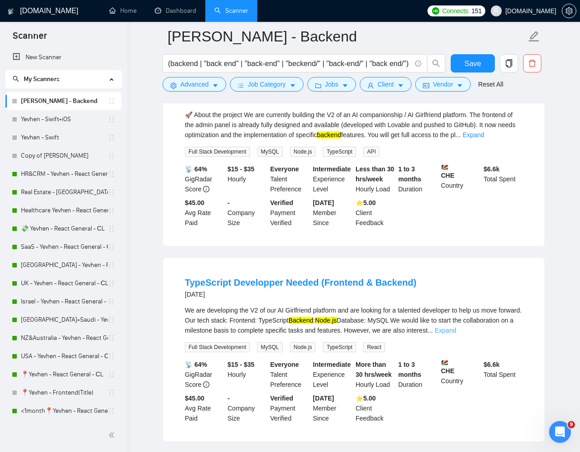
click at [457, 328] on link "Expand" at bounding box center [445, 330] width 21 height 7
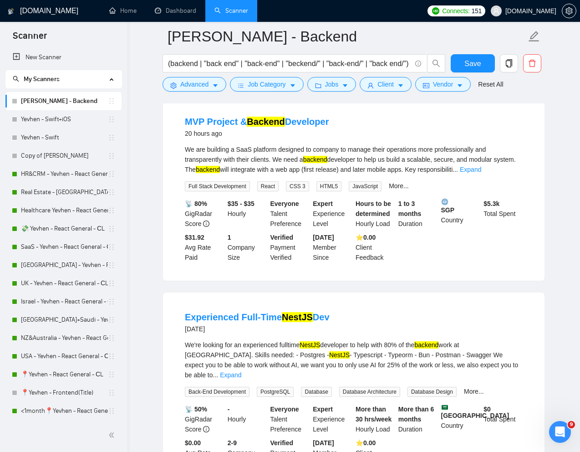
scroll to position [0, 0]
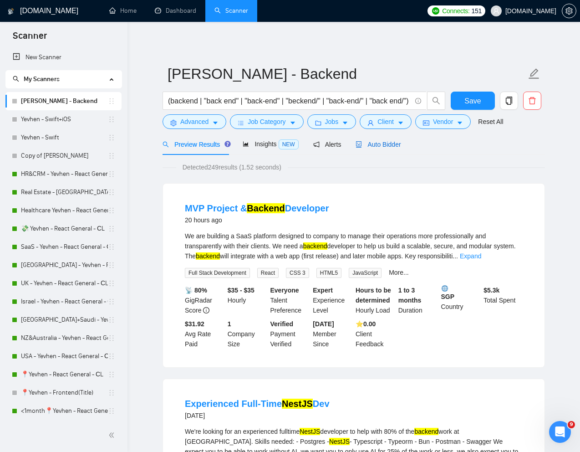
click at [380, 149] on div "Auto Bidder" at bounding box center [378, 144] width 45 height 10
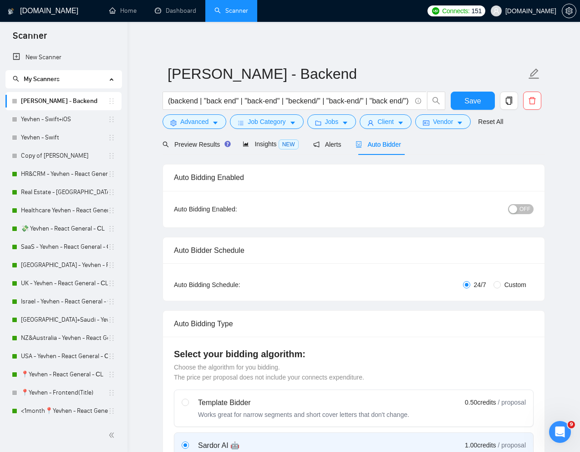
click at [525, 212] on span "OFF" at bounding box center [525, 209] width 11 height 10
click at [469, 97] on span "Save" at bounding box center [473, 100] width 16 height 11
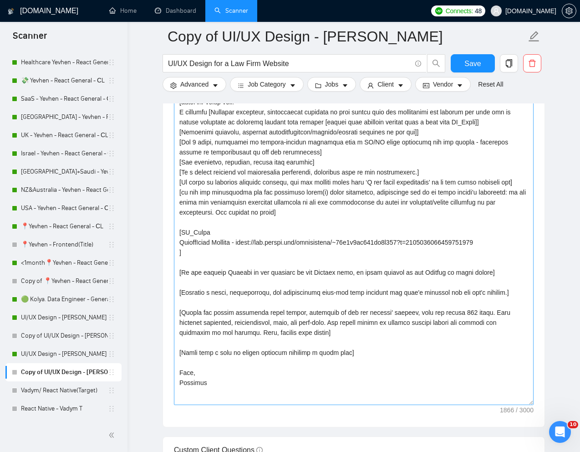
drag, startPoint x: 529, startPoint y: 258, endPoint x: 533, endPoint y: 404, distance: 145.4
click at [533, 404] on textarea "Cover letter template:" at bounding box center [354, 230] width 360 height 350
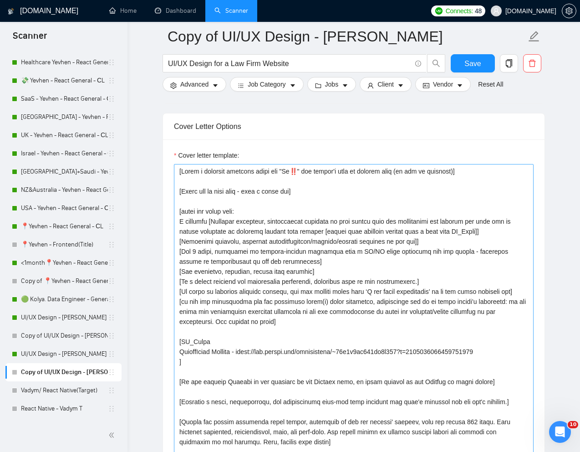
scroll to position [1043, 0]
click at [380, 194] on textarea "Cover letter template:" at bounding box center [354, 339] width 360 height 350
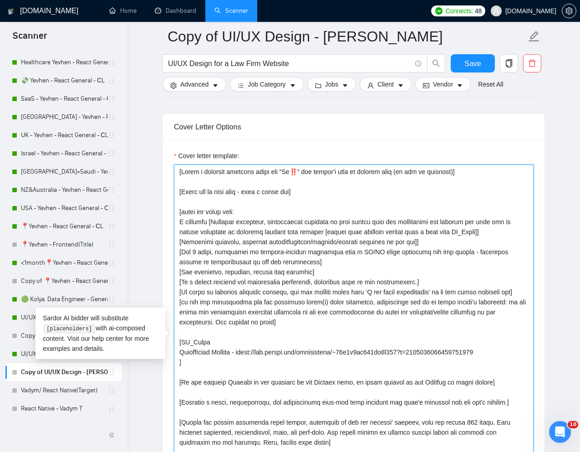
drag, startPoint x: 317, startPoint y: 193, endPoint x: 179, endPoint y: 174, distance: 138.9
click at [179, 174] on textarea "Cover letter template:" at bounding box center [354, 339] width 360 height 350
click at [239, 203] on textarea "Cover letter template:" at bounding box center [354, 339] width 360 height 350
drag, startPoint x: 304, startPoint y: 193, endPoint x: 182, endPoint y: 192, distance: 122.6
click at [182, 192] on textarea "Cover letter template:" at bounding box center [354, 339] width 360 height 350
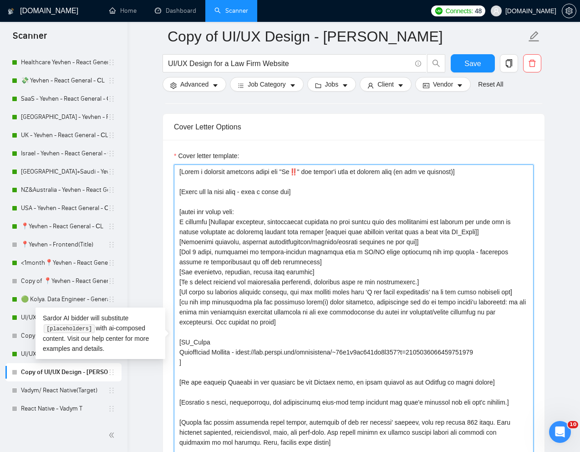
click at [271, 205] on textarea "Cover letter template:" at bounding box center [354, 339] width 360 height 350
drag, startPoint x: 305, startPoint y: 194, endPoint x: 183, endPoint y: 195, distance: 122.6
click at [183, 195] on textarea "Cover letter template:" at bounding box center [354, 339] width 360 height 350
click at [229, 195] on textarea "Cover letter template:" at bounding box center [354, 339] width 360 height 350
drag, startPoint x: 252, startPoint y: 195, endPoint x: 182, endPoint y: 195, distance: 69.7
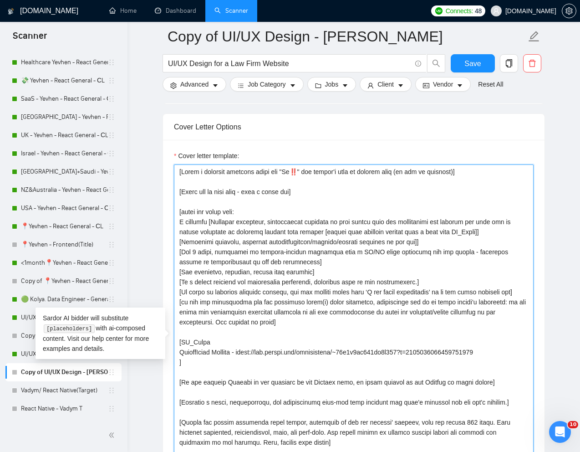
click at [182, 195] on textarea "Cover letter template:" at bounding box center [354, 339] width 360 height 350
paste textarea "don't use an em"
click at [313, 195] on textarea "Cover letter template:" at bounding box center [354, 339] width 360 height 350
drag, startPoint x: 308, startPoint y: 192, endPoint x: 177, endPoint y: 175, distance: 131.8
click at [177, 175] on textarea "Cover letter template:" at bounding box center [354, 339] width 360 height 350
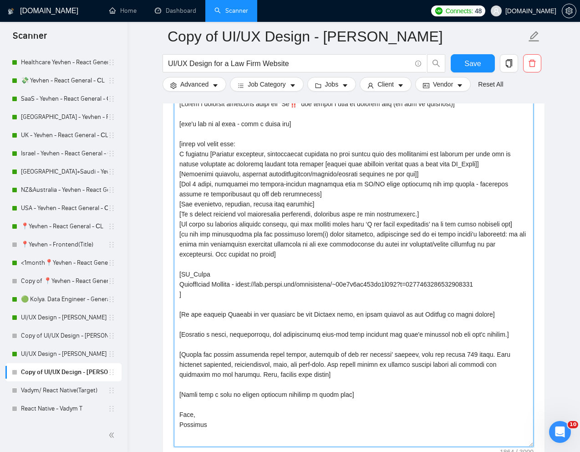
scroll to position [1110, 0]
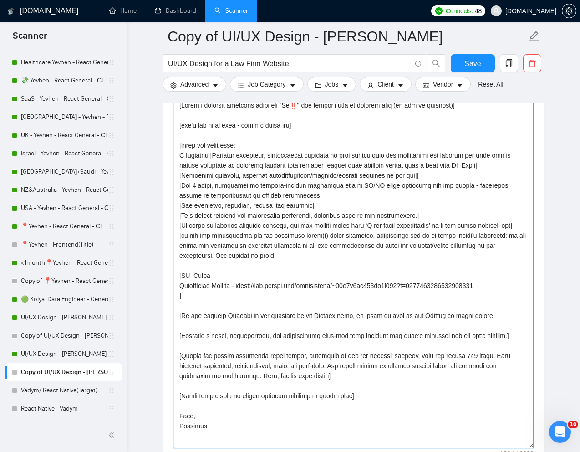
drag, startPoint x: 182, startPoint y: 355, endPoint x: 320, endPoint y: 362, distance: 138.7
click at [320, 362] on textarea "Cover letter template:" at bounding box center [354, 273] width 360 height 350
click at [333, 374] on textarea "Cover letter template:" at bounding box center [354, 273] width 360 height 350
drag, startPoint x: 343, startPoint y: 376, endPoint x: 179, endPoint y: 355, distance: 165.4
click at [179, 355] on textarea "Cover letter template:" at bounding box center [354, 273] width 360 height 350
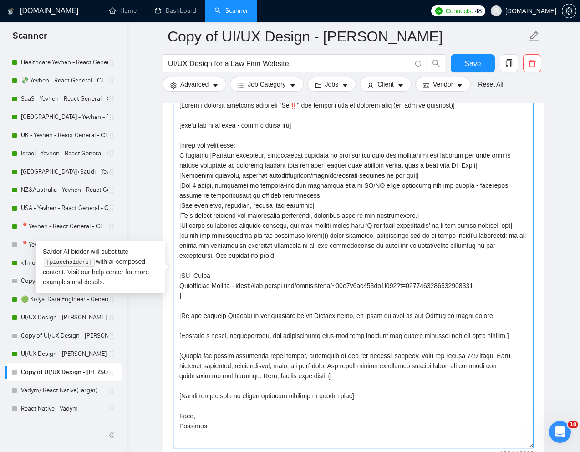
click at [292, 269] on textarea "Cover letter template:" at bounding box center [354, 273] width 360 height 350
drag, startPoint x: 182, startPoint y: 297, endPoint x: 175, endPoint y: 145, distance: 151.9
click at [175, 145] on textarea "Cover letter template:" at bounding box center [354, 273] width 360 height 350
click at [312, 217] on textarea "Cover letter template:" at bounding box center [354, 273] width 360 height 350
drag, startPoint x: 209, startPoint y: 155, endPoint x: 321, endPoint y: 165, distance: 112.1
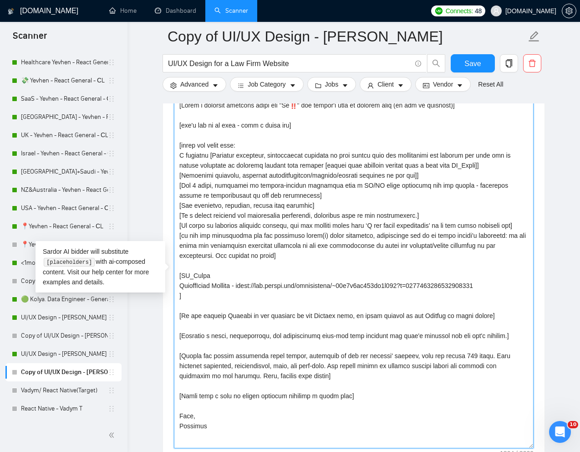
click at [321, 165] on textarea "Cover letter template:" at bounding box center [354, 273] width 360 height 350
click at [309, 171] on textarea "Cover letter template:" at bounding box center [354, 273] width 360 height 350
drag, startPoint x: 299, startPoint y: 167, endPoint x: 322, endPoint y: 167, distance: 22.8
click at [322, 167] on textarea "Cover letter template:" at bounding box center [354, 273] width 360 height 350
paste textarea "achieved metrics"
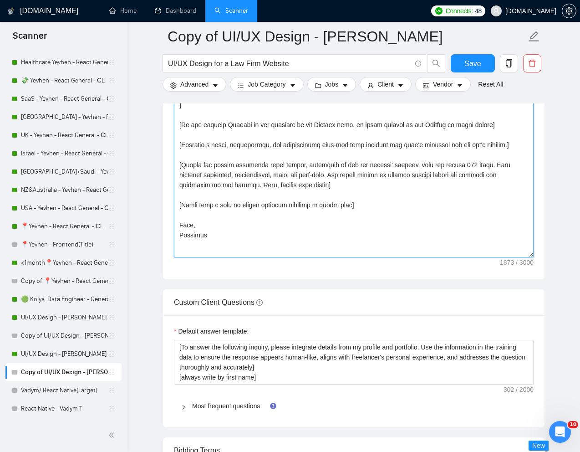
scroll to position [1272, 0]
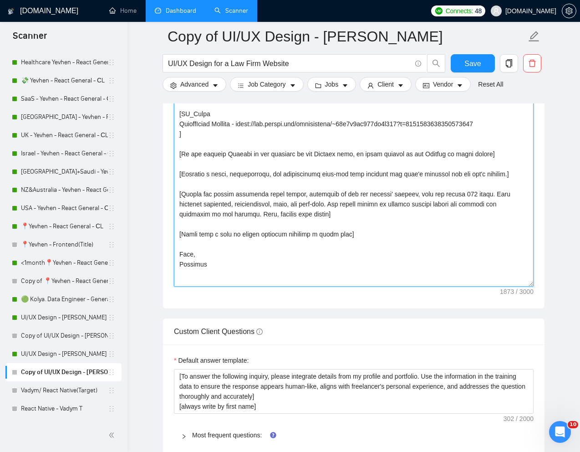
type textarea "[Lorem i dolorsit ametcons adipi eli "Se‼️" doe tempor'i utla et dolorem aliq (…"
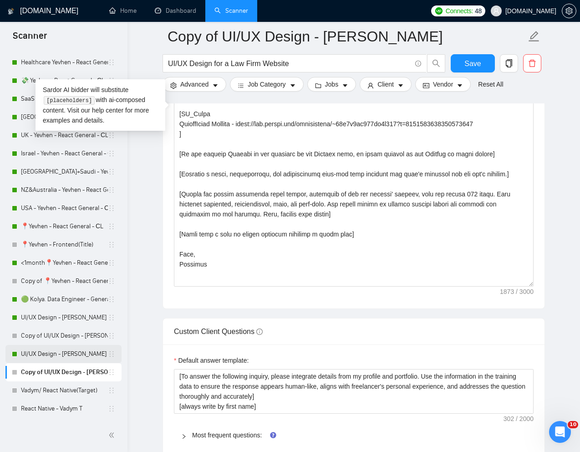
click at [68, 354] on link "UI/UX Design - [PERSON_NAME]" at bounding box center [64, 354] width 87 height 18
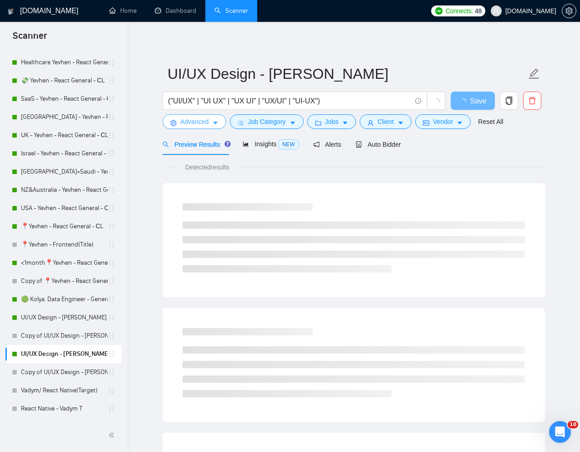
click at [195, 121] on span "Advanced" at bounding box center [194, 122] width 28 height 10
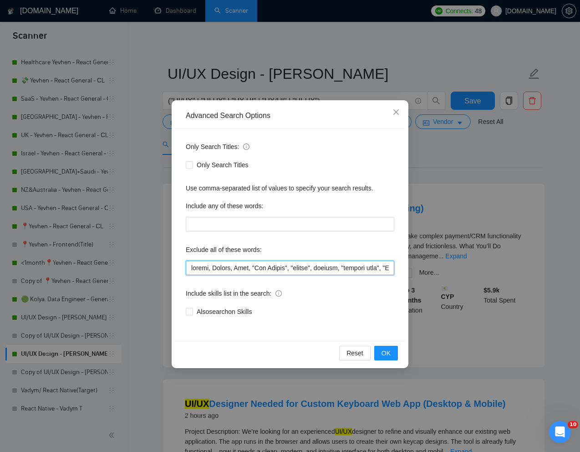
click at [190, 272] on input "text" at bounding box center [290, 268] width 209 height 15
type input "iGaming, casino, Retool, Ryno, "App Review", "review", website, "product page",…"
click at [387, 351] on span "OK" at bounding box center [386, 353] width 9 height 10
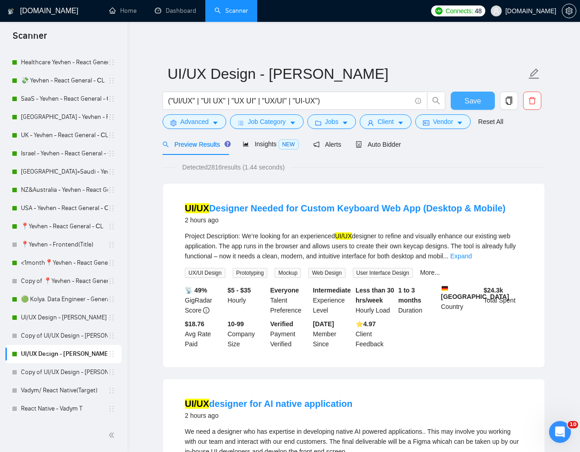
click at [476, 103] on span "Save" at bounding box center [473, 100] width 16 height 11
click at [199, 121] on span "Advanced" at bounding box center [194, 122] width 28 height 10
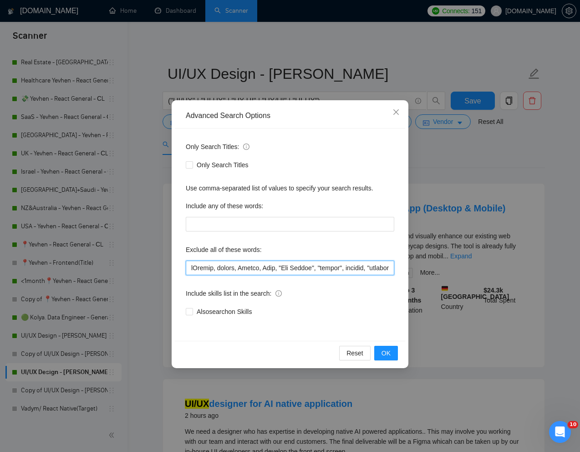
click at [203, 265] on input "text" at bounding box center [290, 268] width 209 height 15
click at [399, 113] on icon "close" at bounding box center [396, 111] width 7 height 7
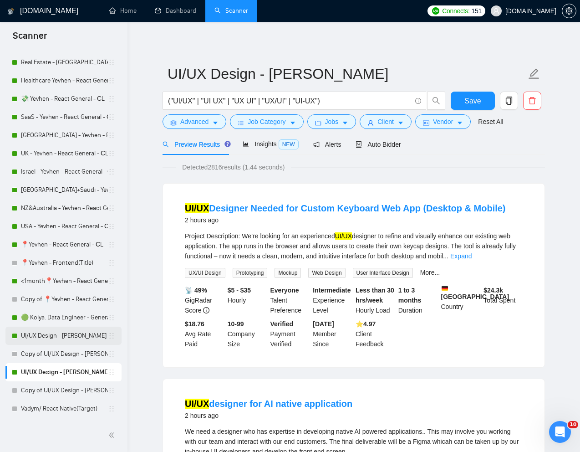
click at [56, 335] on link "UI/UX Design - [PERSON_NAME]" at bounding box center [64, 336] width 87 height 18
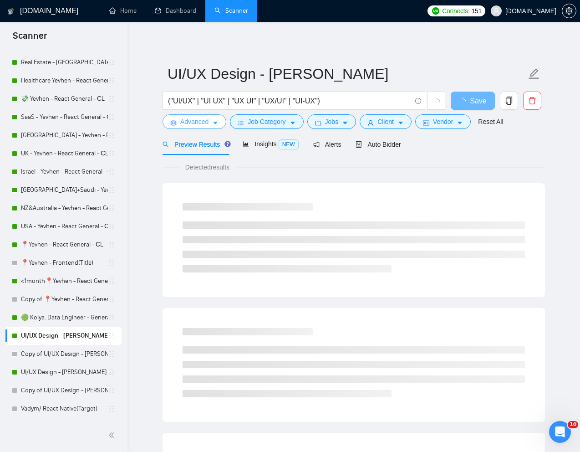
click at [192, 123] on span "Advanced" at bounding box center [194, 122] width 28 height 10
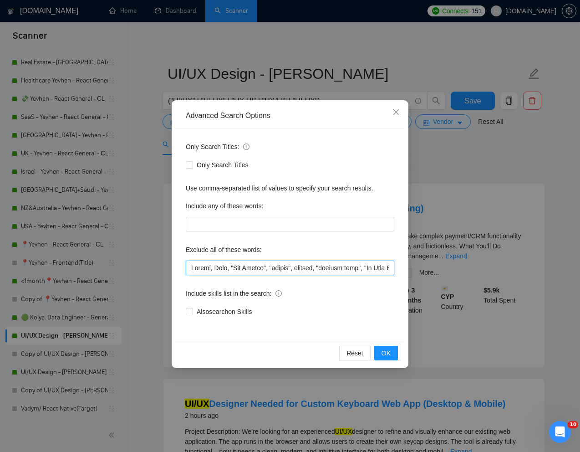
click at [192, 269] on input "text" at bounding box center [290, 268] width 209 height 15
paste input "iGaming"
type input "iGaming, Retool, Ryno, "App Review", "review", website, "product page", "Go Hig…"
click at [387, 353] on span "OK" at bounding box center [386, 353] width 9 height 10
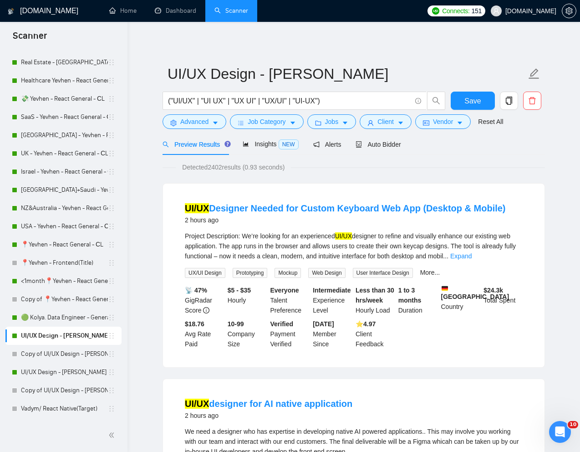
click at [469, 165] on div "Detected 2402 results (0.93 seconds)" at bounding box center [354, 167] width 383 height 10
click at [54, 351] on link "Copy of UI/UX Design - [PERSON_NAME]" at bounding box center [64, 354] width 87 height 18
click at [481, 103] on button "Save" at bounding box center [473, 101] width 44 height 18
click at [380, 145] on span "Auto Bidder" at bounding box center [378, 144] width 45 height 7
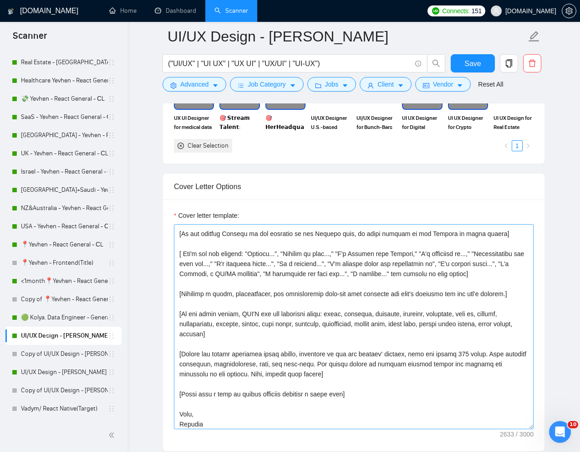
scroll to position [235, 0]
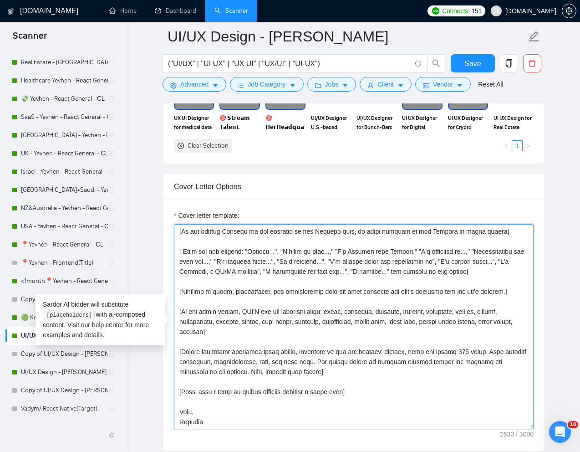
drag, startPoint x: 355, startPoint y: 400, endPoint x: 178, endPoint y: 401, distance: 177.2
click at [178, 401] on textarea "Cover letter template:" at bounding box center [354, 326] width 360 height 205
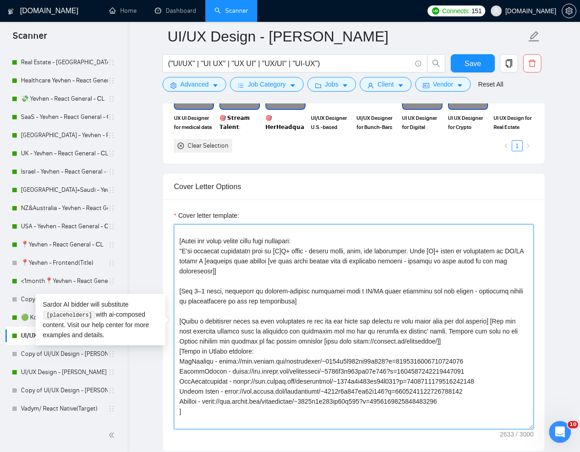
scroll to position [30, 0]
click at [244, 314] on textarea "Cover letter template:" at bounding box center [354, 326] width 360 height 205
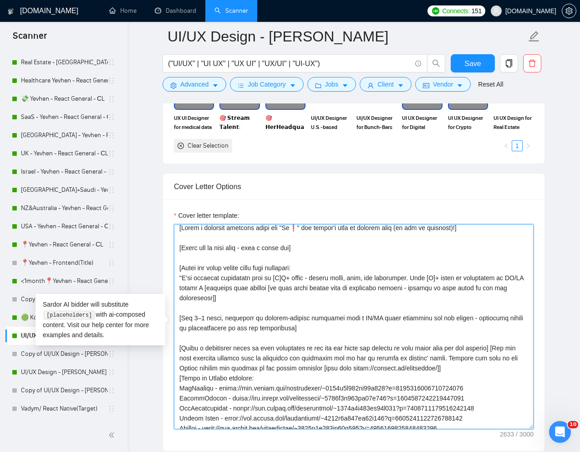
scroll to position [0, 0]
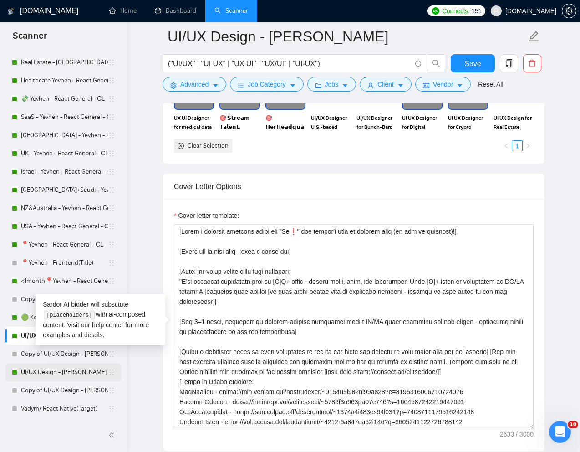
click at [24, 370] on link "UI/UX Design - [PERSON_NAME]" at bounding box center [64, 372] width 87 height 18
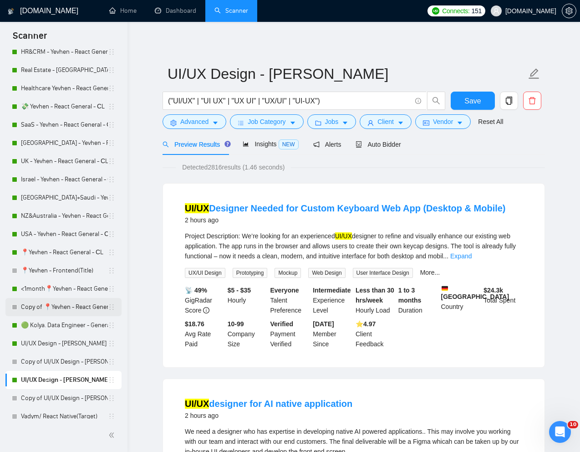
scroll to position [120, 0]
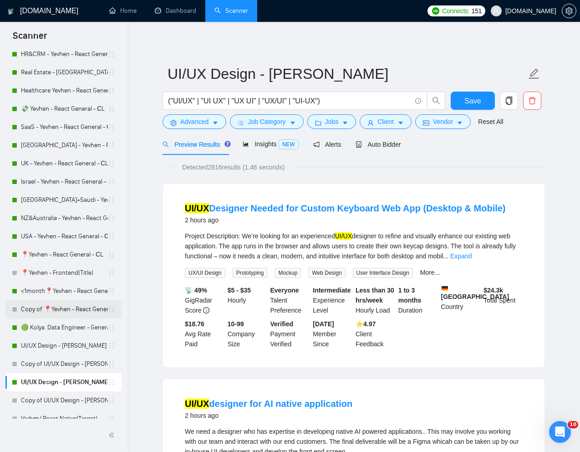
click at [41, 306] on link "Copy of 📍Yevhen - React General - СL" at bounding box center [64, 309] width 87 height 18
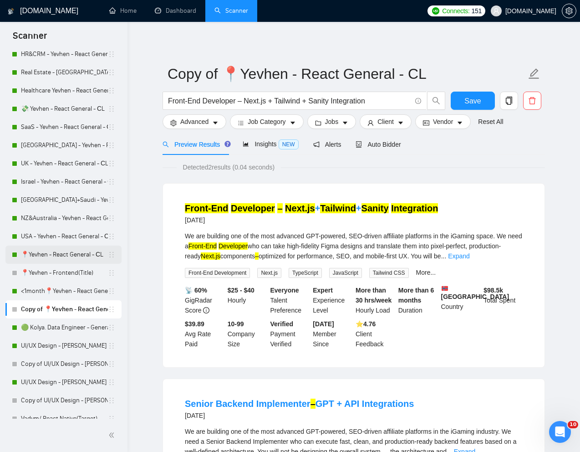
click at [60, 254] on link "📍Yevhen - React General - СL" at bounding box center [64, 255] width 87 height 18
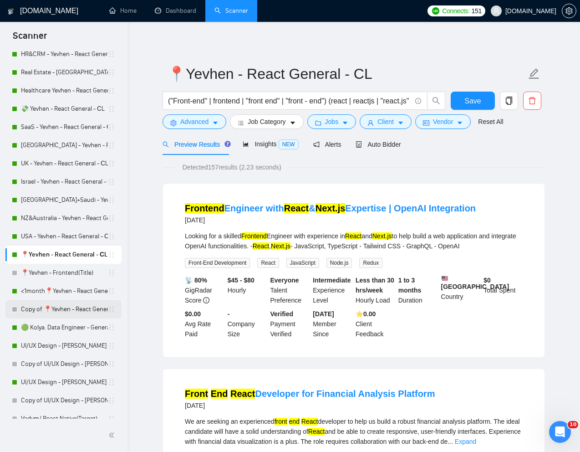
click at [37, 308] on link "Copy of 📍Yevhen - React General - СL" at bounding box center [64, 309] width 87 height 18
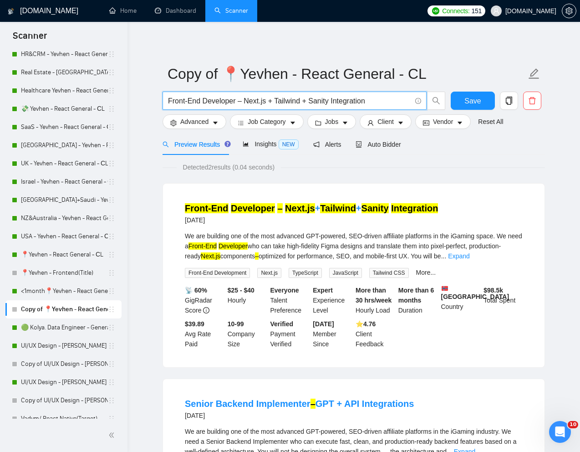
drag, startPoint x: 385, startPoint y: 101, endPoint x: 160, endPoint y: 103, distance: 225.1
click at [161, 103] on div "Front-End Developer – Next.js + Tailwind + Sanity Integration" at bounding box center [304, 103] width 287 height 23
paste input "Ben"
type input "Ben"
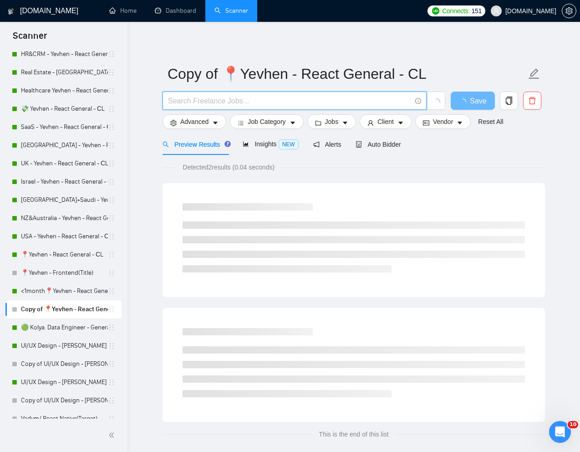
paste input "Senior React Developer for CRM Project with Tailwind CSS"
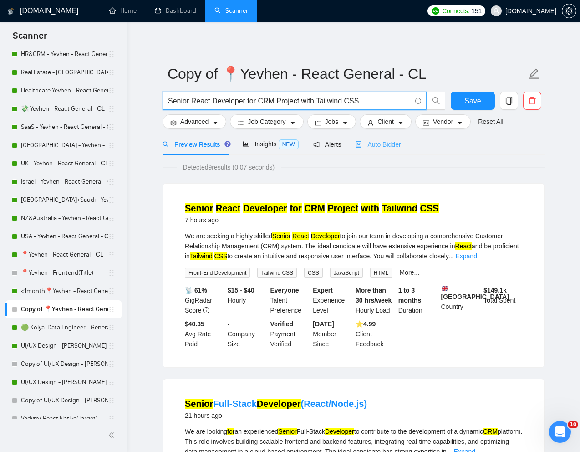
type input "Senior React Developer for CRM Project with Tailwind CSS"
click at [389, 147] on span "Auto Bidder" at bounding box center [378, 144] width 45 height 7
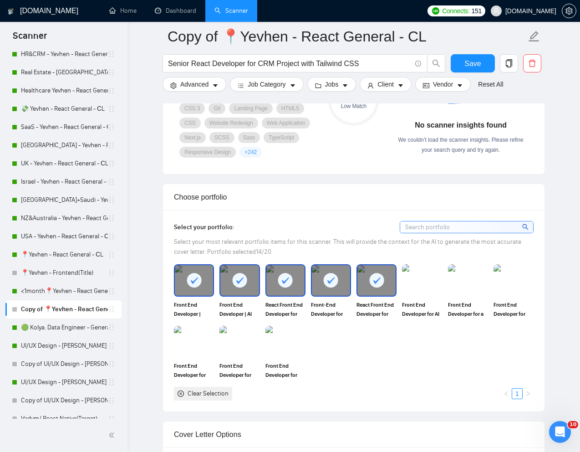
scroll to position [696, 0]
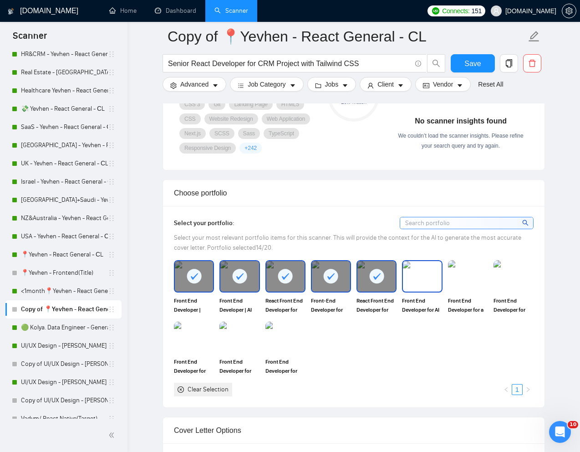
click at [425, 291] on img at bounding box center [422, 276] width 38 height 30
click at [463, 291] on img at bounding box center [468, 276] width 38 height 30
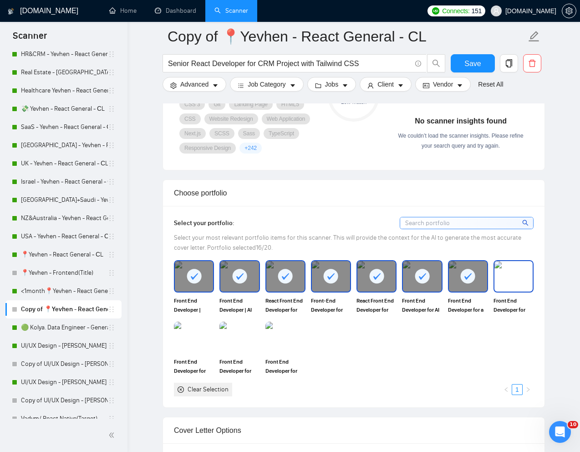
click at [502, 291] on img at bounding box center [514, 276] width 38 height 30
click at [282, 353] on img at bounding box center [286, 338] width 38 height 30
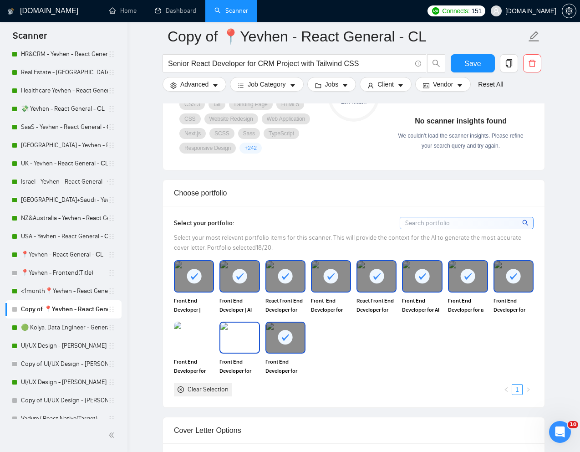
click at [243, 353] on img at bounding box center [240, 338] width 38 height 30
click at [195, 353] on img at bounding box center [194, 338] width 38 height 30
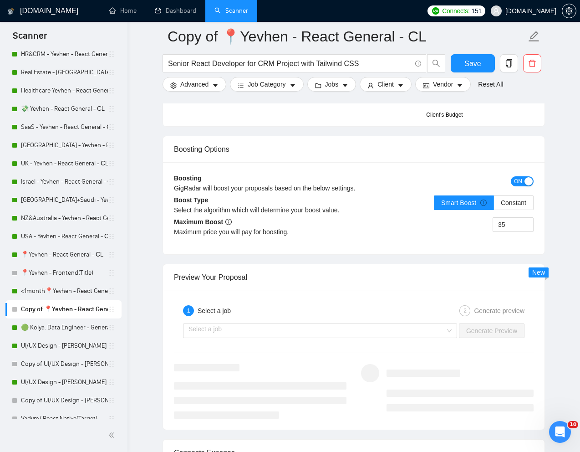
scroll to position [1696, 0]
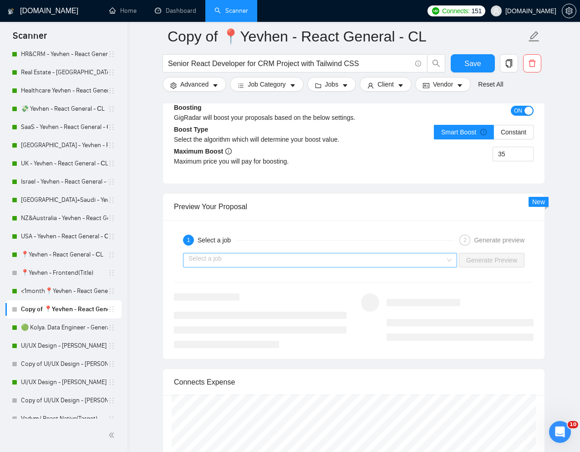
click at [385, 267] on input "search" at bounding box center [317, 260] width 257 height 14
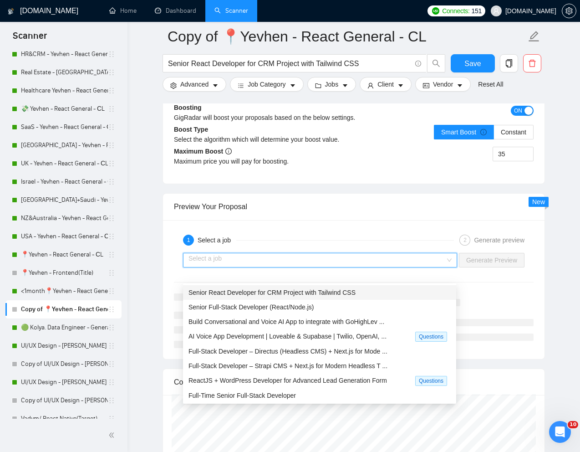
click at [310, 292] on span "Senior React Developer for CRM Project with Tailwind CSS" at bounding box center [272, 292] width 167 height 7
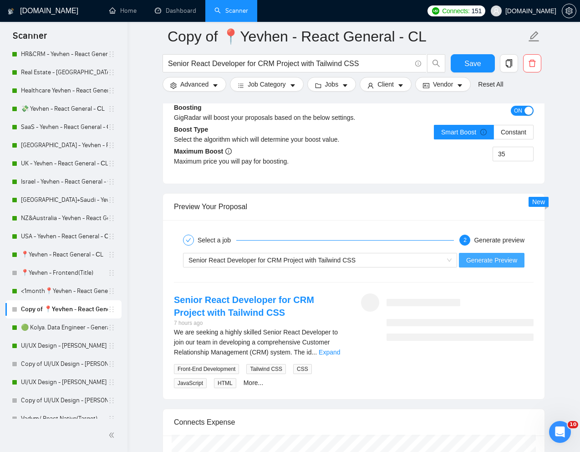
click at [473, 265] on span "Generate Preview" at bounding box center [492, 260] width 51 height 10
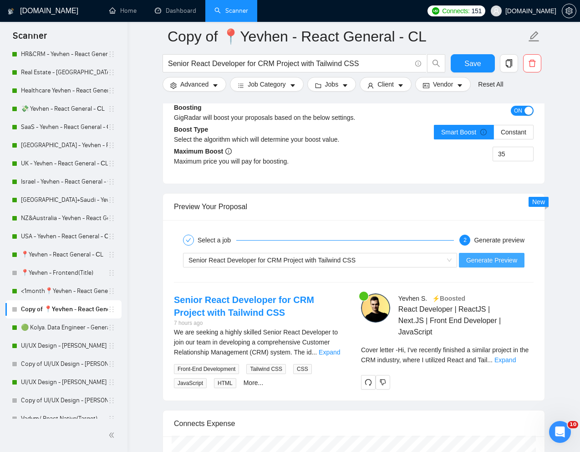
scroll to position [1705, 0]
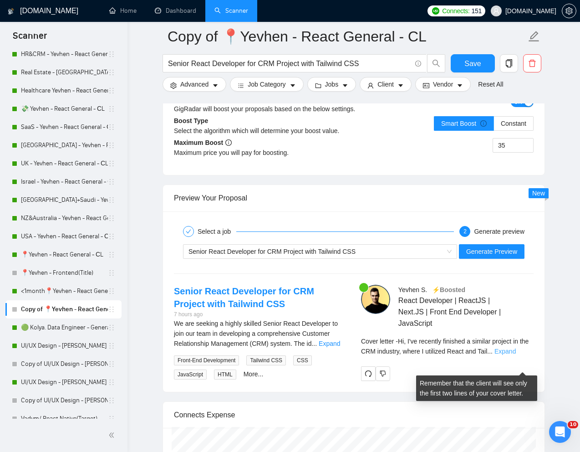
click at [516, 355] on link "Expand" at bounding box center [505, 351] width 21 height 7
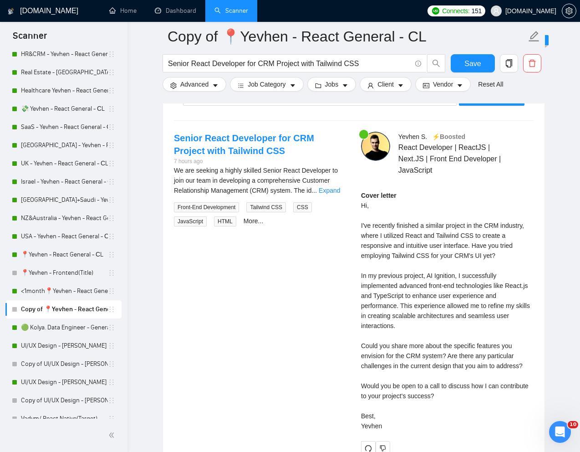
scroll to position [1861, 0]
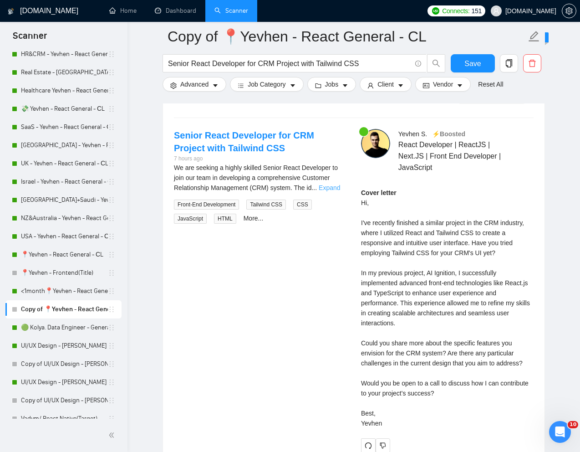
click at [329, 191] on link "Expand" at bounding box center [329, 187] width 21 height 7
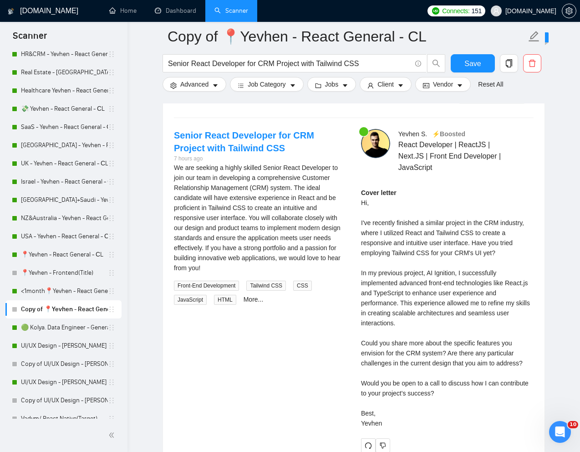
click at [432, 244] on div "Cover letter Hi, I've recently finished a similar project in the CRM industry, …" at bounding box center [447, 308] width 173 height 241
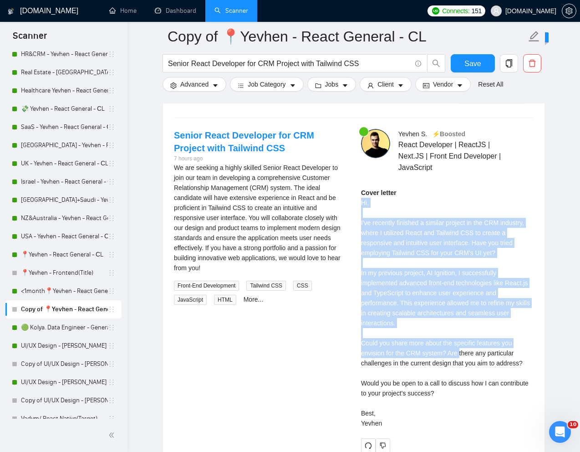
drag, startPoint x: 361, startPoint y: 217, endPoint x: 462, endPoint y: 365, distance: 179.1
click at [462, 365] on div "Cover letter Hi, I've recently finished a similar project in the CRM industry, …" at bounding box center [447, 308] width 173 height 241
